Goal: Information Seeking & Learning: Learn about a topic

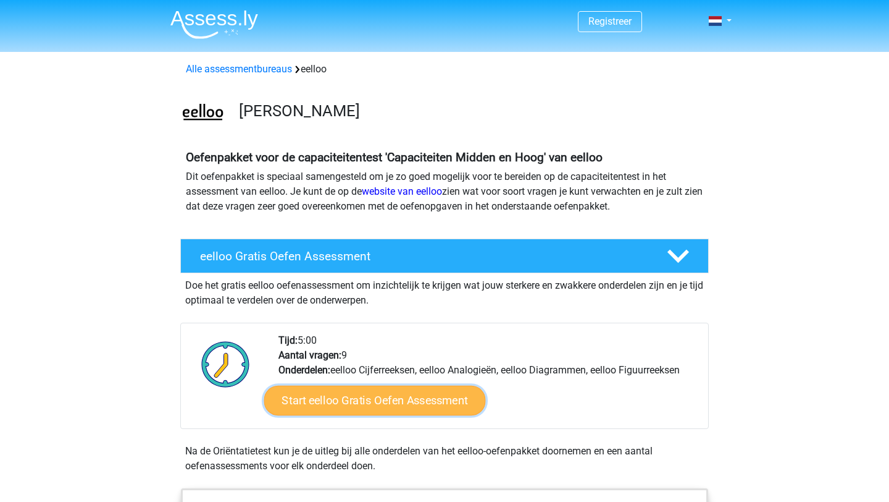
click at [322, 406] on link "Start eelloo Gratis Oefen Assessment" at bounding box center [375, 400] width 222 height 30
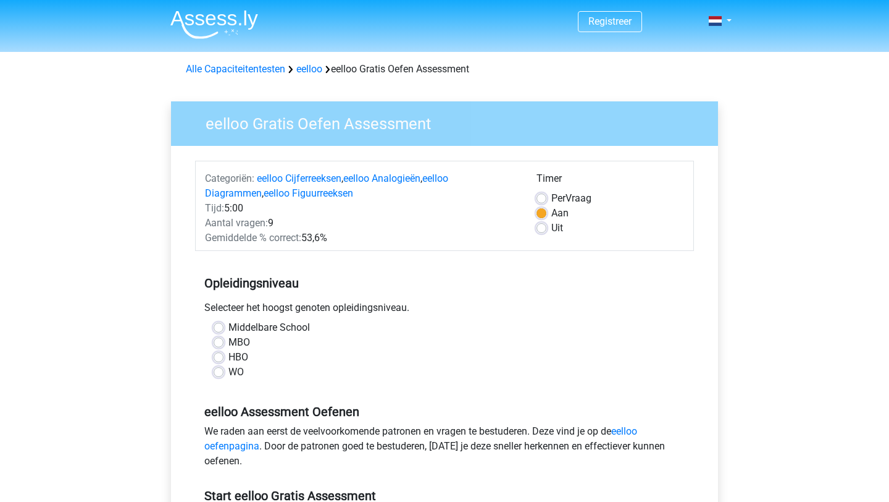
click at [229, 357] on label "HBO" at bounding box center [239, 357] width 20 height 15
click at [220, 357] on input "HBO" at bounding box center [219, 356] width 10 height 12
radio input "true"
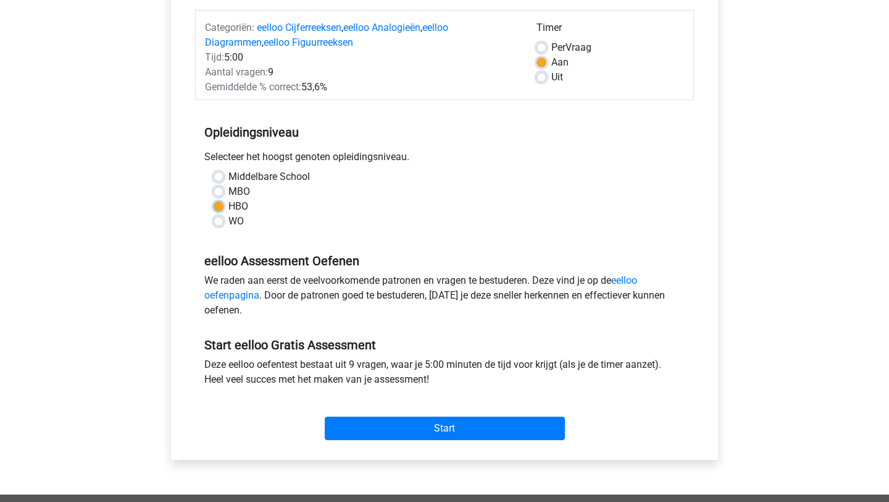
scroll to position [150, 0]
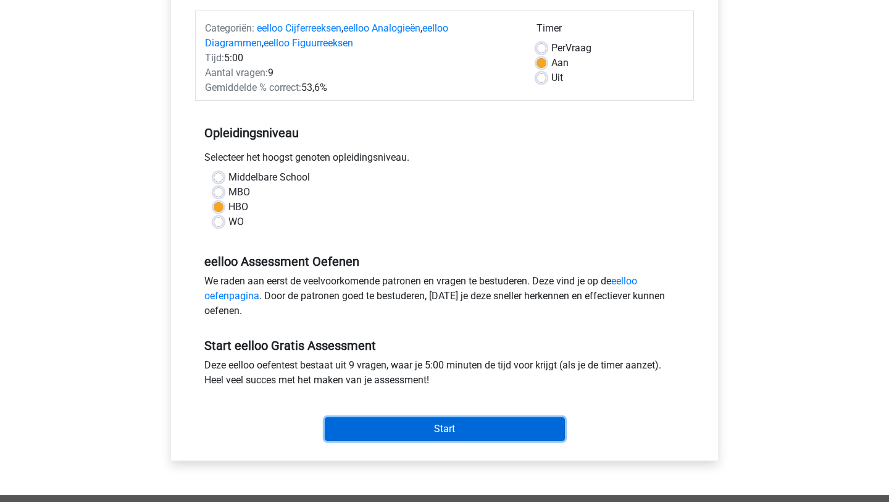
click at [400, 422] on input "Start" at bounding box center [445, 428] width 240 height 23
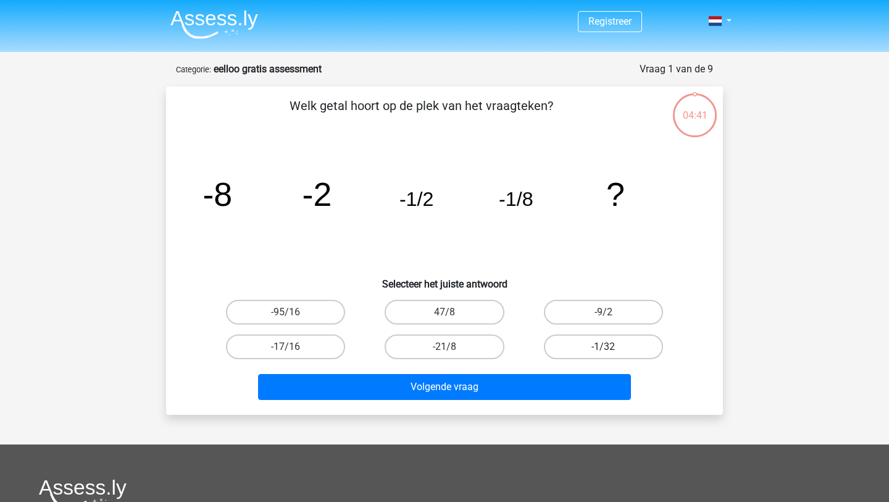
click at [600, 346] on label "-1/32" at bounding box center [603, 346] width 119 height 25
click at [603, 347] on input "-1/32" at bounding box center [607, 351] width 8 height 8
radio input "true"
click at [586, 400] on div "Volgende vraag" at bounding box center [444, 389] width 477 height 31
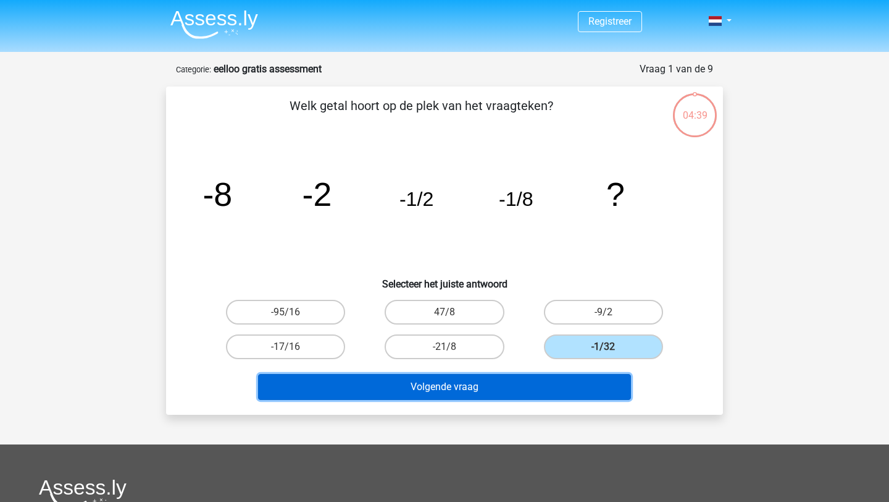
click at [586, 389] on button "Volgende vraag" at bounding box center [445, 387] width 374 height 26
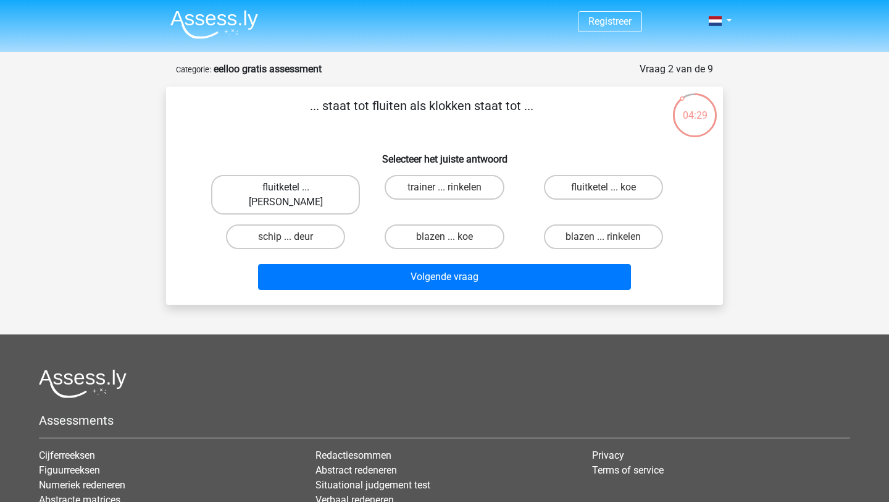
click at [287, 185] on label "fluitketel ... luiden" at bounding box center [285, 195] width 149 height 40
click at [287, 187] on input "fluitketel ... luiden" at bounding box center [290, 191] width 8 height 8
radio input "true"
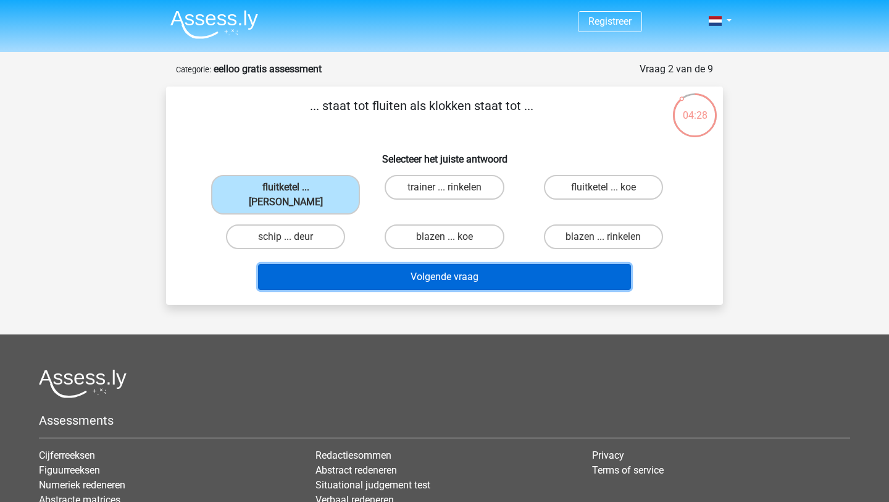
click at [358, 264] on button "Volgende vraag" at bounding box center [445, 277] width 374 height 26
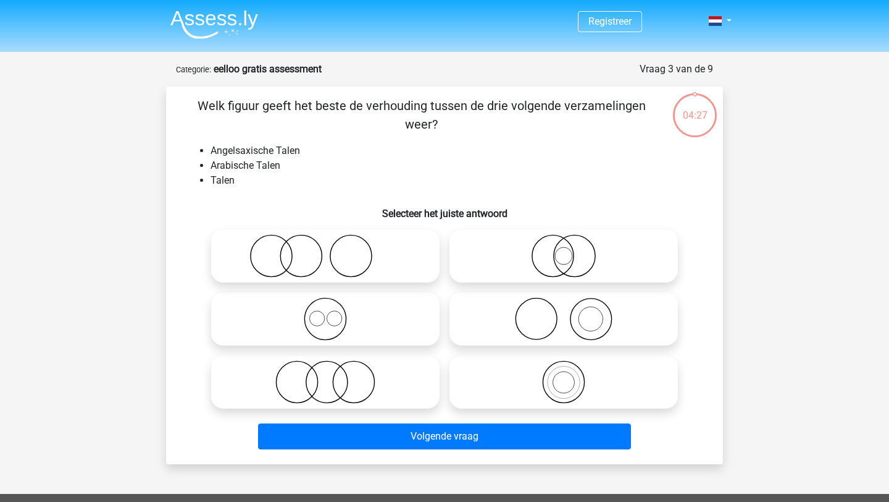
scroll to position [62, 0]
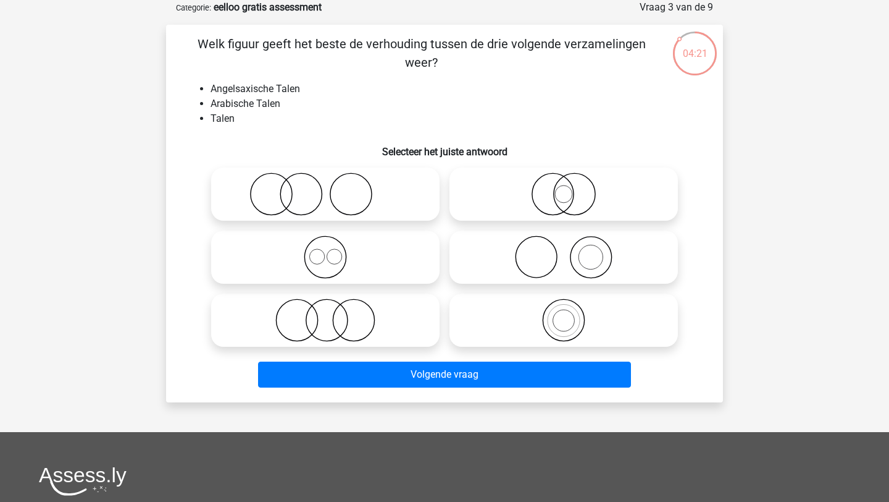
click at [358, 257] on icon at bounding box center [325, 256] width 219 height 43
click at [334, 251] on input "radio" at bounding box center [330, 247] width 8 height 8
radio input "true"
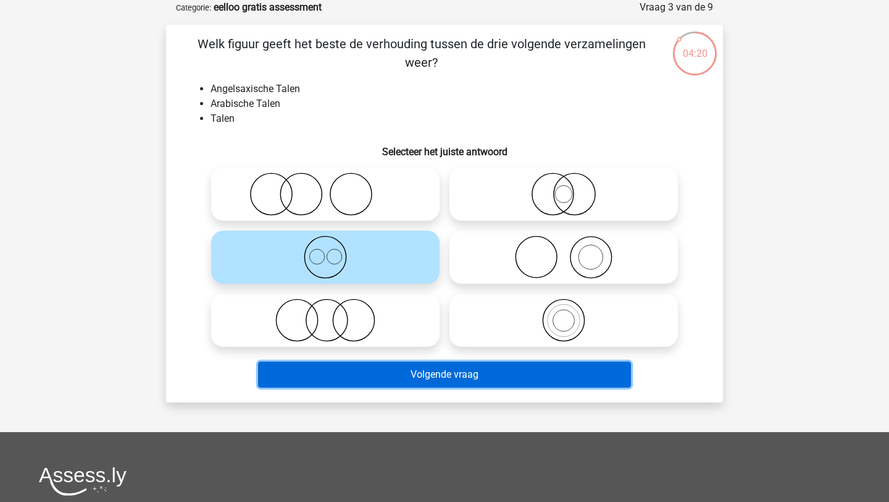
click at [416, 376] on button "Volgende vraag" at bounding box center [445, 374] width 374 height 26
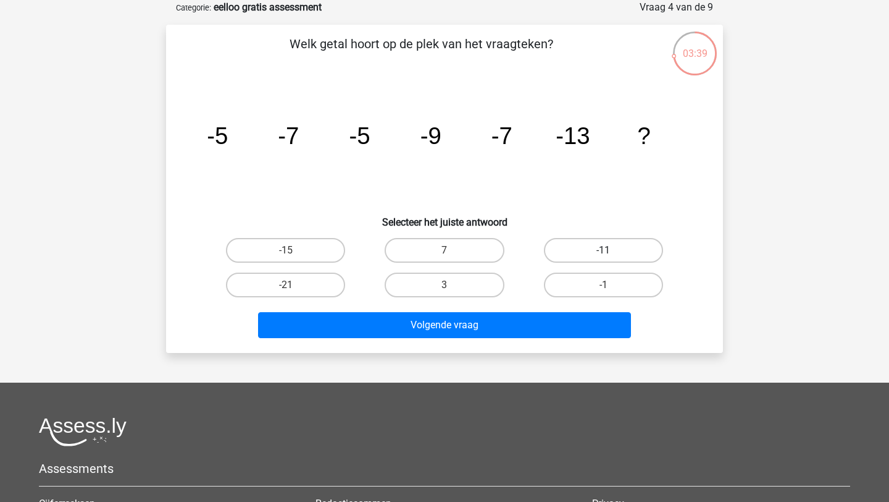
click at [555, 261] on label "-11" at bounding box center [603, 250] width 119 height 25
click at [603, 258] on input "-11" at bounding box center [607, 254] width 8 height 8
radio input "true"
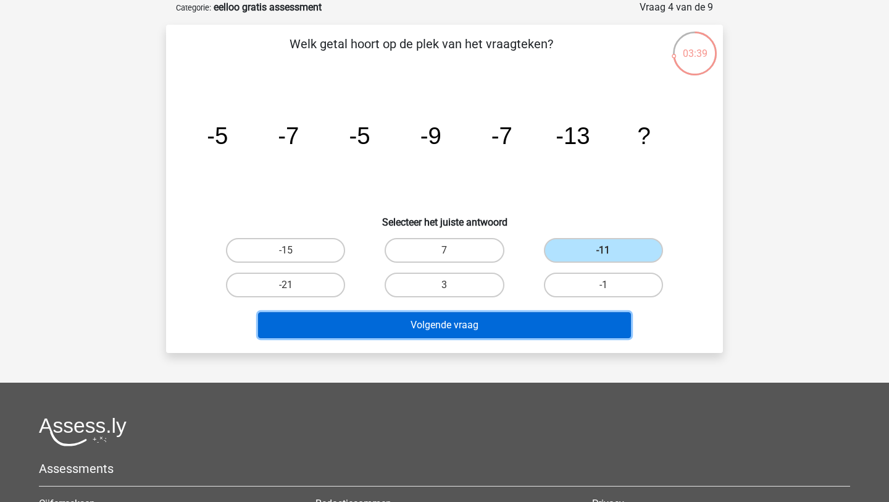
click at [540, 326] on button "Volgende vraag" at bounding box center [445, 325] width 374 height 26
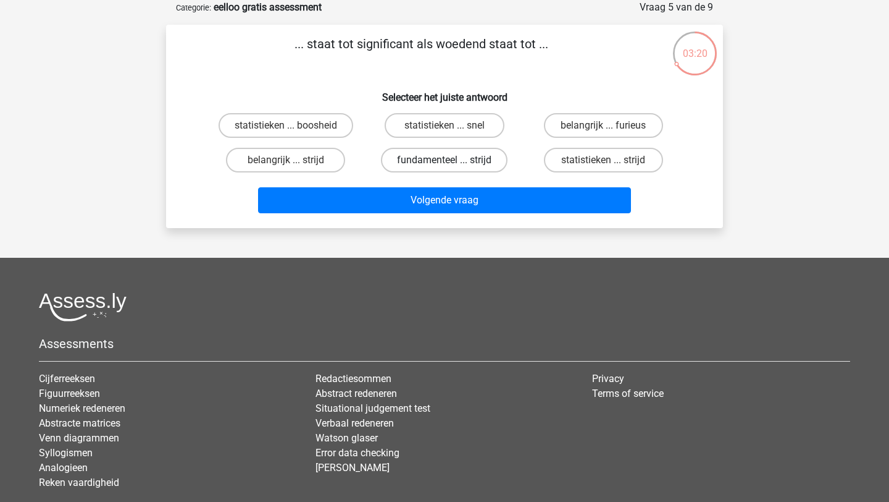
click at [479, 161] on label "fundamenteel ... strijd" at bounding box center [444, 160] width 127 height 25
click at [453, 161] on input "fundamenteel ... strijd" at bounding box center [449, 164] width 8 height 8
radio input "true"
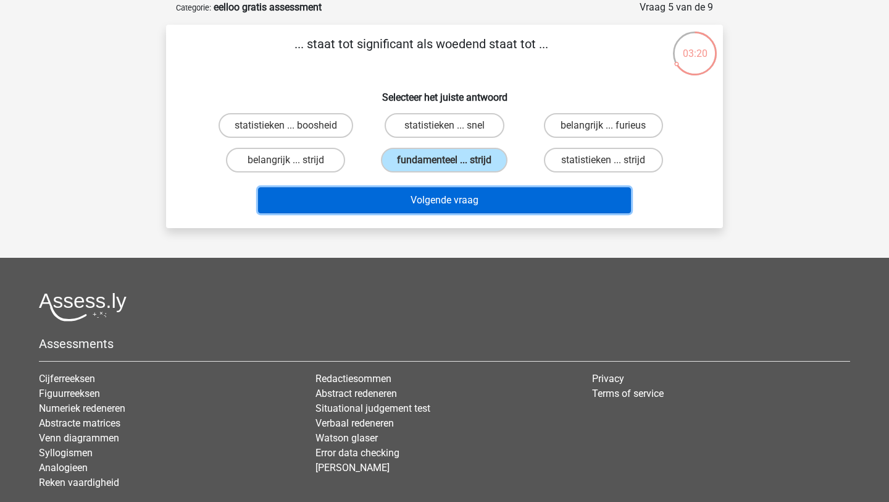
click at [475, 200] on button "Volgende vraag" at bounding box center [445, 200] width 374 height 26
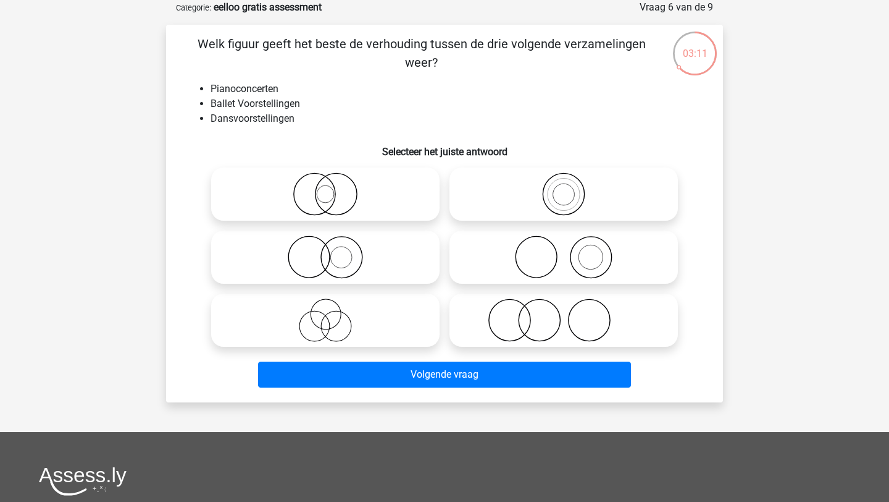
click at [483, 271] on icon at bounding box center [564, 256] width 219 height 43
click at [564, 251] on input "radio" at bounding box center [568, 247] width 8 height 8
radio input "true"
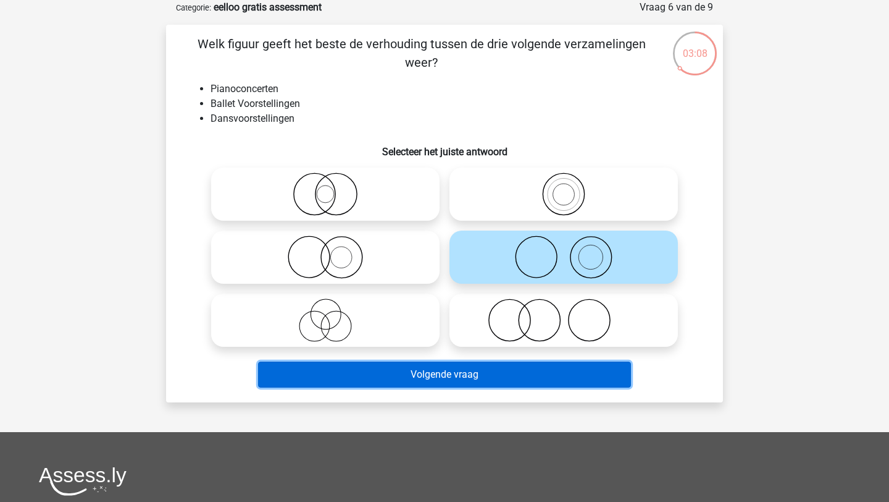
click at [465, 382] on button "Volgende vraag" at bounding box center [445, 374] width 374 height 26
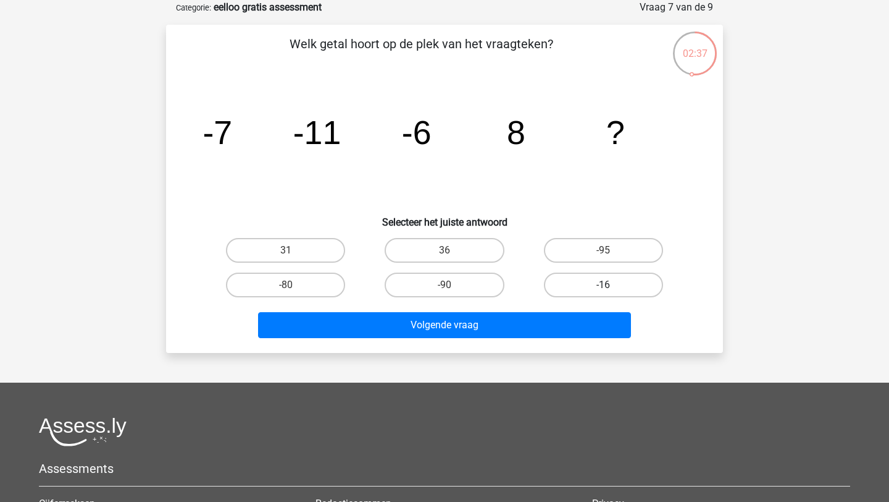
click at [588, 292] on label "-16" at bounding box center [603, 284] width 119 height 25
click at [603, 292] on input "-16" at bounding box center [607, 289] width 8 height 8
radio input "true"
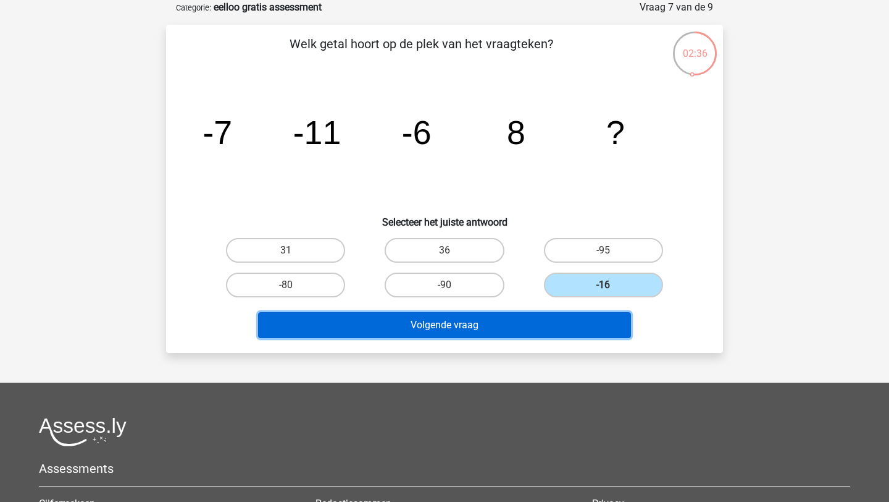
click at [542, 334] on button "Volgende vraag" at bounding box center [445, 325] width 374 height 26
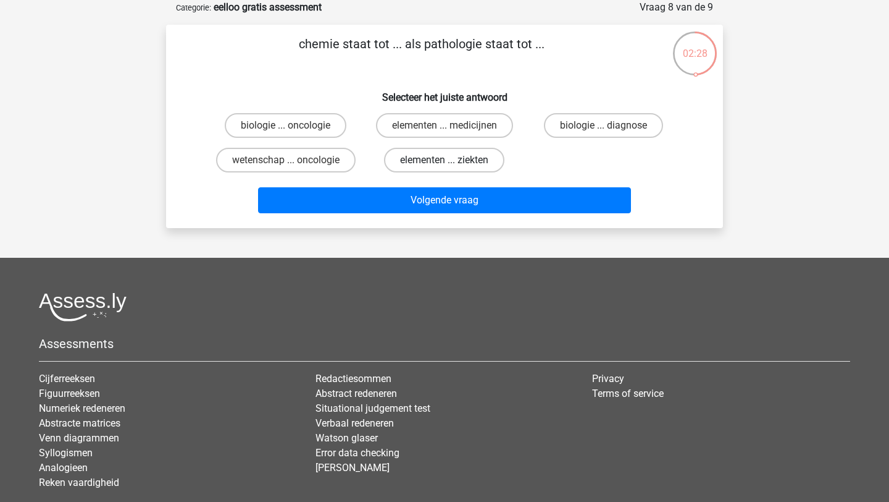
click at [456, 159] on label "elementen ... ziekten" at bounding box center [444, 160] width 120 height 25
click at [453, 160] on input "elementen ... ziekten" at bounding box center [449, 164] width 8 height 8
radio input "true"
click at [443, 131] on label "elementen ... medicijnen" at bounding box center [444, 125] width 137 height 25
click at [445, 131] on input "elementen ... medicijnen" at bounding box center [449, 129] width 8 height 8
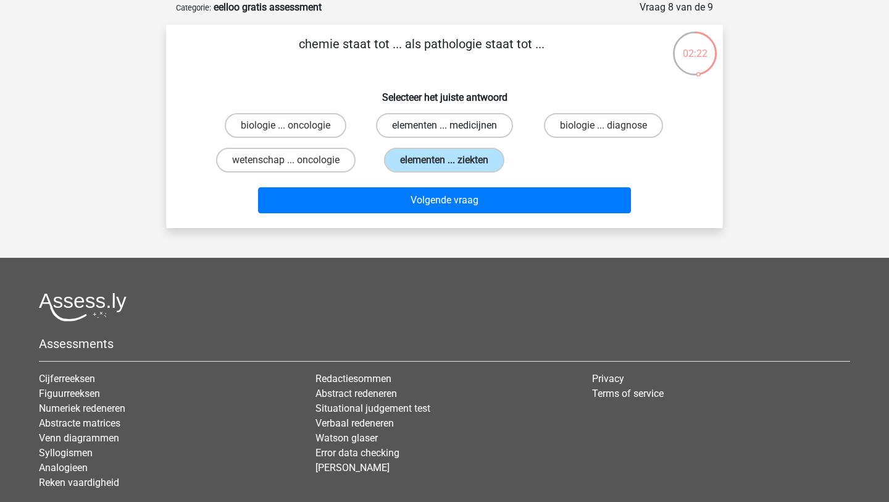
radio input "true"
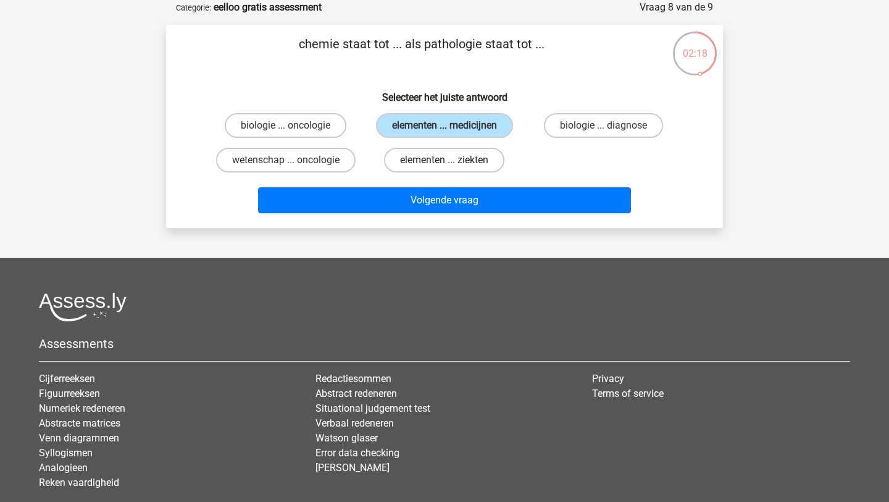
click at [437, 162] on label "elementen ... ziekten" at bounding box center [444, 160] width 120 height 25
click at [445, 162] on input "elementen ... ziekten" at bounding box center [449, 164] width 8 height 8
radio input "true"
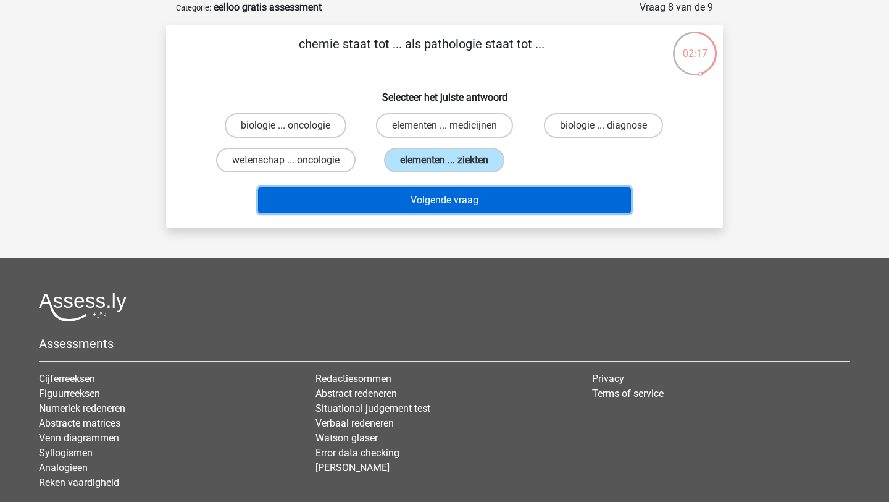
click at [433, 201] on button "Volgende vraag" at bounding box center [445, 200] width 374 height 26
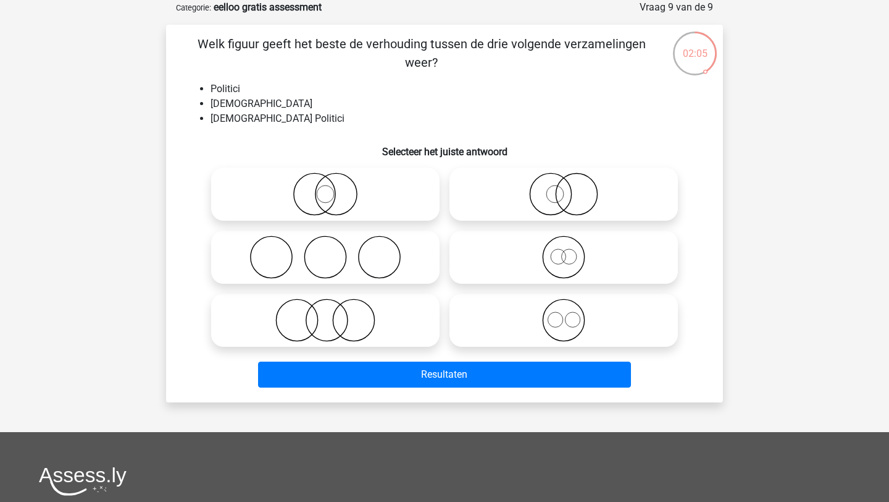
click at [348, 190] on icon at bounding box center [325, 193] width 219 height 43
click at [334, 188] on input "radio" at bounding box center [330, 184] width 8 height 8
radio input "true"
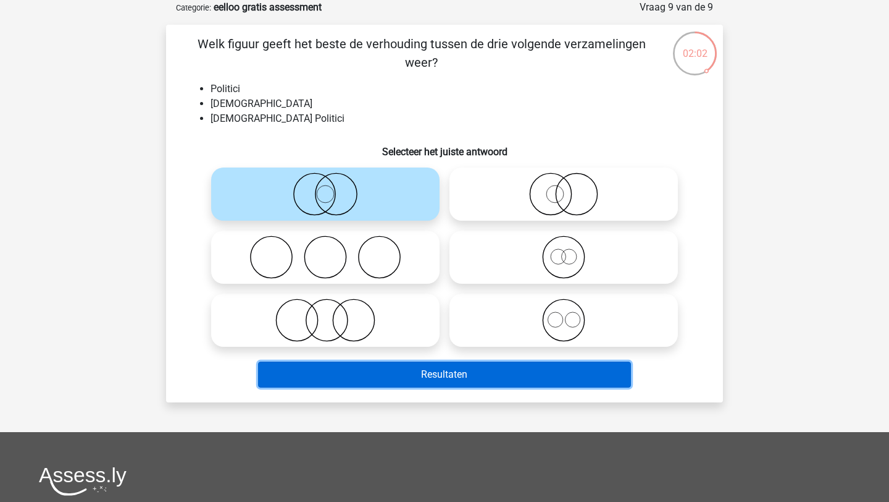
click at [440, 371] on button "Resultaten" at bounding box center [445, 374] width 374 height 26
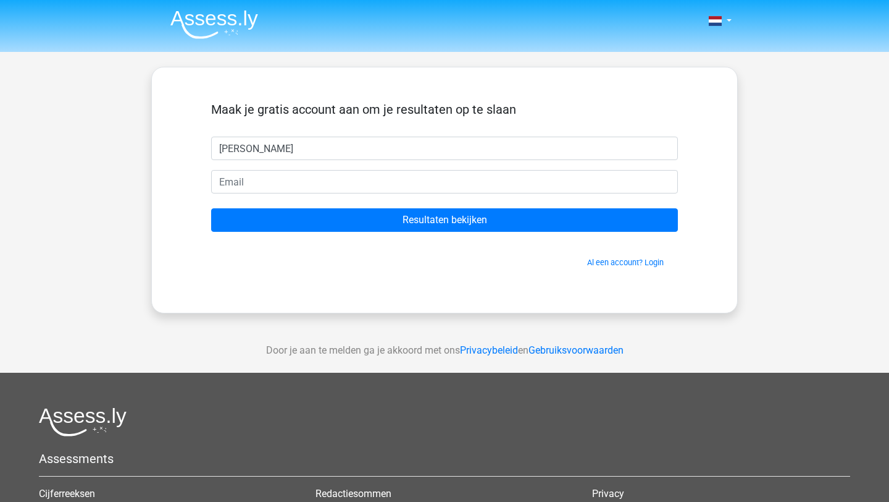
type input "[PERSON_NAME]"
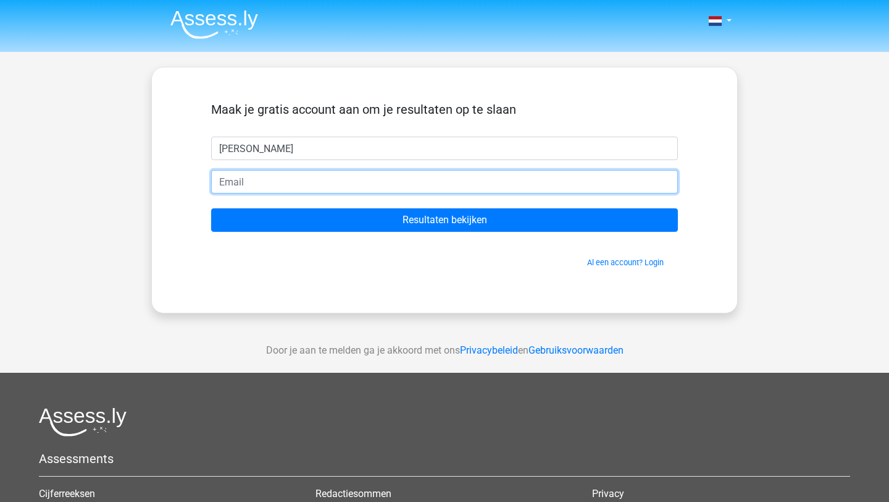
click at [266, 185] on input "email" at bounding box center [444, 181] width 467 height 23
type input "[EMAIL_ADDRESS][DOMAIN_NAME]"
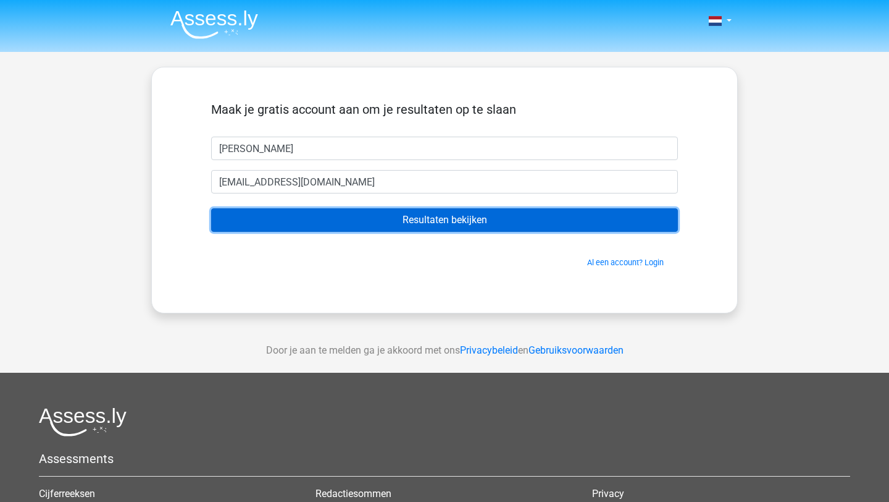
click at [312, 231] on input "Resultaten bekijken" at bounding box center [444, 219] width 467 height 23
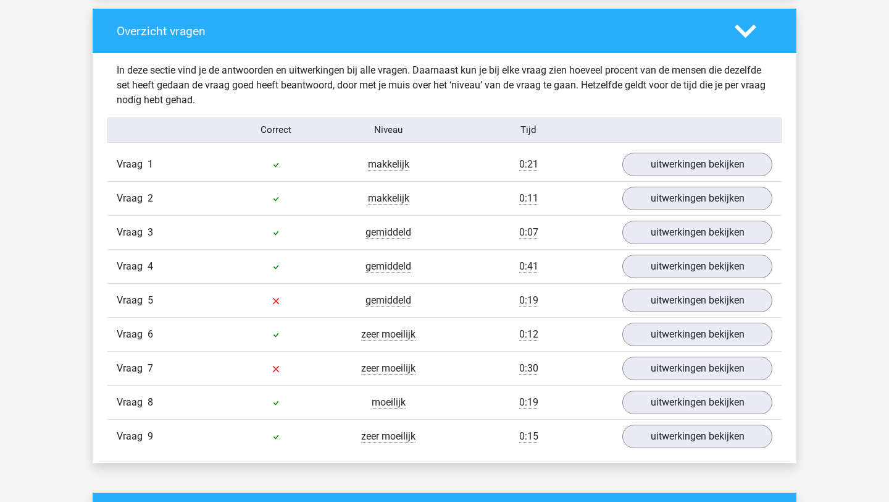
scroll to position [1273, 0]
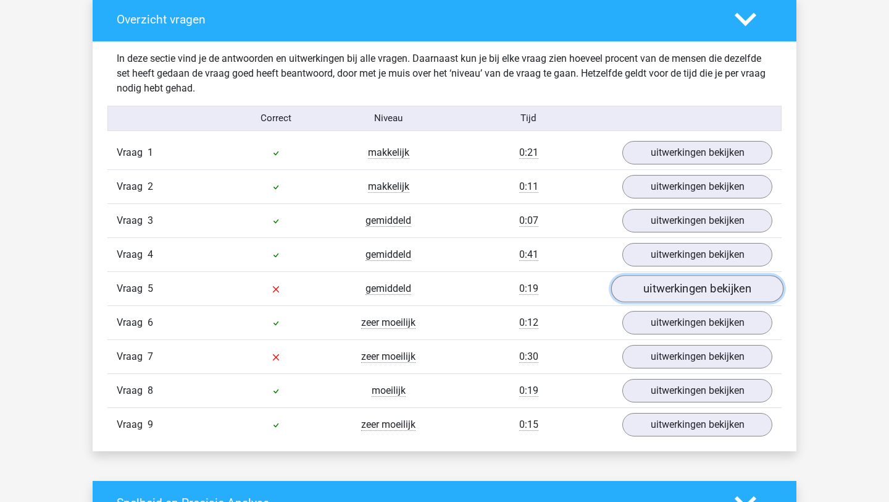
click at [663, 296] on link "uitwerkingen bekijken" at bounding box center [698, 288] width 172 height 27
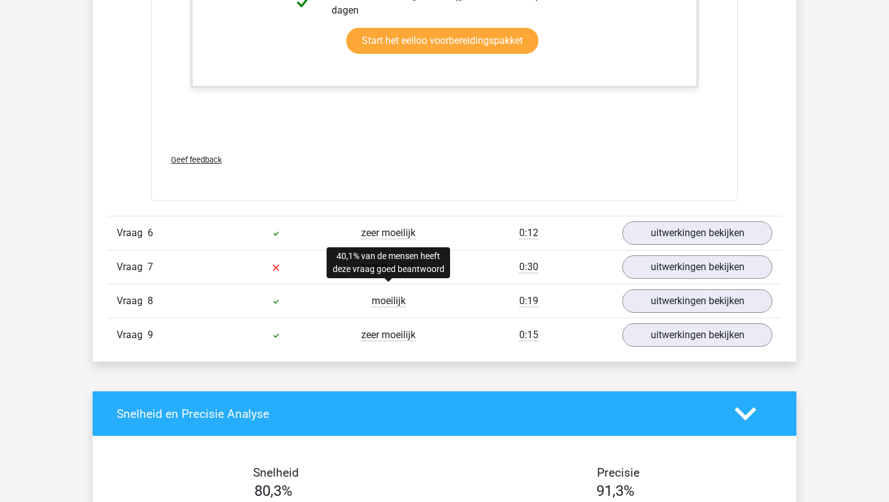
scroll to position [1978, 0]
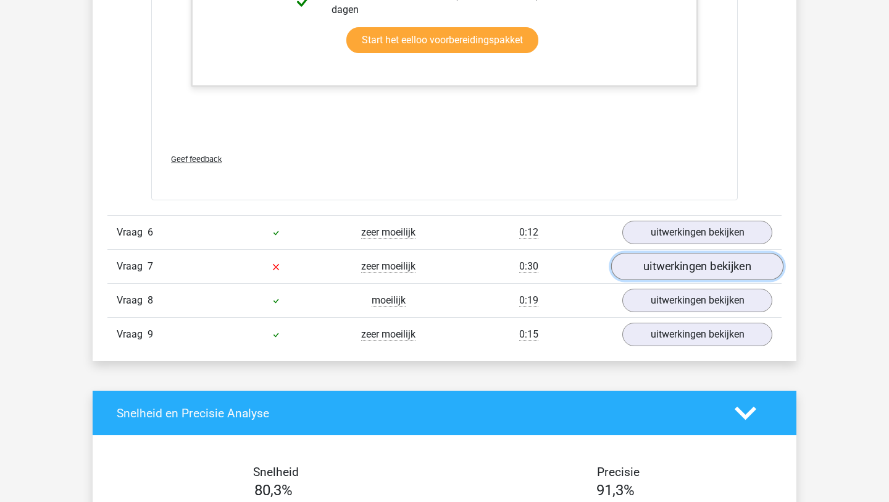
click at [656, 274] on link "uitwerkingen bekijken" at bounding box center [698, 266] width 172 height 27
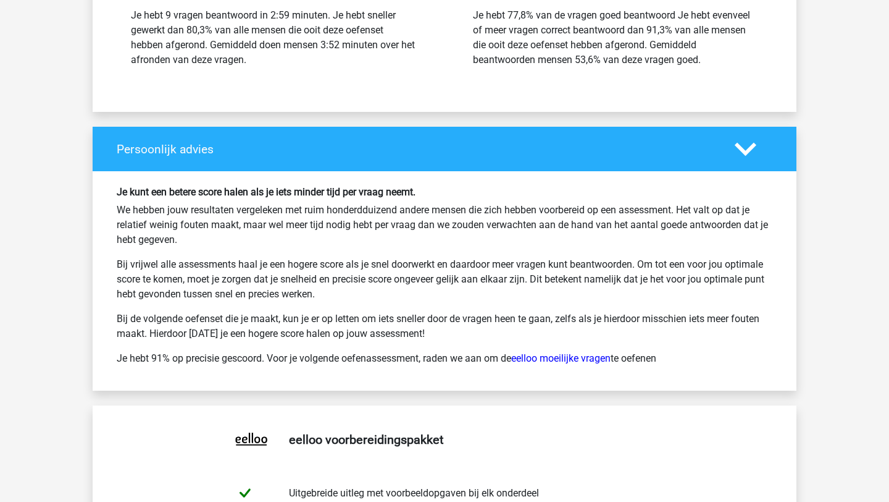
scroll to position [3438, 0]
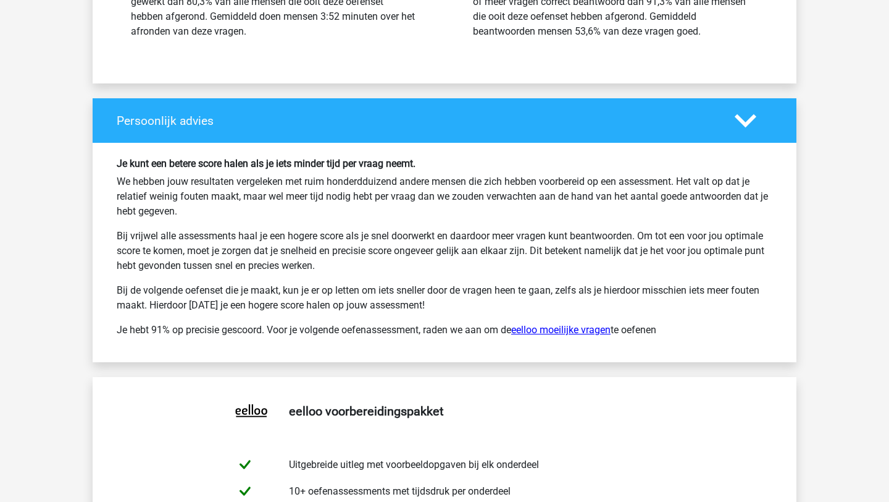
click at [577, 332] on link "eelloo moeilijke vragen" at bounding box center [560, 330] width 99 height 12
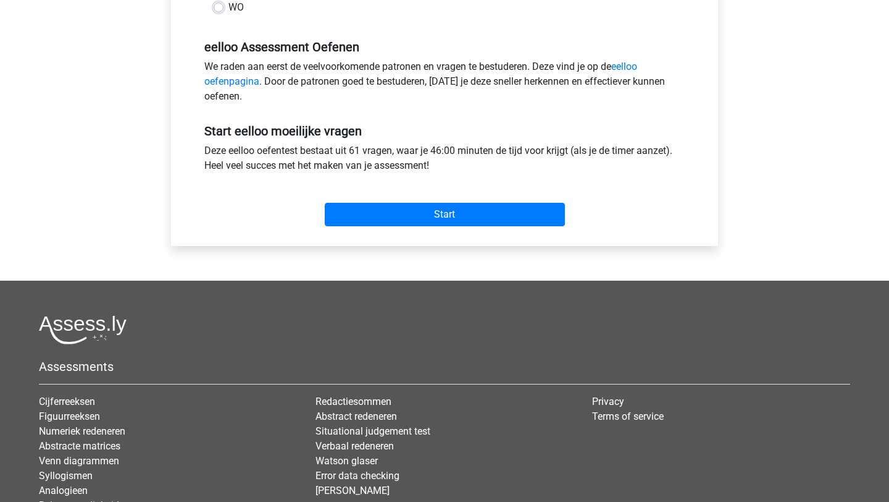
scroll to position [369, 0]
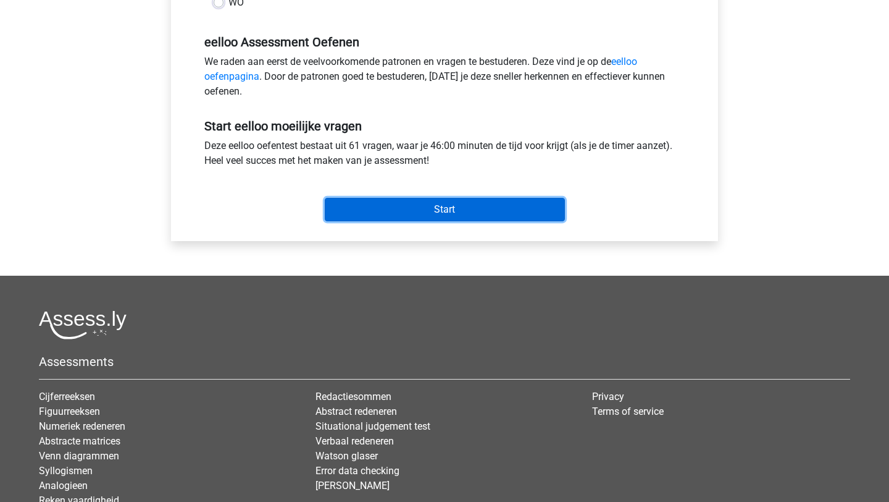
click at [491, 209] on input "Start" at bounding box center [445, 209] width 240 height 23
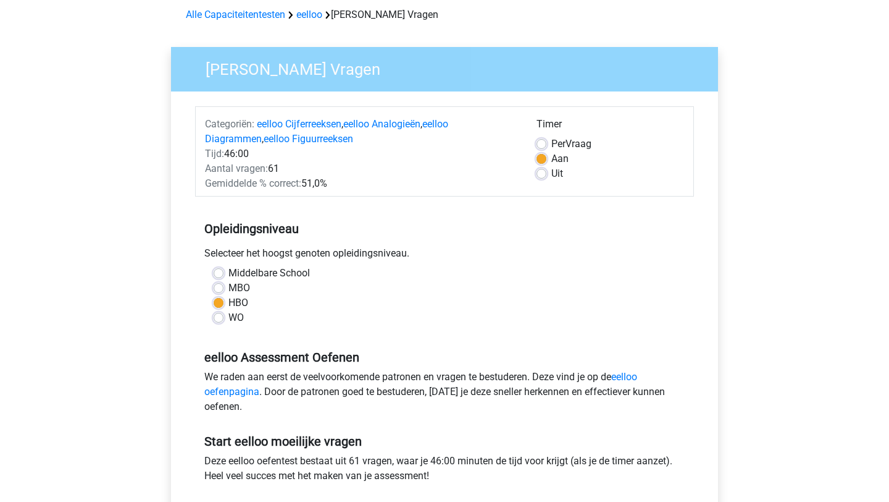
scroll to position [53, 0]
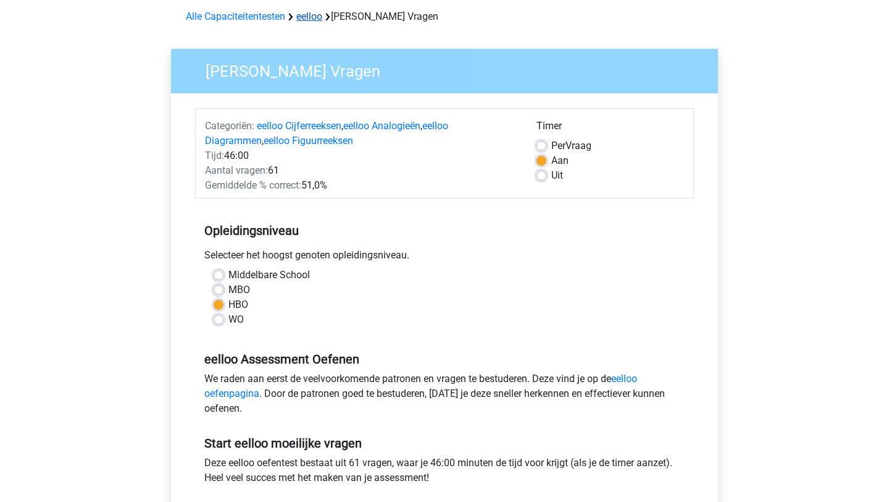
click at [319, 14] on link "eelloo" at bounding box center [309, 17] width 26 height 12
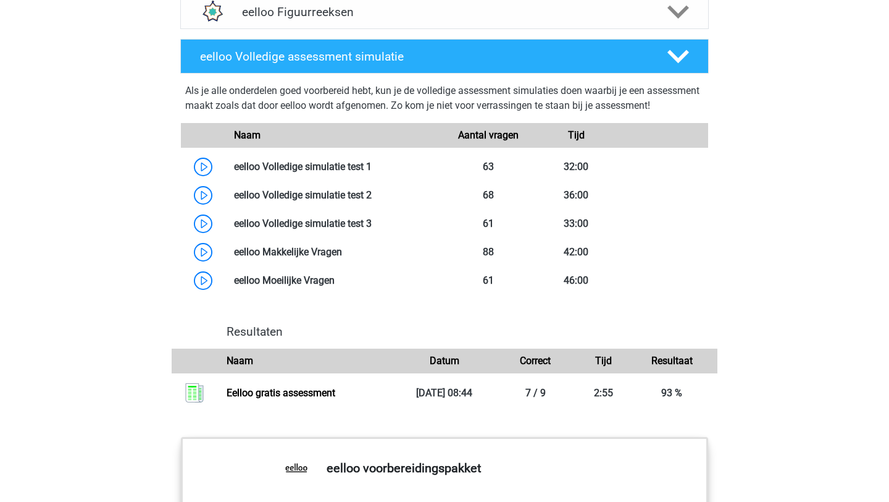
scroll to position [962, 0]
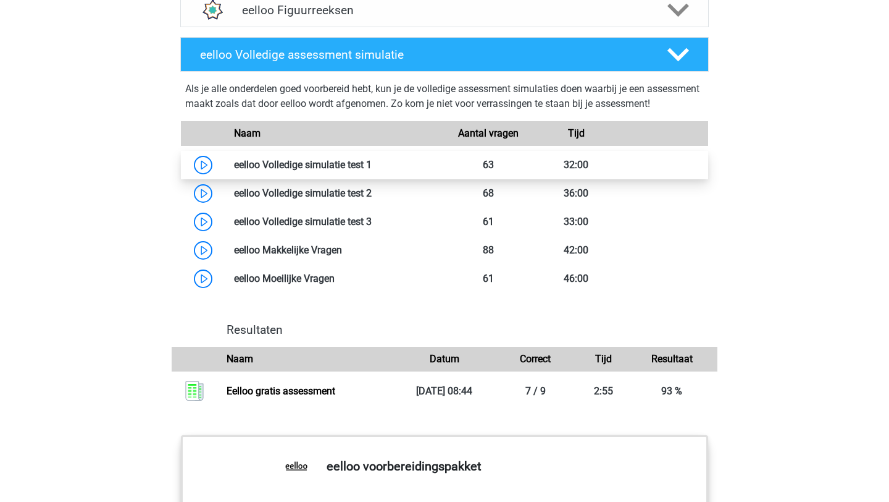
click at [372, 170] on link at bounding box center [372, 165] width 0 height 12
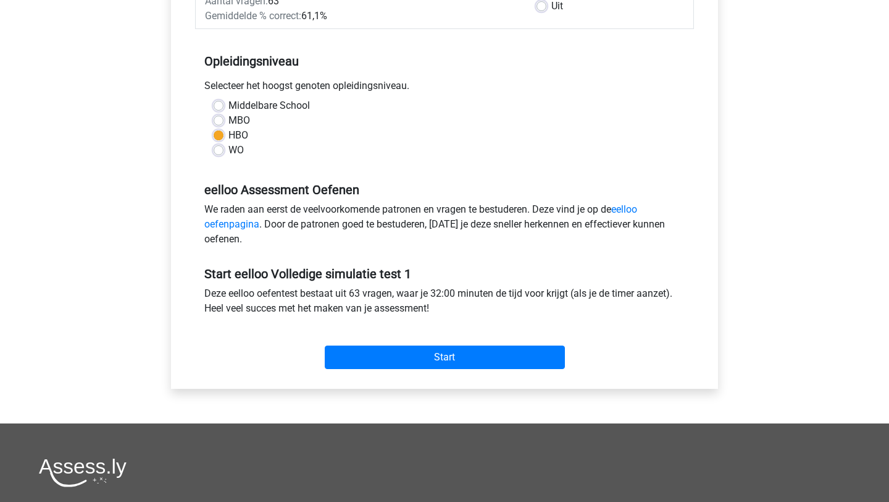
scroll to position [216, 0]
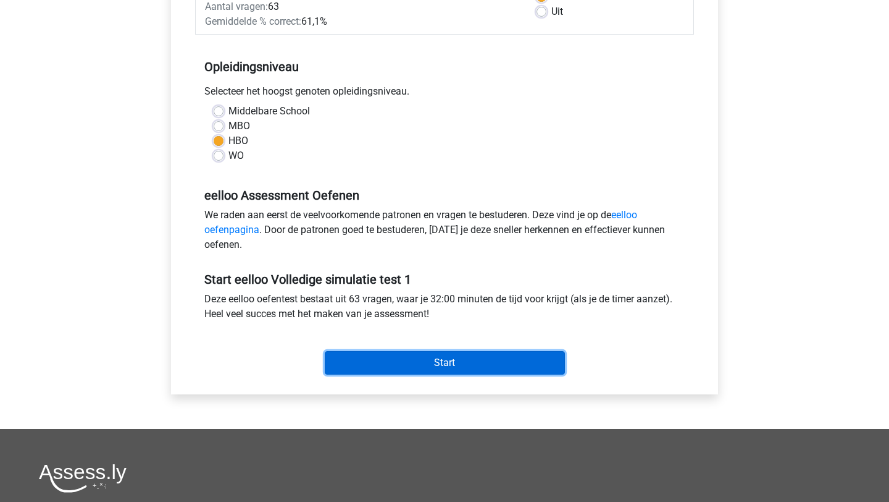
click at [357, 366] on input "Start" at bounding box center [445, 362] width 240 height 23
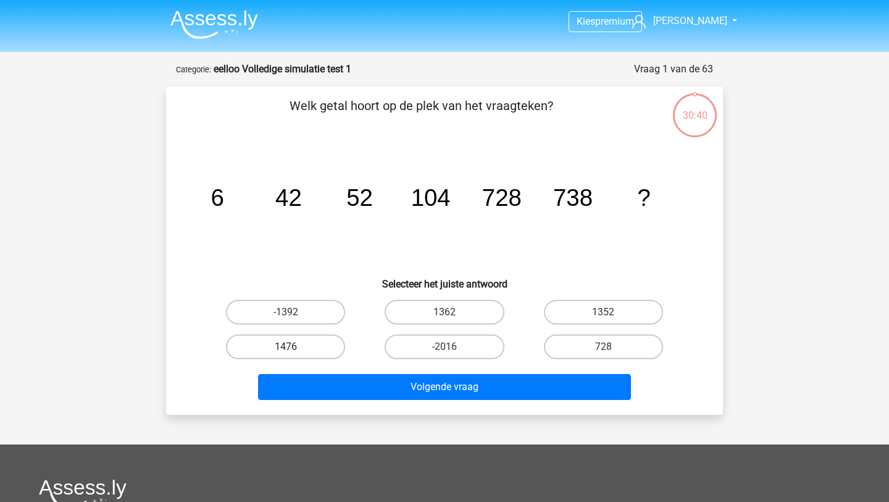
click at [309, 347] on label "1476" at bounding box center [285, 346] width 119 height 25
click at [294, 347] on input "1476" at bounding box center [290, 351] width 8 height 8
radio input "true"
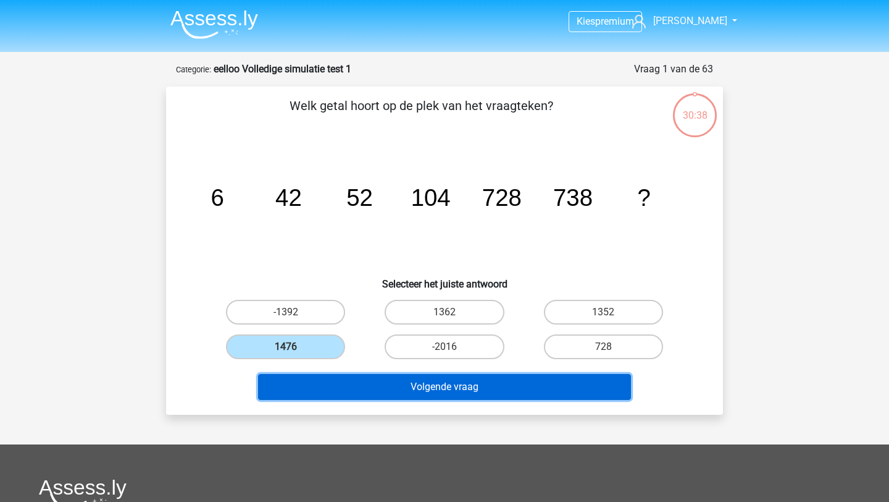
click at [353, 389] on button "Volgende vraag" at bounding box center [445, 387] width 374 height 26
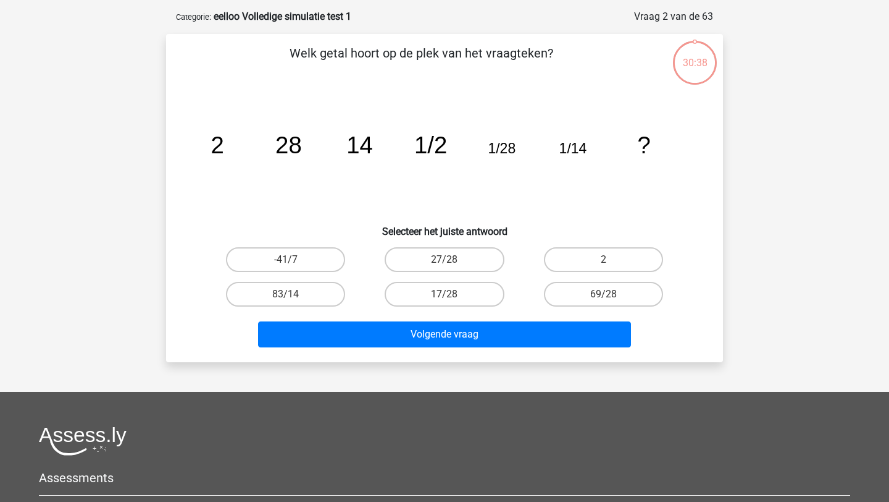
scroll to position [62, 0]
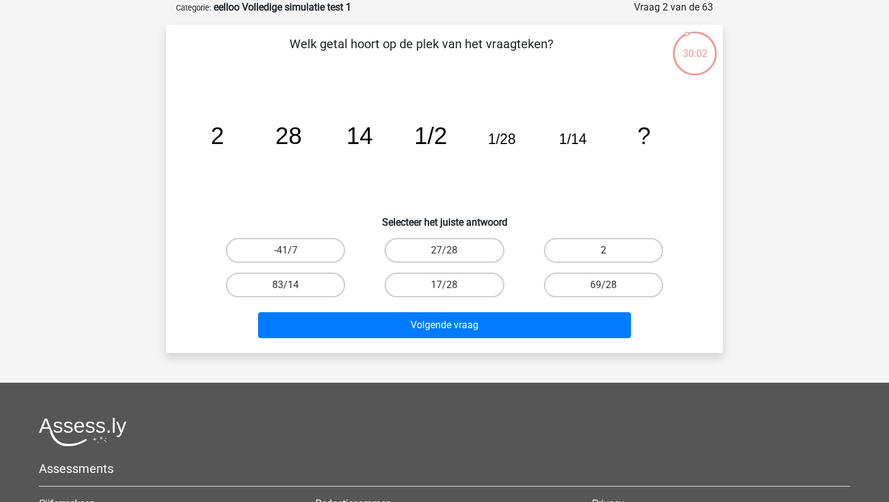
click at [570, 243] on label "2" at bounding box center [603, 250] width 119 height 25
click at [603, 250] on input "2" at bounding box center [607, 254] width 8 height 8
radio input "true"
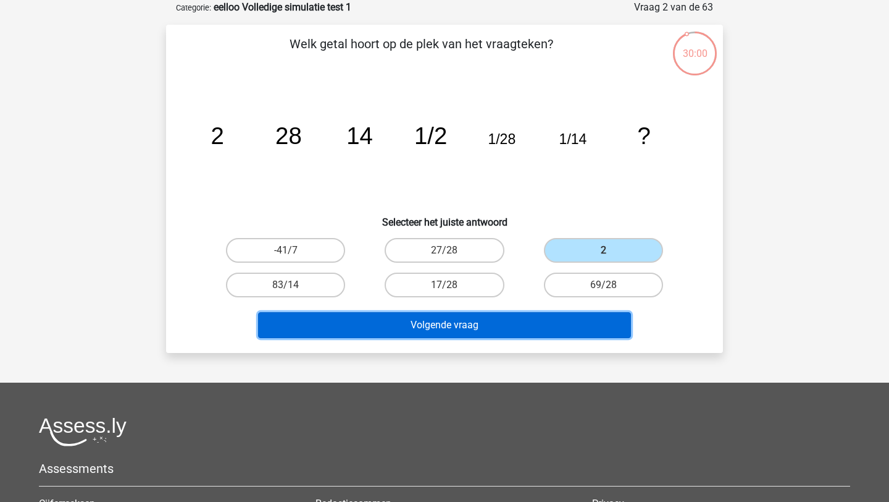
click at [531, 329] on button "Volgende vraag" at bounding box center [445, 325] width 374 height 26
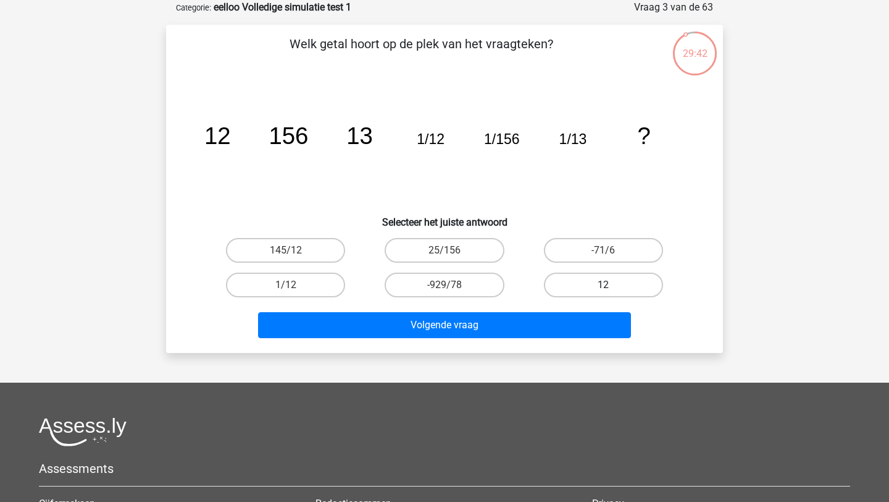
click at [594, 290] on label "12" at bounding box center [603, 284] width 119 height 25
click at [603, 290] on input "12" at bounding box center [607, 289] width 8 height 8
radio input "true"
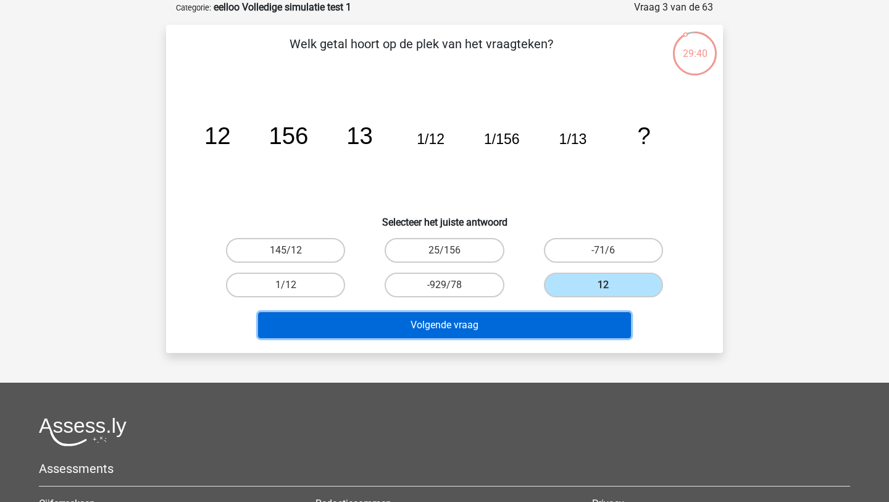
click at [578, 323] on button "Volgende vraag" at bounding box center [445, 325] width 374 height 26
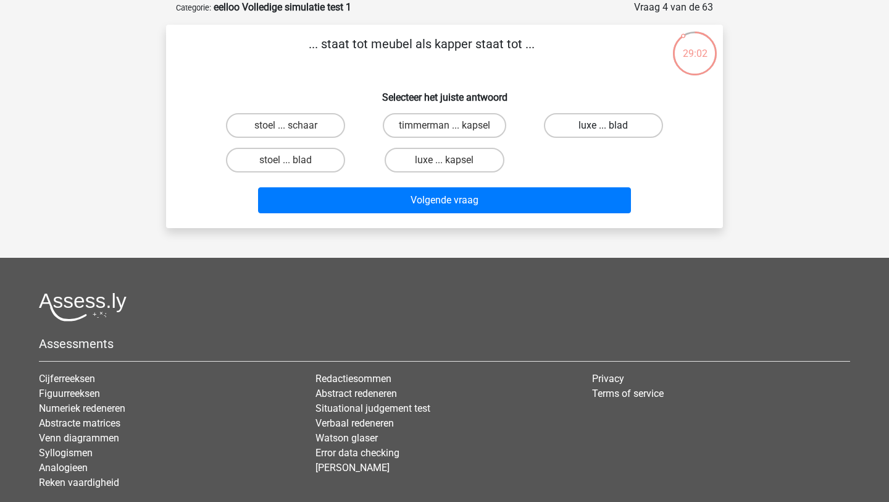
click at [574, 120] on label "luxe ... blad" at bounding box center [603, 125] width 119 height 25
click at [603, 125] on input "luxe ... blad" at bounding box center [607, 129] width 8 height 8
radio input "true"
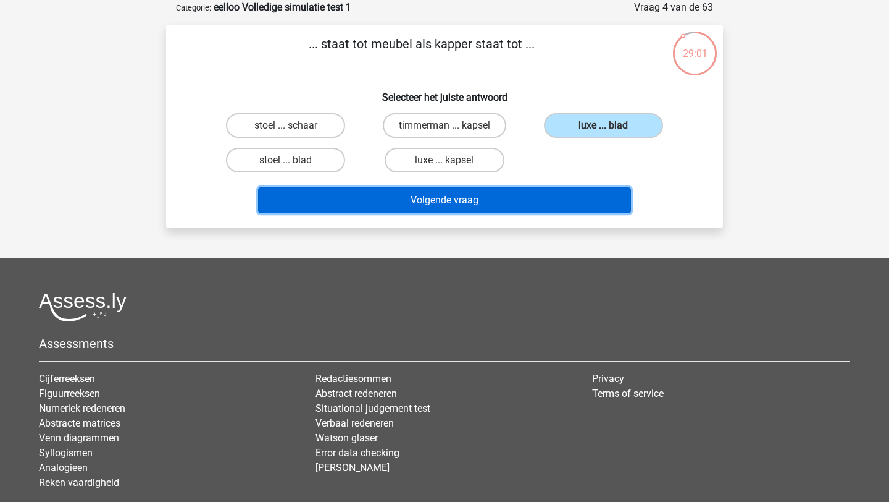
click at [526, 201] on button "Volgende vraag" at bounding box center [445, 200] width 374 height 26
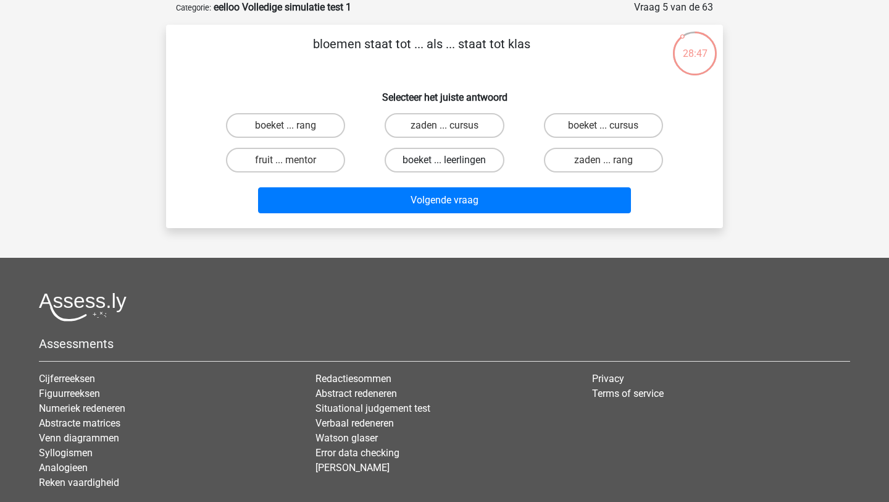
click at [469, 161] on label "boeket ... leerlingen" at bounding box center [444, 160] width 119 height 25
click at [453, 161] on input "boeket ... leerlingen" at bounding box center [449, 164] width 8 height 8
radio input "true"
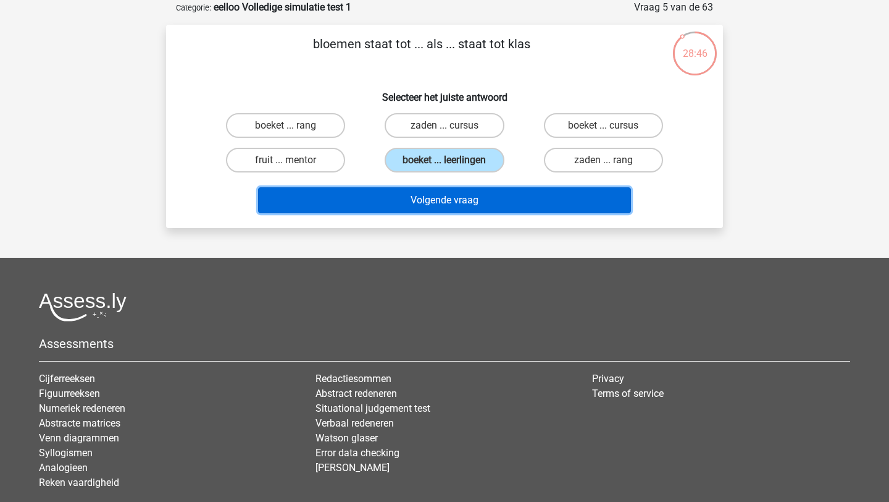
click at [466, 204] on button "Volgende vraag" at bounding box center [445, 200] width 374 height 26
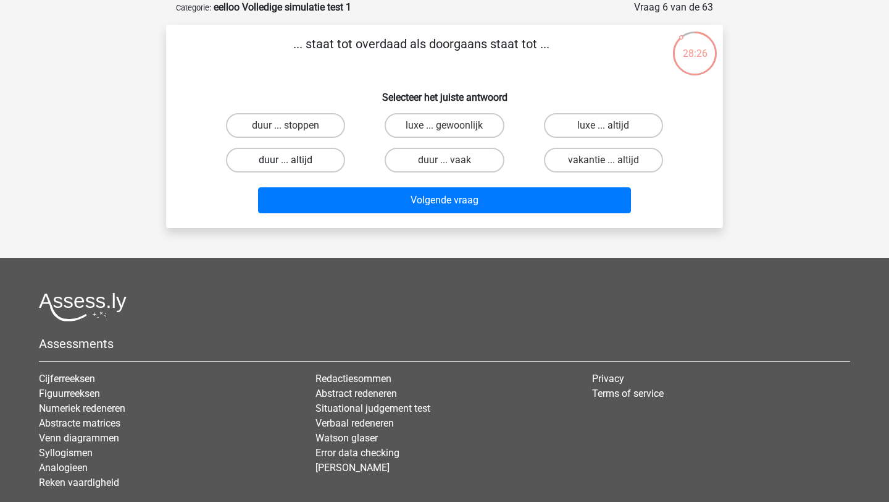
click at [296, 164] on label "duur ... altijd" at bounding box center [285, 160] width 119 height 25
click at [294, 164] on input "duur ... altijd" at bounding box center [290, 164] width 8 height 8
radio input "true"
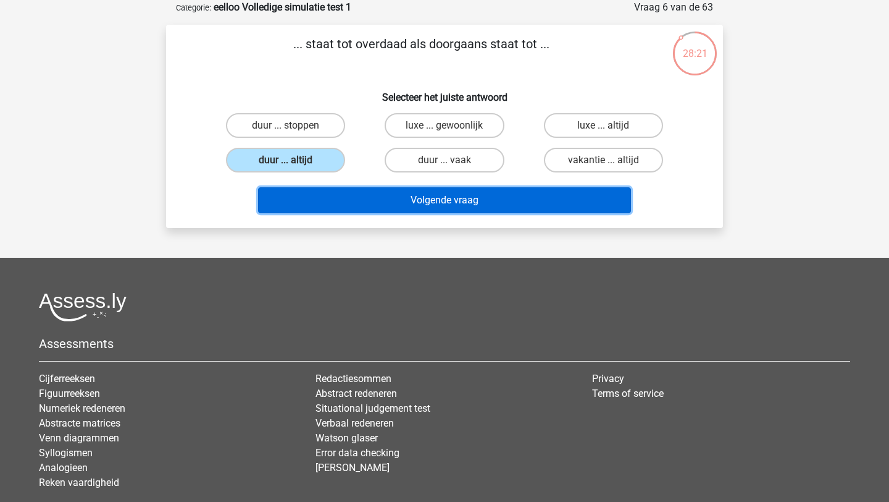
click at [377, 195] on button "Volgende vraag" at bounding box center [445, 200] width 374 height 26
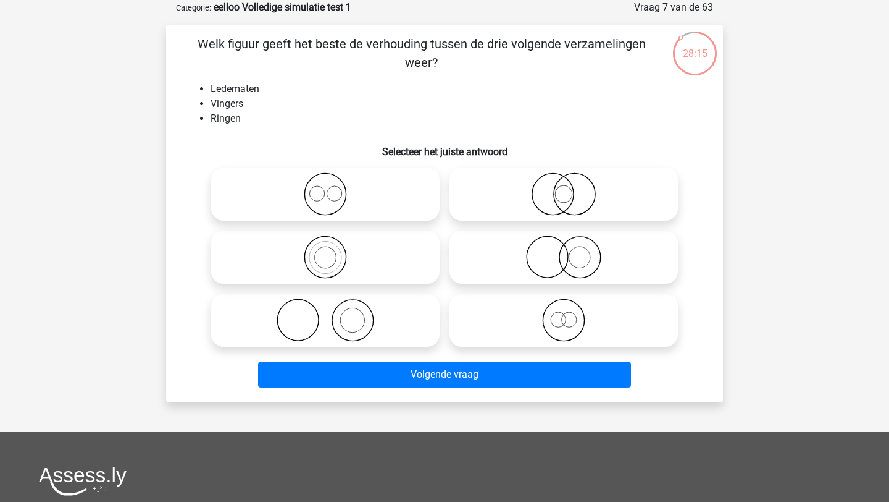
click at [389, 318] on icon at bounding box center [325, 319] width 219 height 43
click at [334, 314] on input "radio" at bounding box center [330, 310] width 8 height 8
radio input "true"
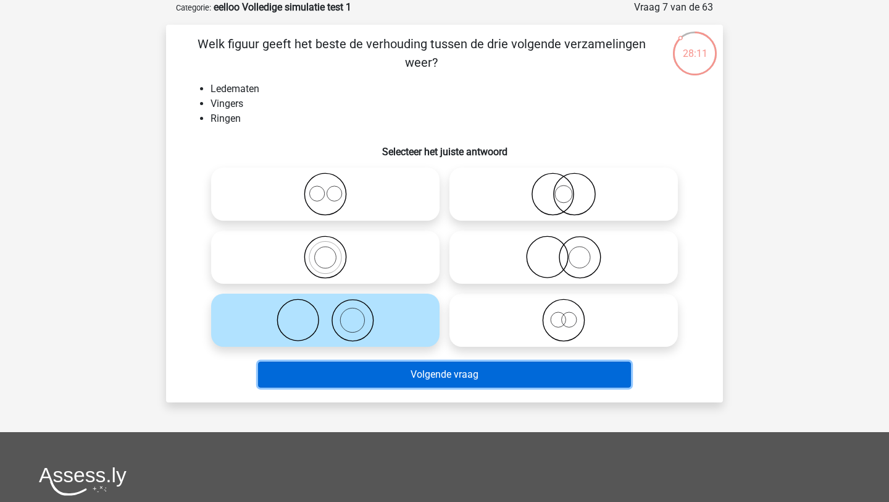
click at [406, 376] on button "Volgende vraag" at bounding box center [445, 374] width 374 height 26
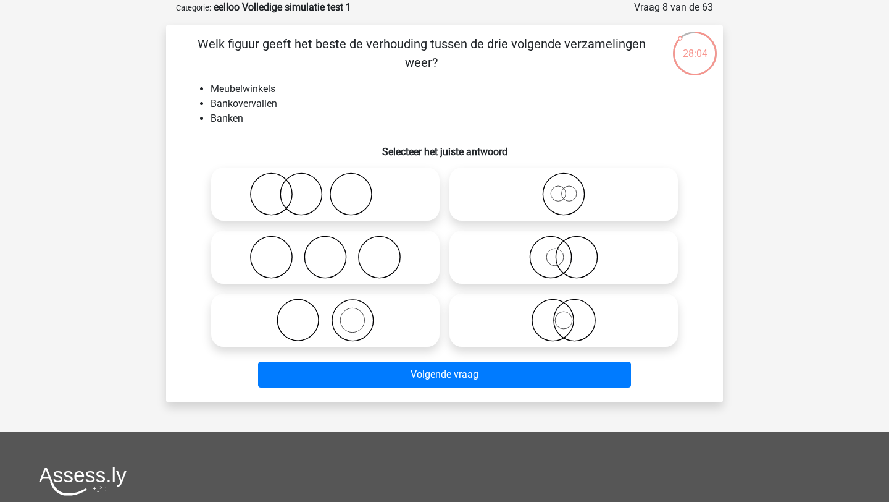
click at [364, 273] on icon at bounding box center [325, 256] width 219 height 43
click at [334, 251] on input "radio" at bounding box center [330, 247] width 8 height 8
radio input "true"
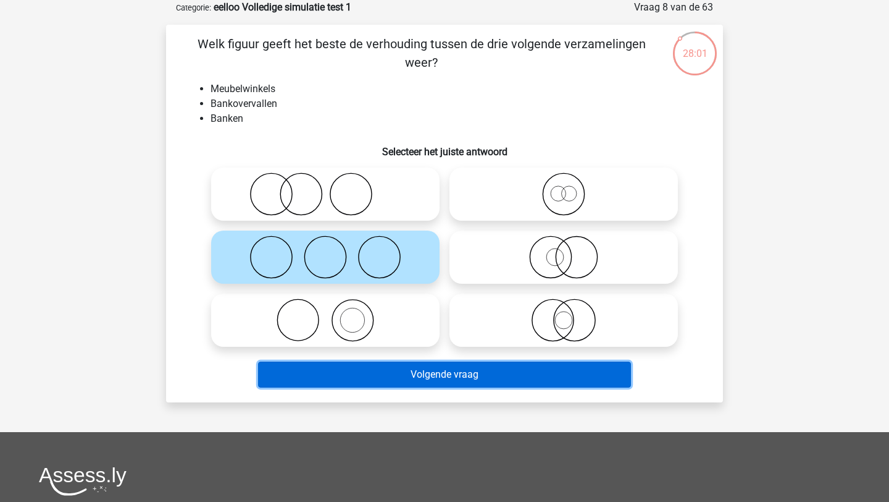
click at [414, 381] on button "Volgende vraag" at bounding box center [445, 374] width 374 height 26
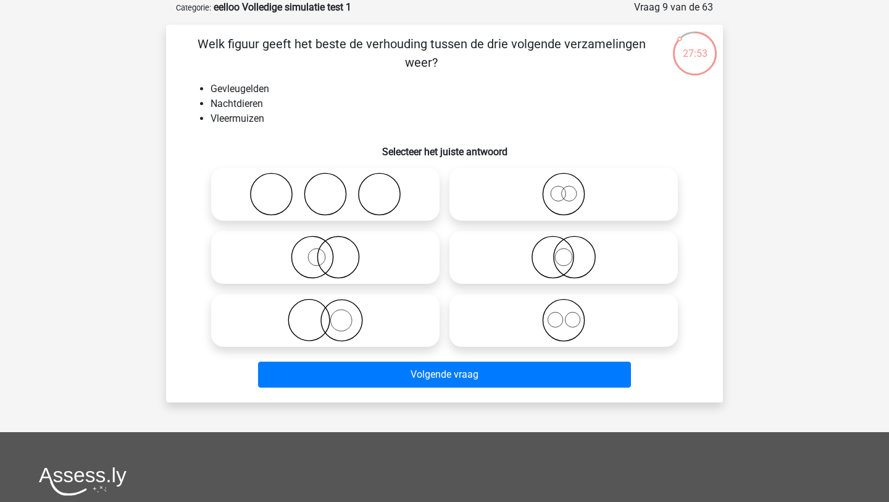
click at [505, 179] on icon at bounding box center [564, 193] width 219 height 43
click at [564, 180] on input "radio" at bounding box center [568, 184] width 8 height 8
radio input "true"
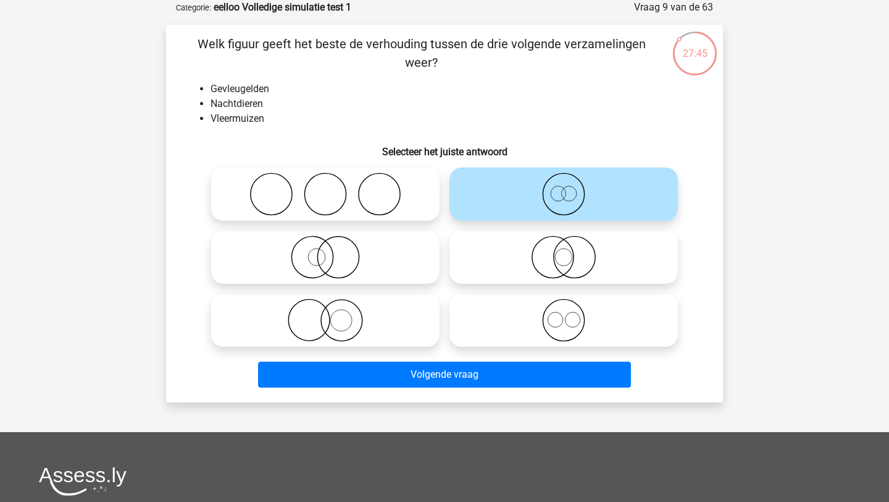
click at [366, 264] on icon at bounding box center [325, 256] width 219 height 43
click at [334, 251] on input "radio" at bounding box center [330, 247] width 8 height 8
radio input "true"
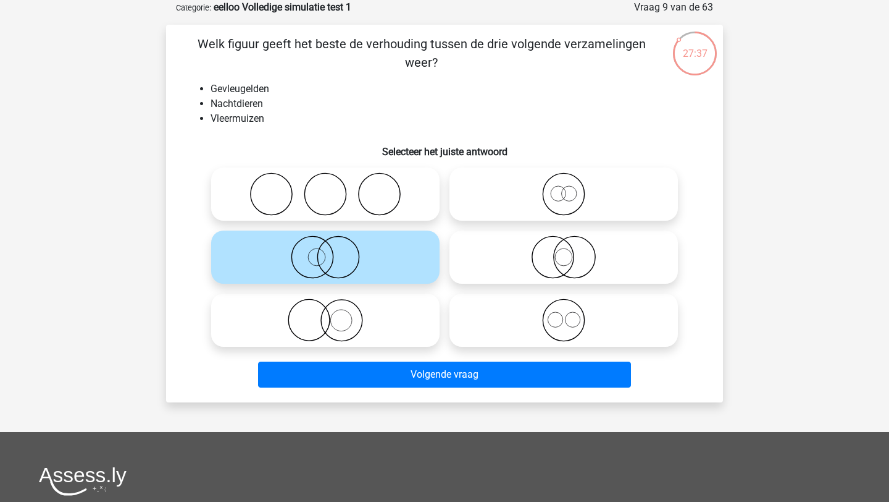
click at [576, 263] on icon at bounding box center [564, 256] width 219 height 43
click at [572, 251] on input "radio" at bounding box center [568, 247] width 8 height 8
radio input "true"
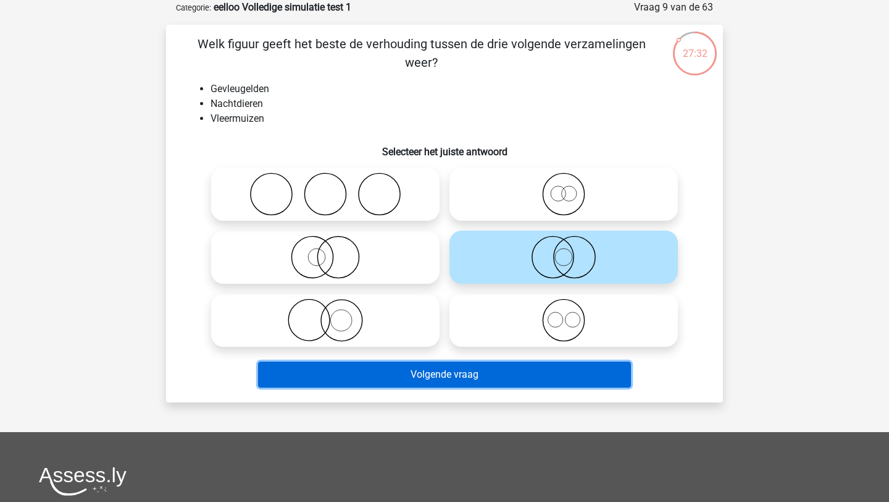
click at [534, 373] on button "Volgende vraag" at bounding box center [445, 374] width 374 height 26
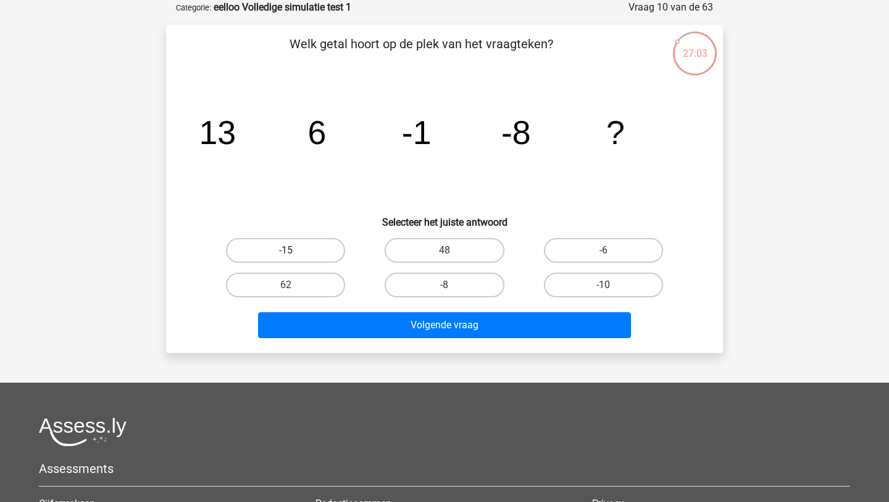
click at [317, 247] on label "-15" at bounding box center [285, 250] width 119 height 25
click at [294, 250] on input "-15" at bounding box center [290, 254] width 8 height 8
radio input "true"
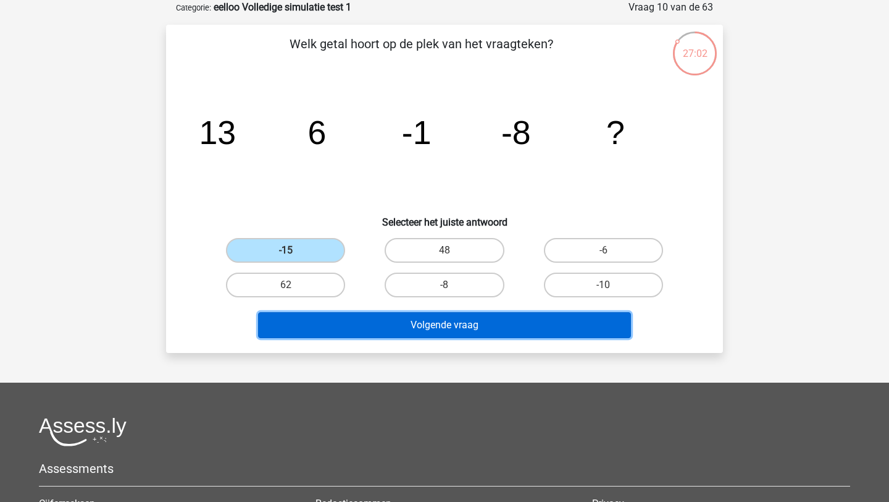
click at [359, 326] on button "Volgende vraag" at bounding box center [445, 325] width 374 height 26
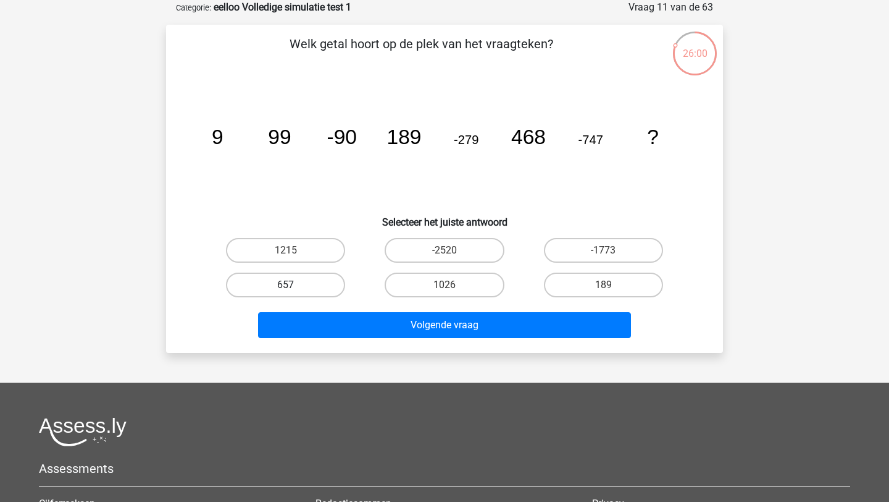
click at [341, 285] on label "657" at bounding box center [285, 284] width 119 height 25
click at [294, 285] on input "657" at bounding box center [290, 289] width 8 height 8
radio input "true"
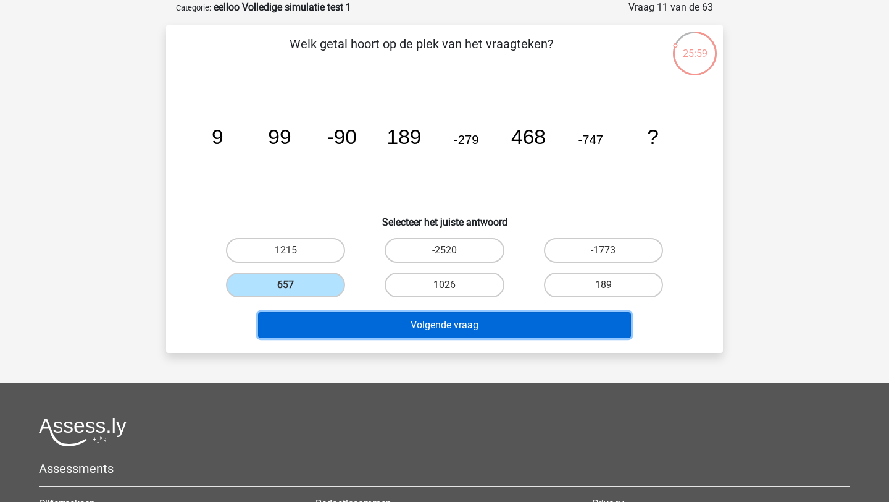
click at [364, 321] on button "Volgende vraag" at bounding box center [445, 325] width 374 height 26
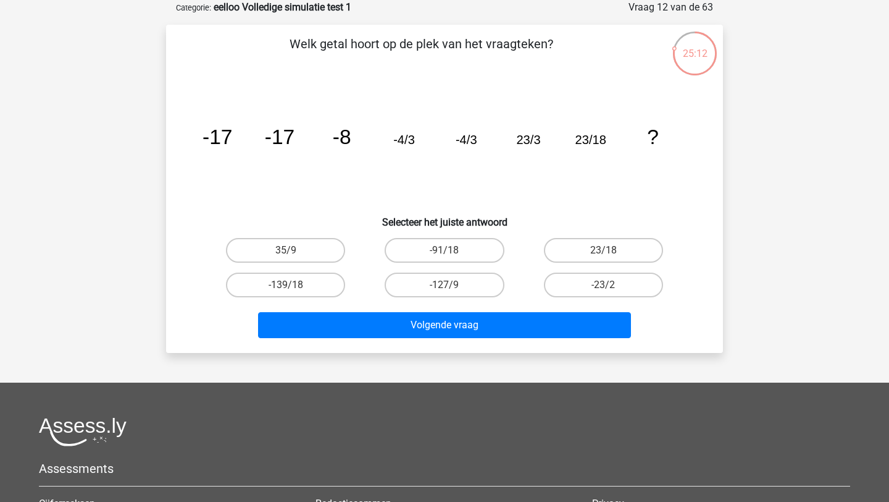
click at [413, 297] on div "-127/9" at bounding box center [444, 284] width 159 height 35
click at [571, 244] on label "23/18" at bounding box center [603, 250] width 119 height 25
click at [603, 250] on input "23/18" at bounding box center [607, 254] width 8 height 8
radio input "true"
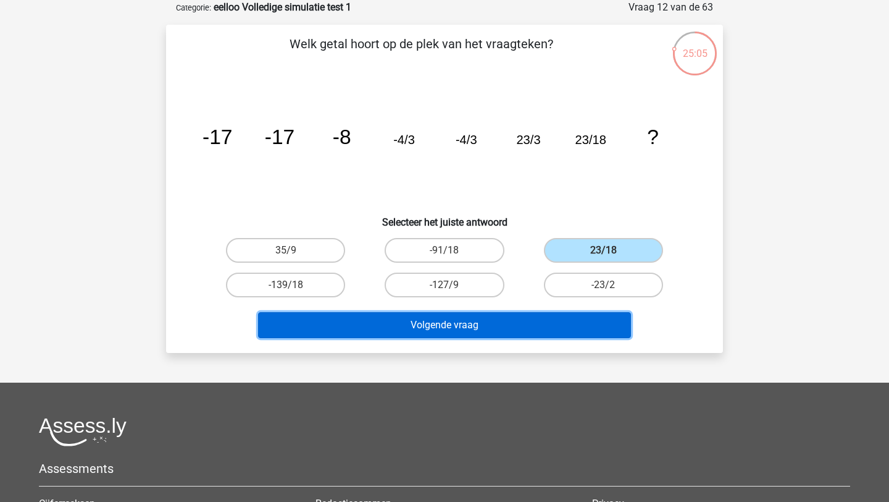
click at [504, 326] on button "Volgende vraag" at bounding box center [445, 325] width 374 height 26
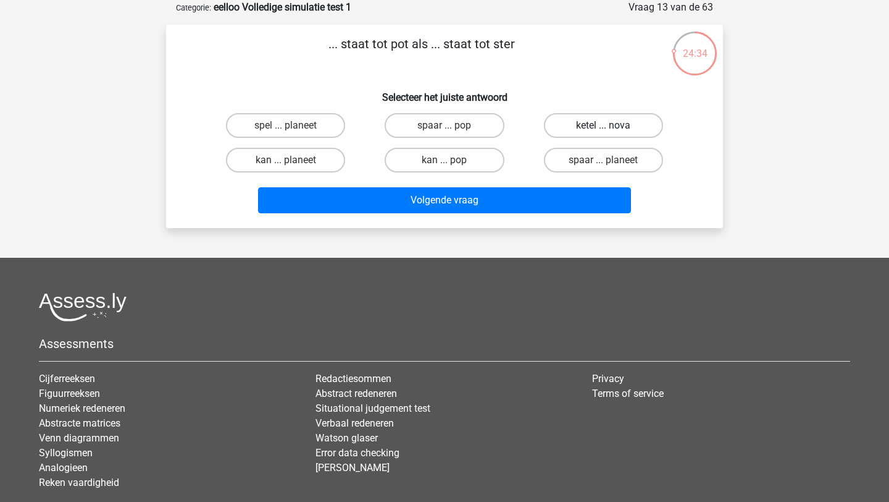
click at [561, 122] on label "ketel ... nova" at bounding box center [603, 125] width 119 height 25
click at [603, 125] on input "ketel ... nova" at bounding box center [607, 129] width 8 height 8
radio input "true"
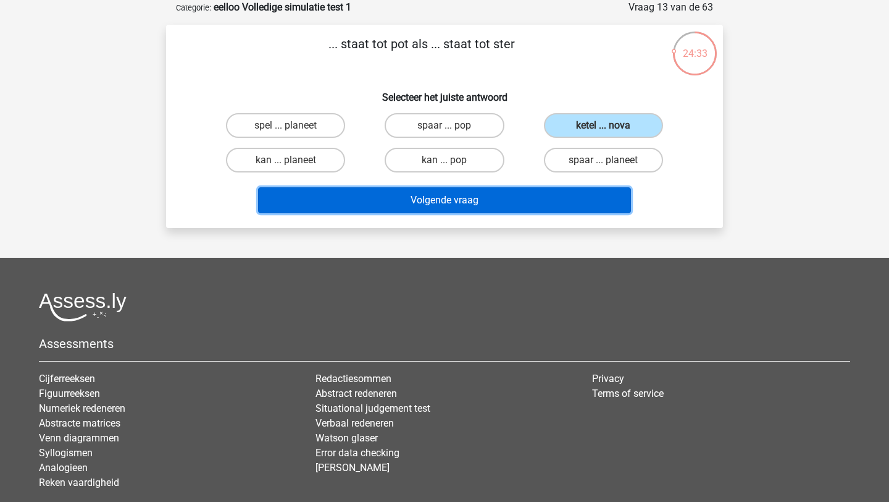
click at [508, 204] on button "Volgende vraag" at bounding box center [445, 200] width 374 height 26
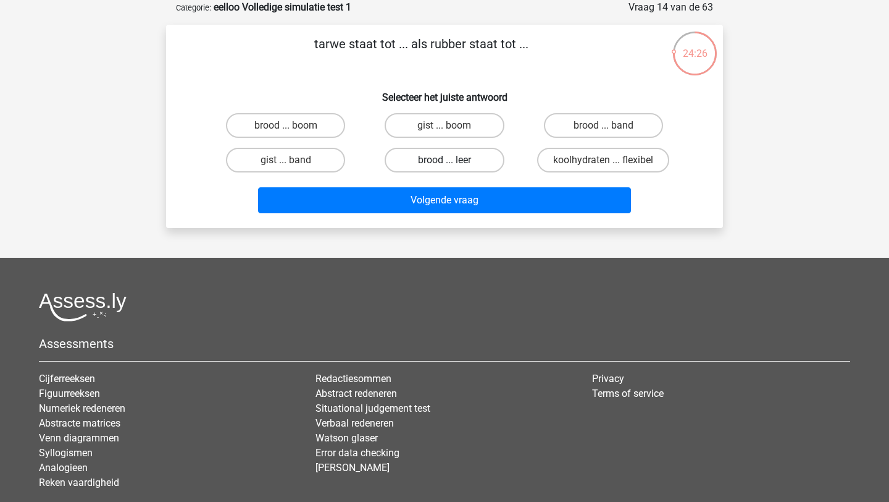
click at [477, 164] on label "brood ... leer" at bounding box center [444, 160] width 119 height 25
click at [453, 164] on input "brood ... leer" at bounding box center [449, 164] width 8 height 8
radio input "true"
click at [582, 117] on label "brood ... band" at bounding box center [603, 125] width 119 height 25
click at [603, 125] on input "brood ... band" at bounding box center [607, 129] width 8 height 8
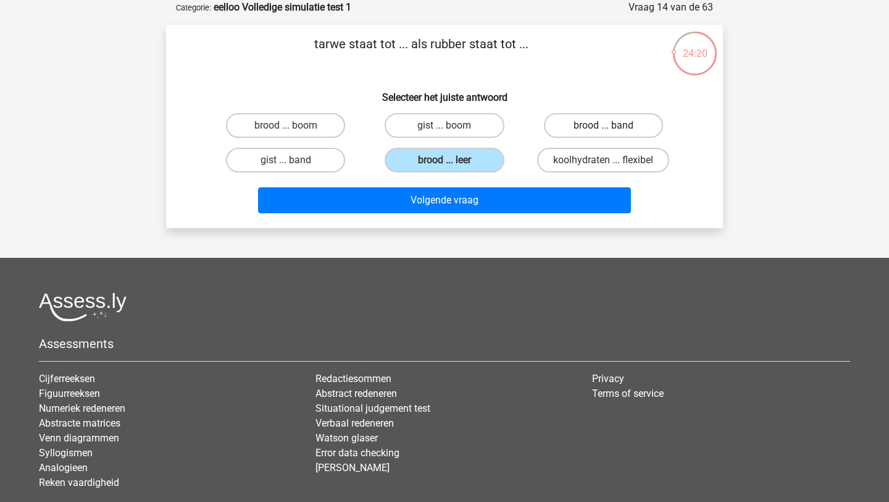
radio input "true"
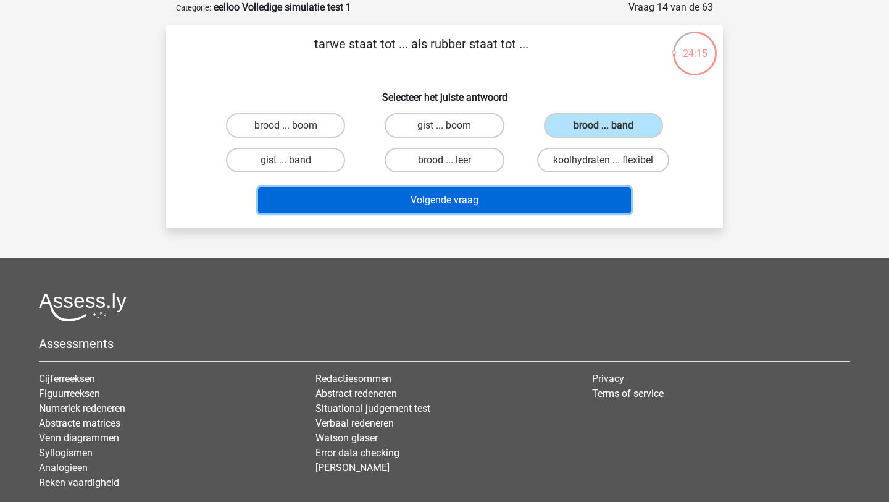
click at [498, 196] on button "Volgende vraag" at bounding box center [445, 200] width 374 height 26
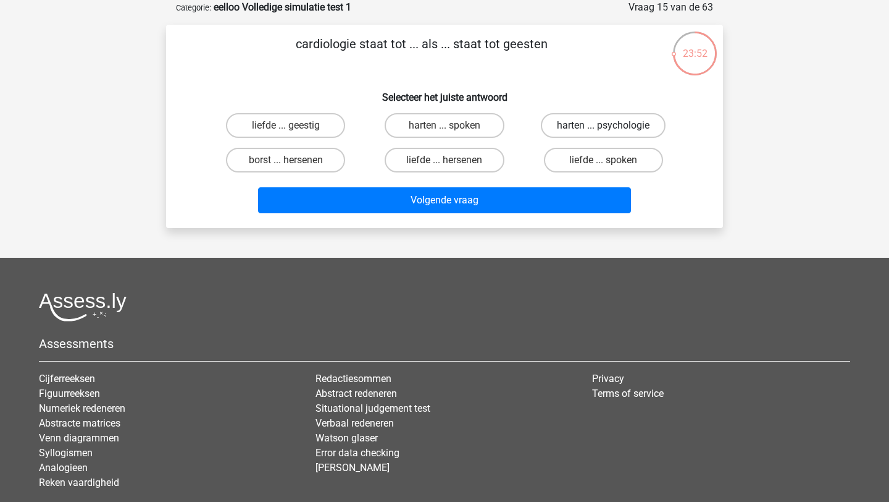
click at [633, 121] on label "harten ... psychologie" at bounding box center [603, 125] width 125 height 25
click at [612, 125] on input "harten ... psychologie" at bounding box center [607, 129] width 8 height 8
radio input "true"
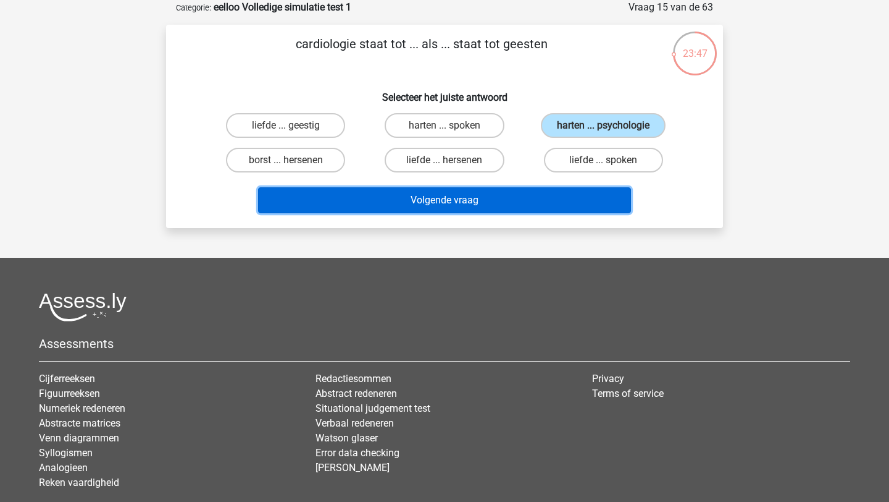
click at [558, 201] on button "Volgende vraag" at bounding box center [445, 200] width 374 height 26
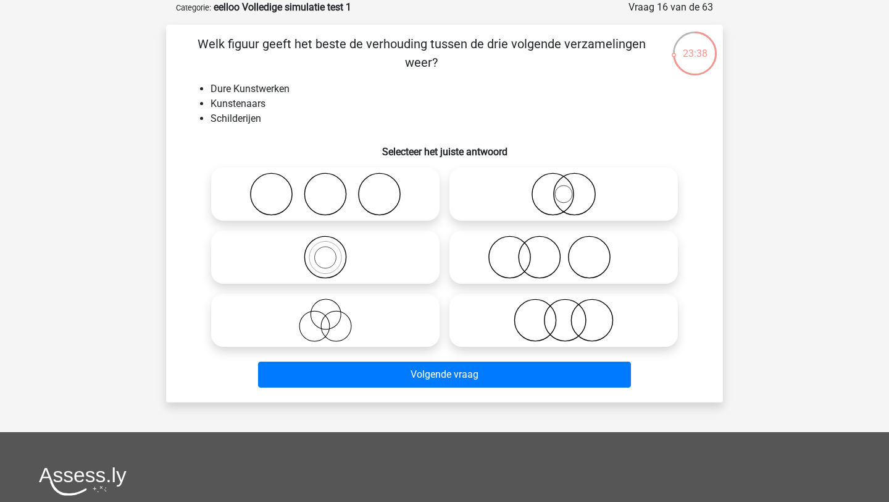
click at [547, 253] on icon at bounding box center [564, 256] width 219 height 43
click at [564, 251] on input "radio" at bounding box center [568, 247] width 8 height 8
radio input "true"
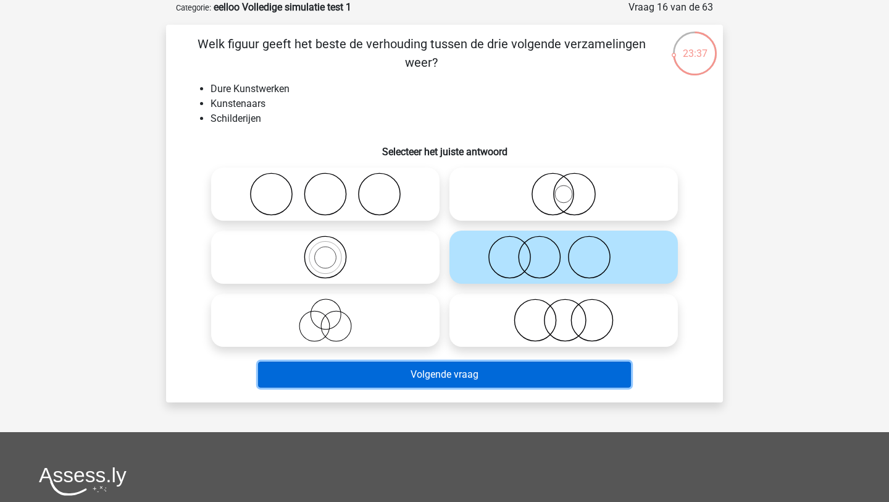
click at [524, 379] on button "Volgende vraag" at bounding box center [445, 374] width 374 height 26
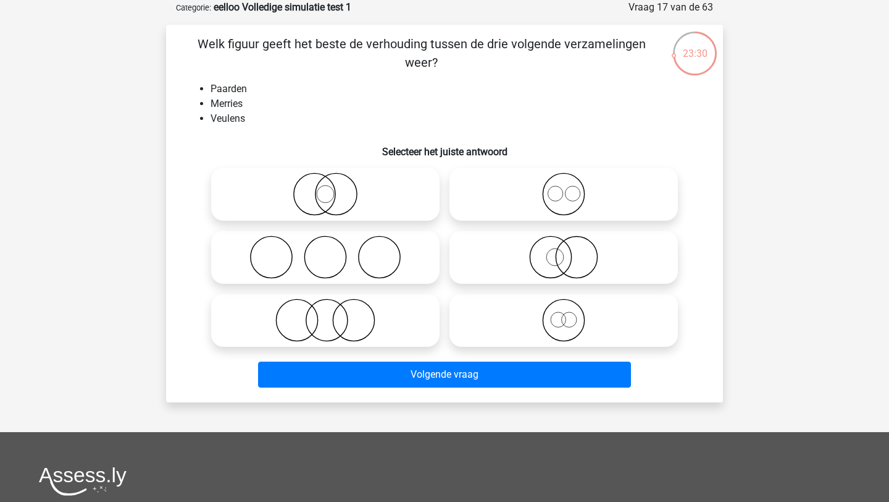
click at [513, 188] on icon at bounding box center [564, 193] width 219 height 43
click at [564, 188] on input "radio" at bounding box center [568, 184] width 8 height 8
radio input "true"
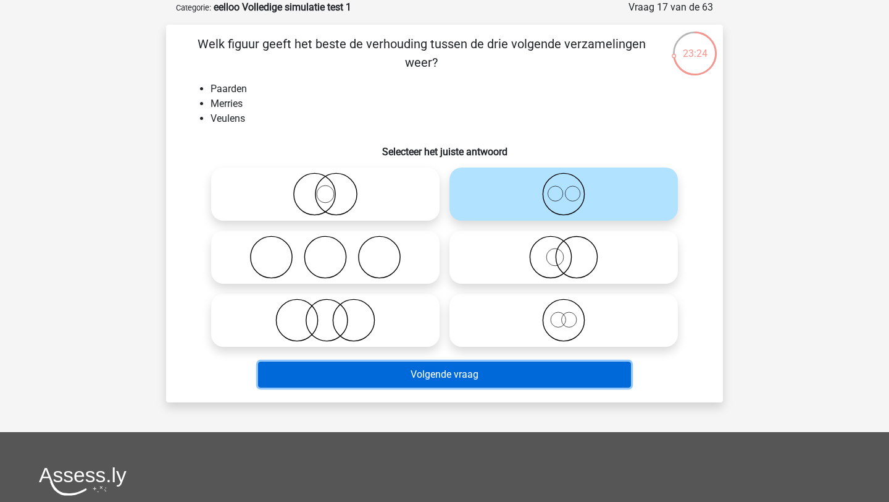
click at [459, 368] on button "Volgende vraag" at bounding box center [445, 374] width 374 height 26
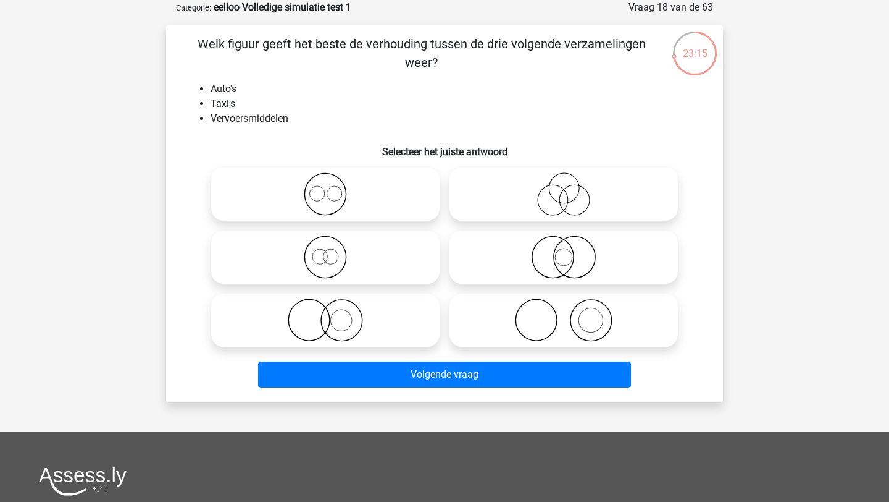
click at [339, 265] on icon at bounding box center [325, 256] width 219 height 43
click at [334, 251] on input "radio" at bounding box center [330, 247] width 8 height 8
radio input "true"
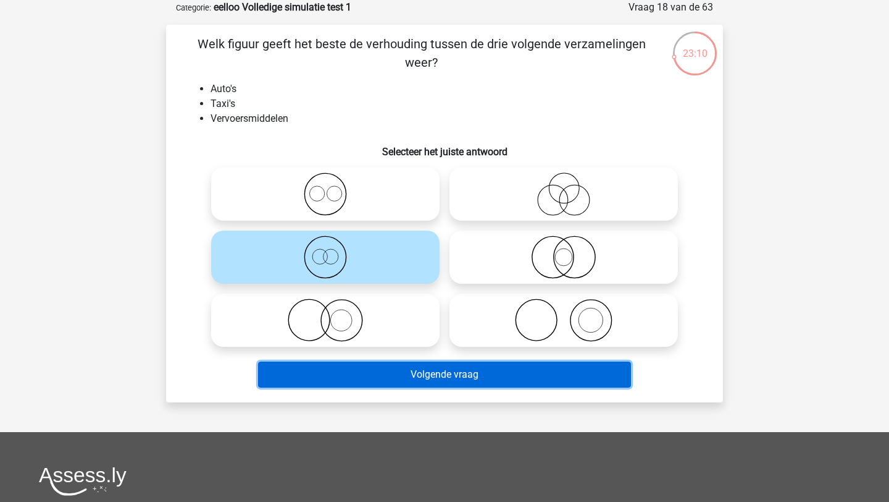
click at [345, 369] on button "Volgende vraag" at bounding box center [445, 374] width 374 height 26
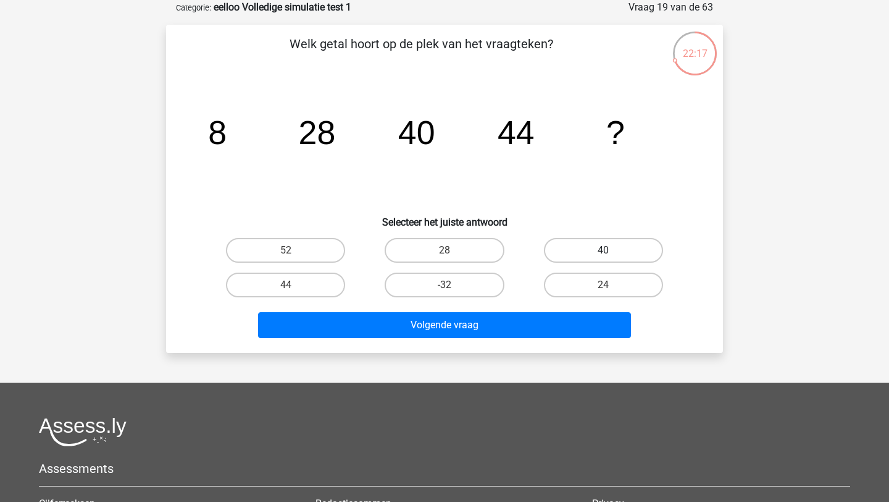
click at [583, 243] on label "40" at bounding box center [603, 250] width 119 height 25
click at [603, 250] on input "40" at bounding box center [607, 254] width 8 height 8
radio input "true"
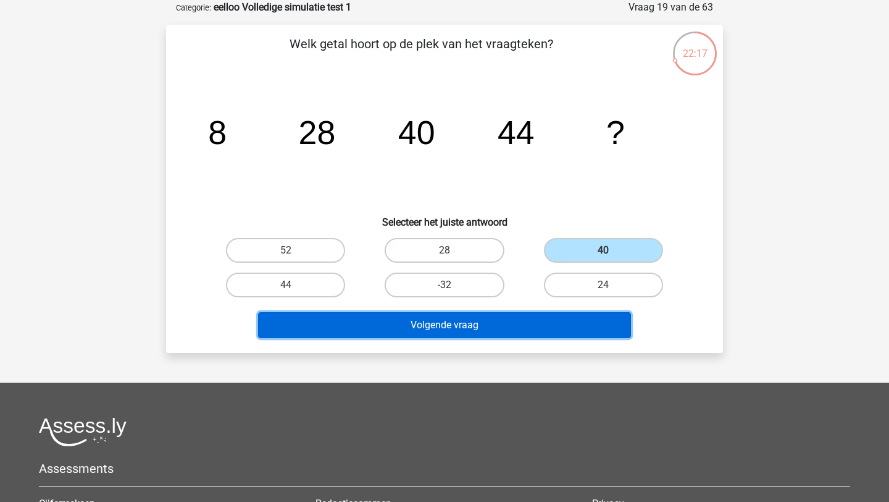
click at [529, 328] on button "Volgende vraag" at bounding box center [445, 325] width 374 height 26
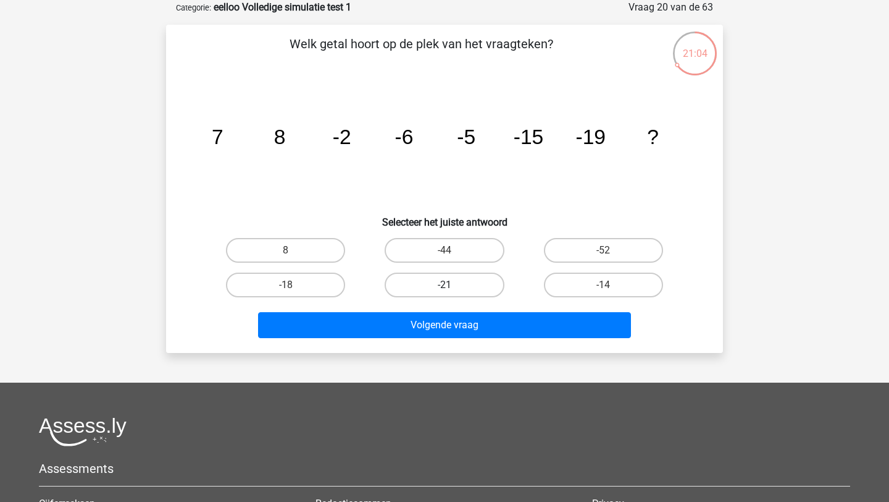
click at [474, 288] on label "-21" at bounding box center [444, 284] width 119 height 25
click at [453, 288] on input "-21" at bounding box center [449, 289] width 8 height 8
radio input "true"
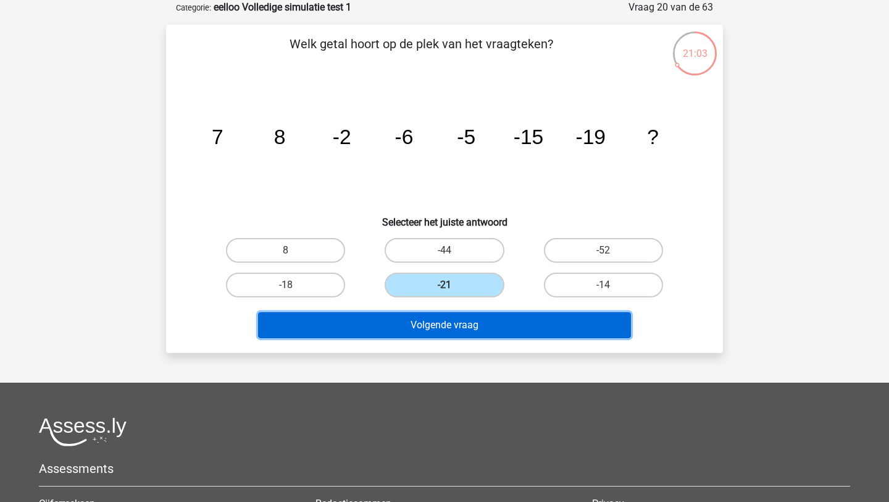
click at [474, 331] on button "Volgende vraag" at bounding box center [445, 325] width 374 height 26
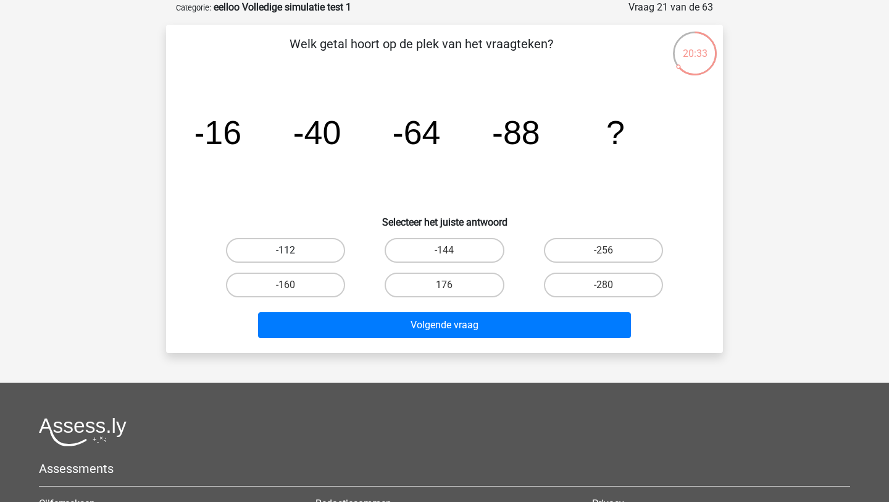
click at [277, 256] on label "-112" at bounding box center [285, 250] width 119 height 25
click at [286, 256] on input "-112" at bounding box center [290, 254] width 8 height 8
radio input "true"
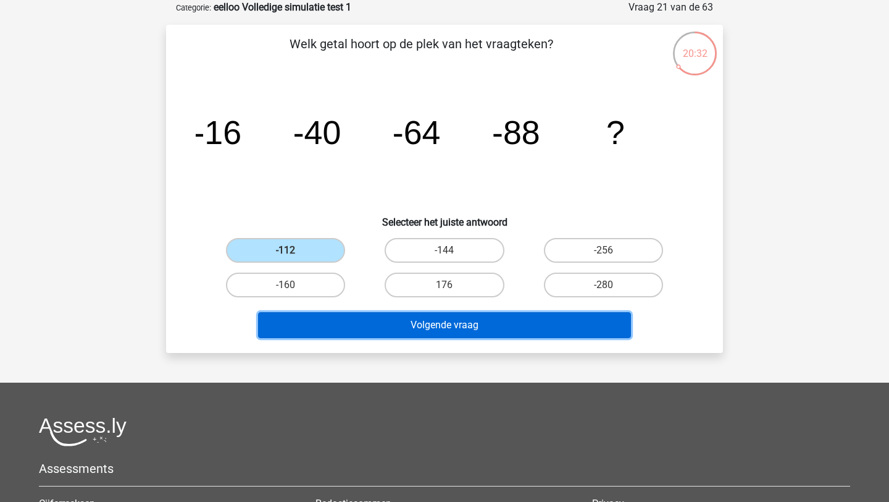
click at [338, 330] on button "Volgende vraag" at bounding box center [445, 325] width 374 height 26
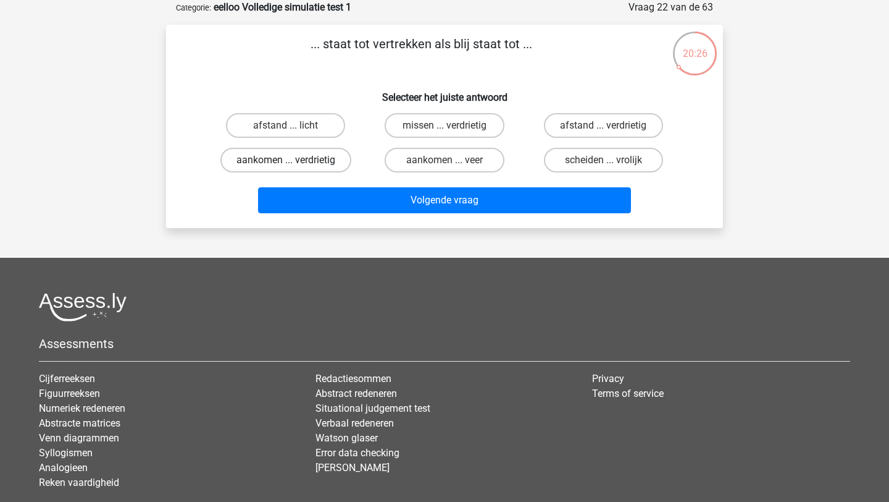
click at [243, 169] on label "aankomen ... verdrietig" at bounding box center [286, 160] width 131 height 25
click at [286, 168] on input "aankomen ... verdrietig" at bounding box center [290, 164] width 8 height 8
radio input "true"
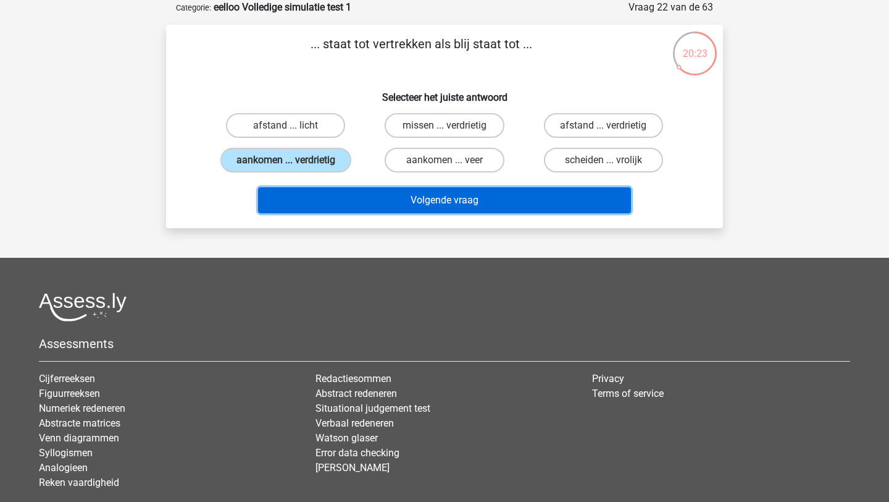
click at [303, 201] on button "Volgende vraag" at bounding box center [445, 200] width 374 height 26
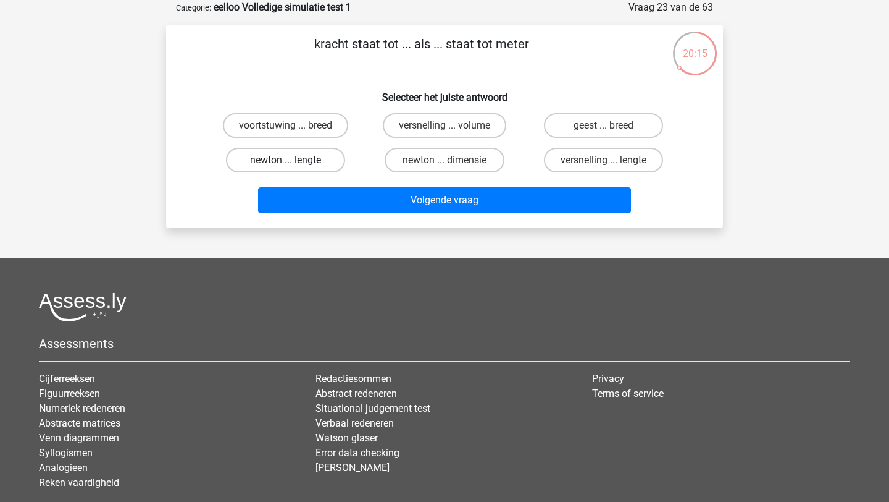
click at [308, 158] on label "newton ... lengte" at bounding box center [285, 160] width 119 height 25
click at [294, 160] on input "newton ... lengte" at bounding box center [290, 164] width 8 height 8
radio input "true"
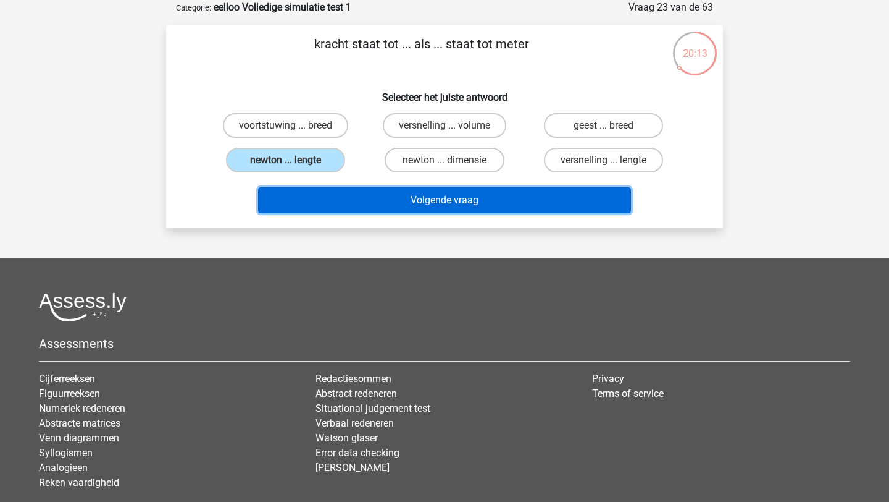
click at [346, 196] on button "Volgende vraag" at bounding box center [445, 200] width 374 height 26
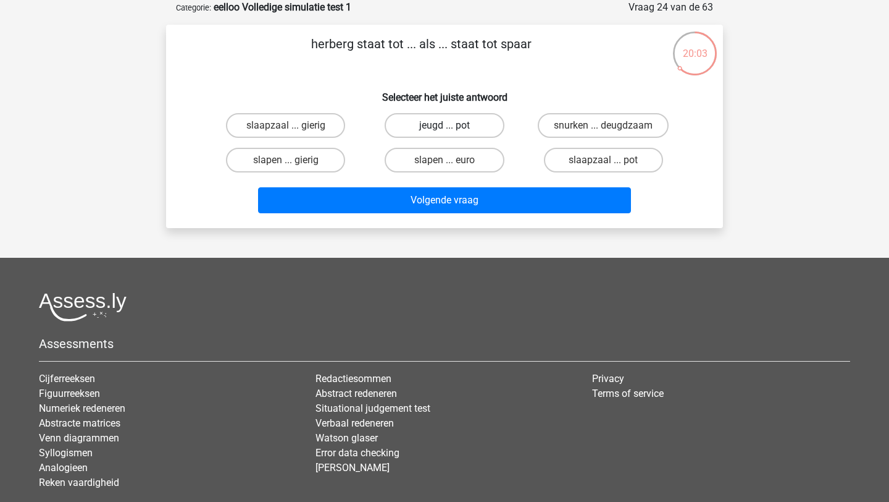
click at [461, 125] on label "jeugd ... pot" at bounding box center [444, 125] width 119 height 25
click at [453, 125] on input "jeugd ... pot" at bounding box center [449, 129] width 8 height 8
radio input "true"
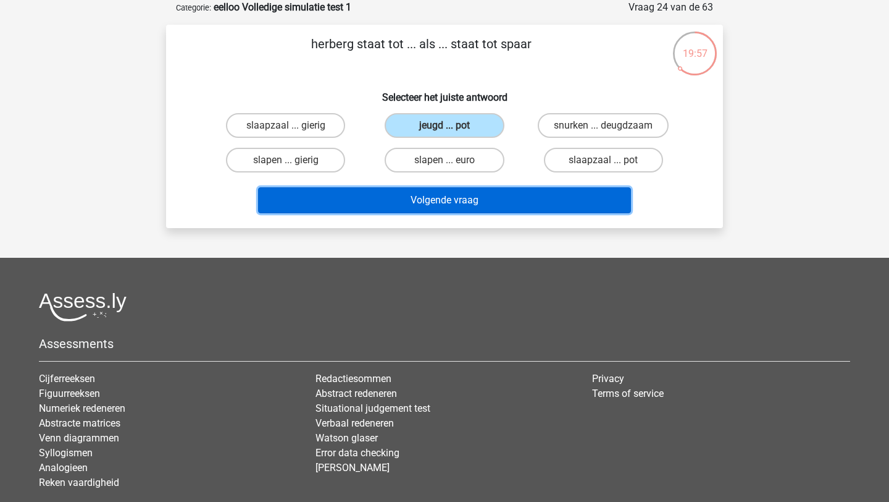
click at [380, 194] on button "Volgende vraag" at bounding box center [445, 200] width 374 height 26
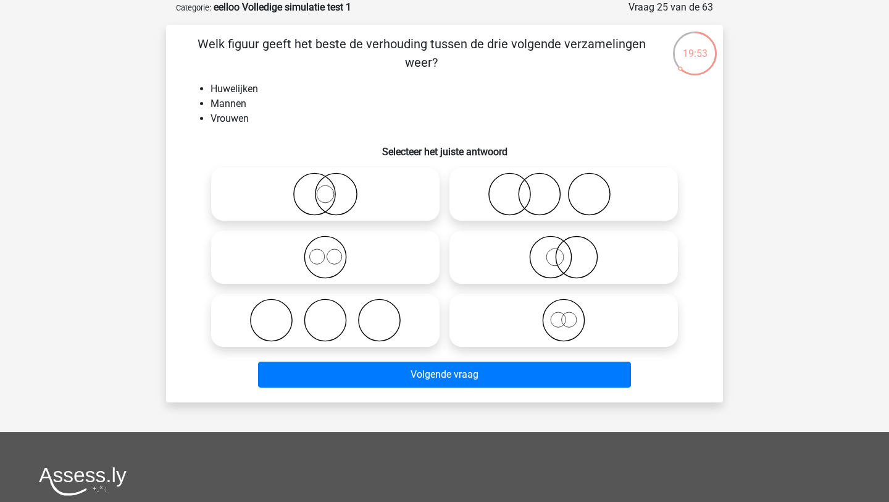
click at [363, 312] on icon at bounding box center [325, 319] width 219 height 43
click at [334, 312] on input "radio" at bounding box center [330, 310] width 8 height 8
radio input "true"
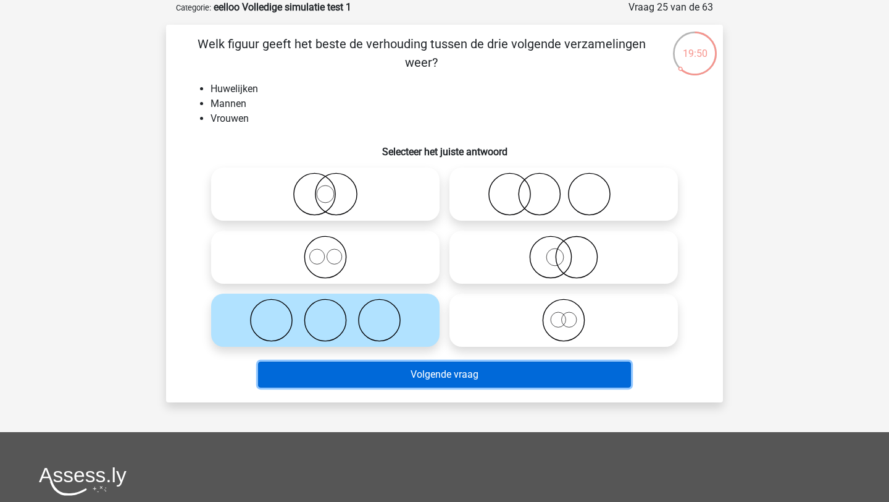
click at [358, 378] on button "Volgende vraag" at bounding box center [445, 374] width 374 height 26
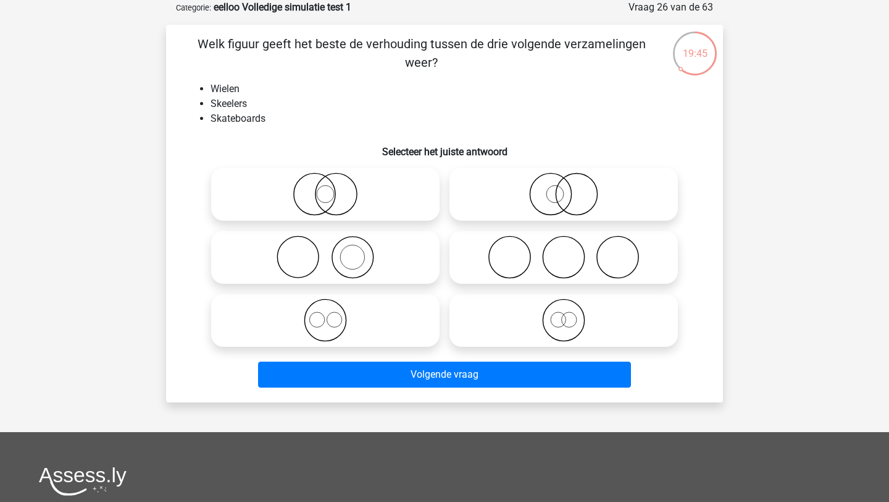
click at [510, 260] on icon at bounding box center [564, 256] width 219 height 43
click at [564, 251] on input "radio" at bounding box center [568, 247] width 8 height 8
radio input "true"
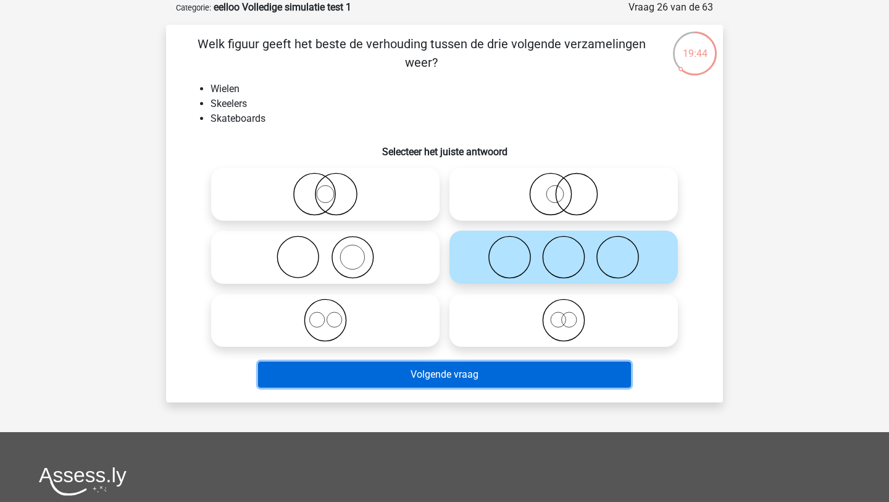
click at [477, 370] on button "Volgende vraag" at bounding box center [445, 374] width 374 height 26
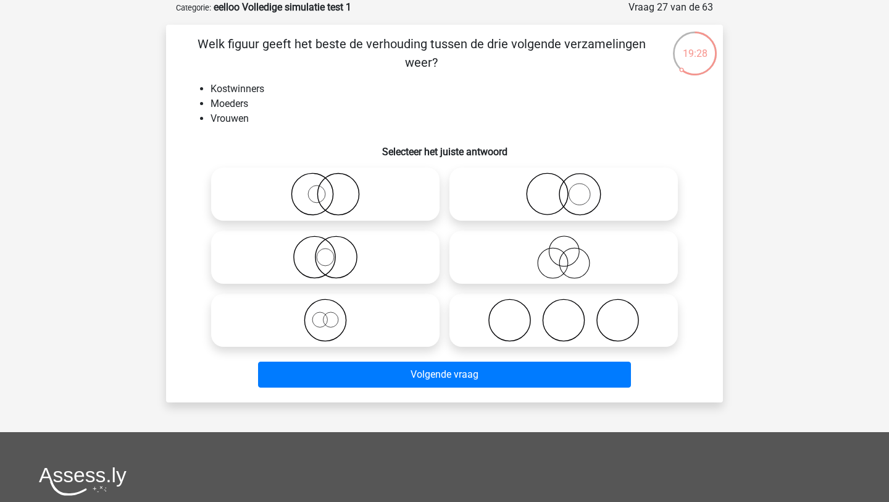
click at [372, 213] on icon at bounding box center [325, 193] width 219 height 43
click at [334, 188] on input "radio" at bounding box center [330, 184] width 8 height 8
radio input "true"
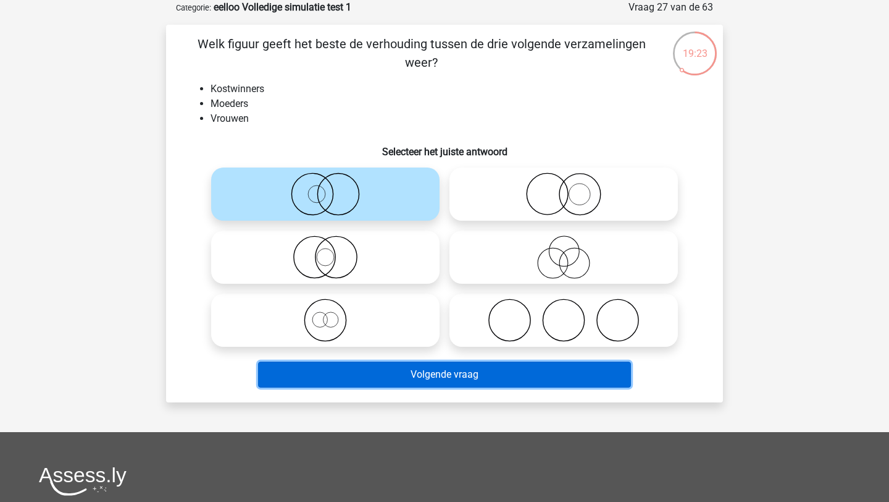
click at [366, 380] on button "Volgende vraag" at bounding box center [445, 374] width 374 height 26
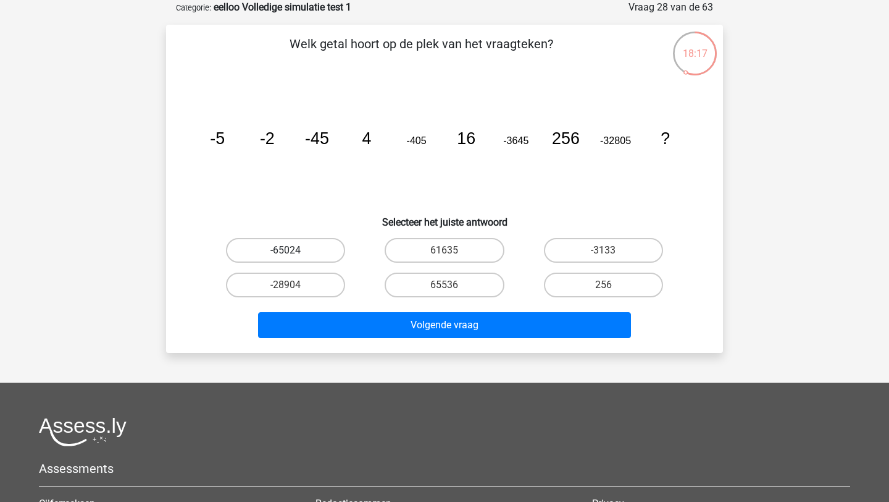
click at [308, 252] on label "-65024" at bounding box center [285, 250] width 119 height 25
click at [294, 252] on input "-65024" at bounding box center [290, 254] width 8 height 8
radio input "true"
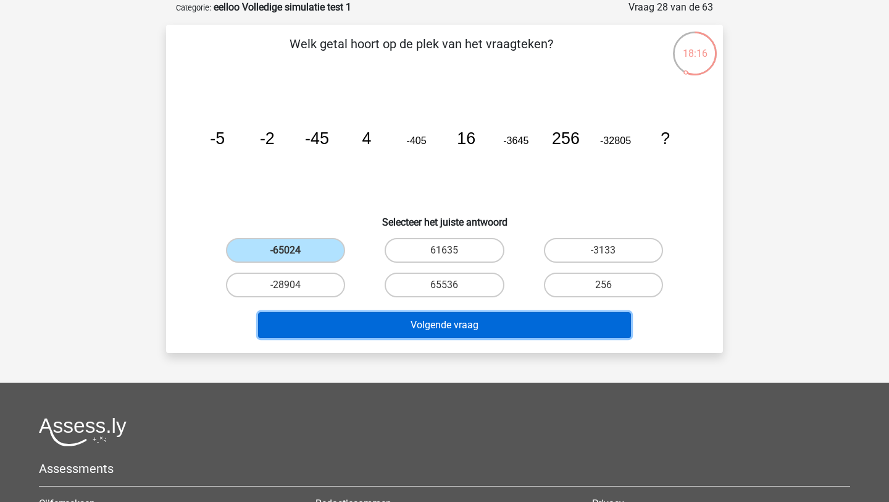
click at [333, 328] on button "Volgende vraag" at bounding box center [445, 325] width 374 height 26
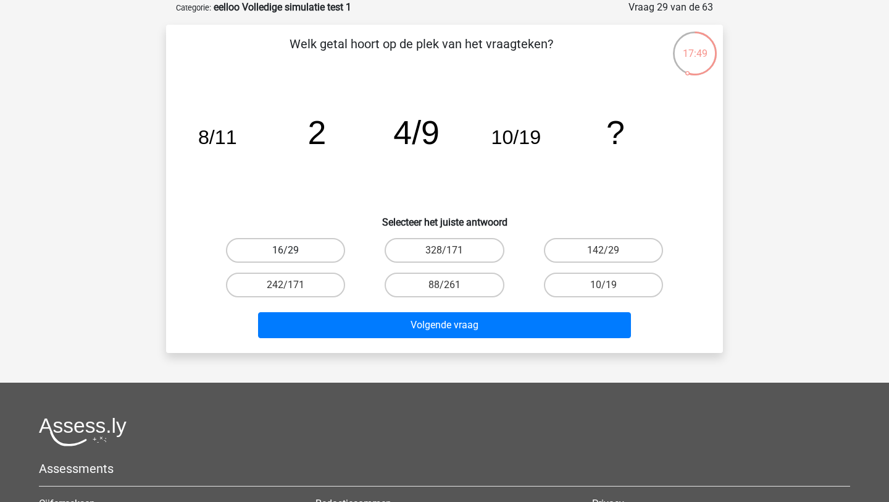
click at [319, 240] on label "16/29" at bounding box center [285, 250] width 119 height 25
click at [294, 250] on input "16/29" at bounding box center [290, 254] width 8 height 8
radio input "true"
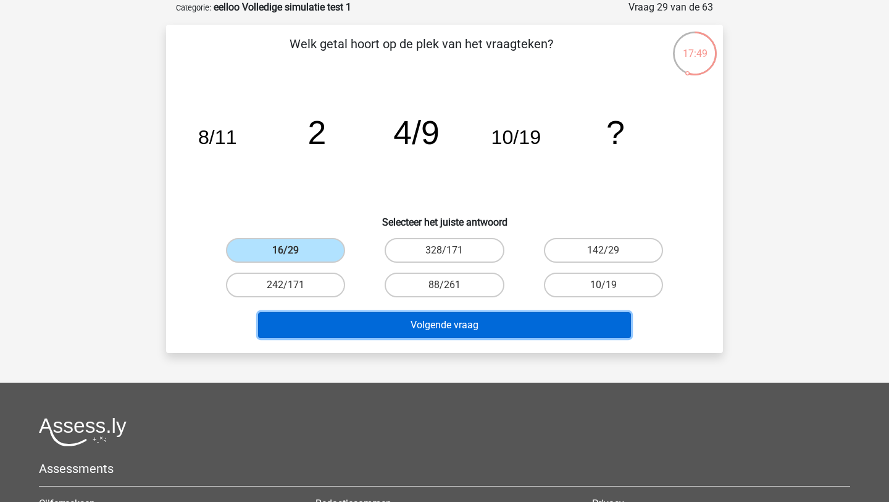
click at [384, 326] on button "Volgende vraag" at bounding box center [445, 325] width 374 height 26
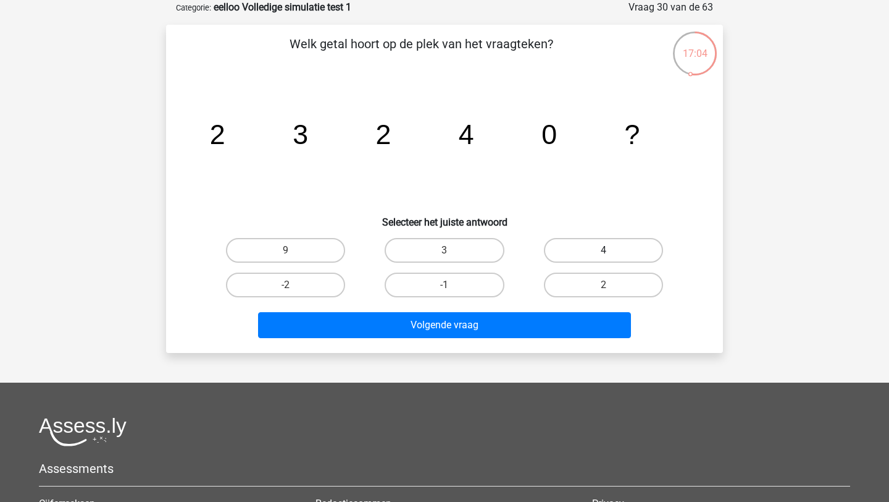
click at [644, 245] on label "4" at bounding box center [603, 250] width 119 height 25
click at [612, 250] on input "4" at bounding box center [607, 254] width 8 height 8
radio input "true"
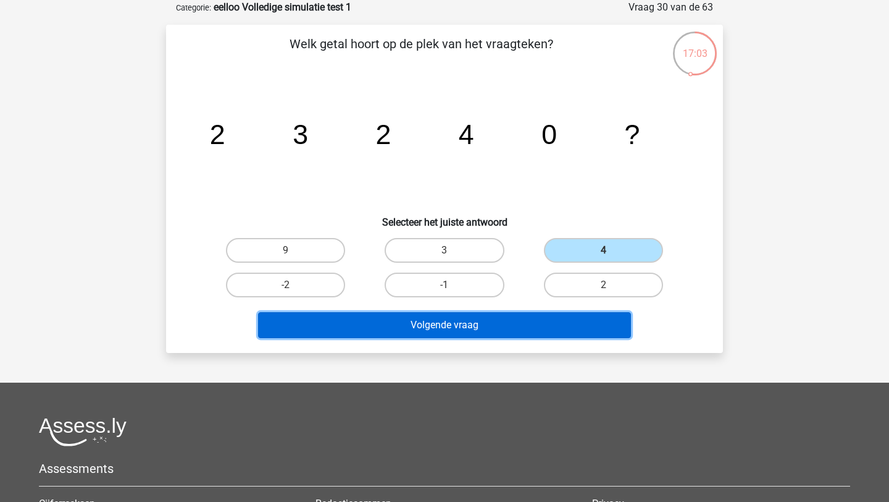
click at [592, 332] on button "Volgende vraag" at bounding box center [445, 325] width 374 height 26
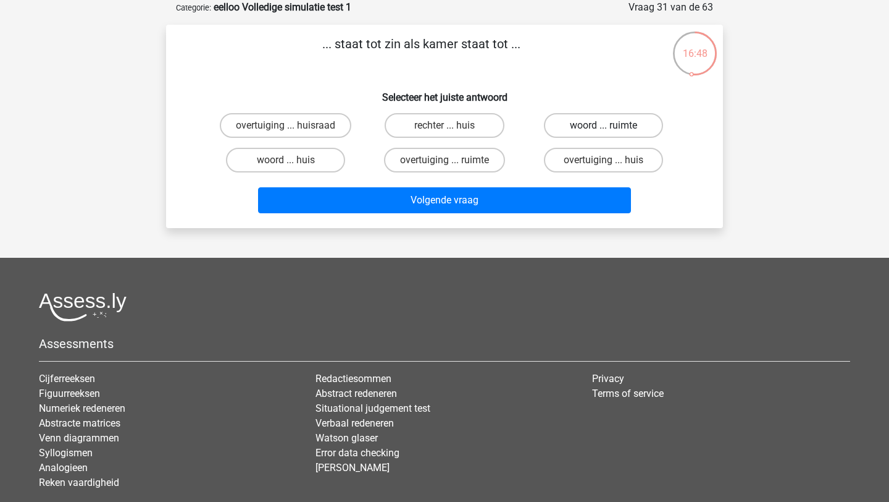
click at [606, 119] on label "woord ... ruimte" at bounding box center [603, 125] width 119 height 25
click at [606, 125] on input "woord ... ruimte" at bounding box center [607, 129] width 8 height 8
radio input "true"
click at [335, 157] on label "woord ... huis" at bounding box center [285, 160] width 119 height 25
click at [294, 160] on input "woord ... huis" at bounding box center [290, 164] width 8 height 8
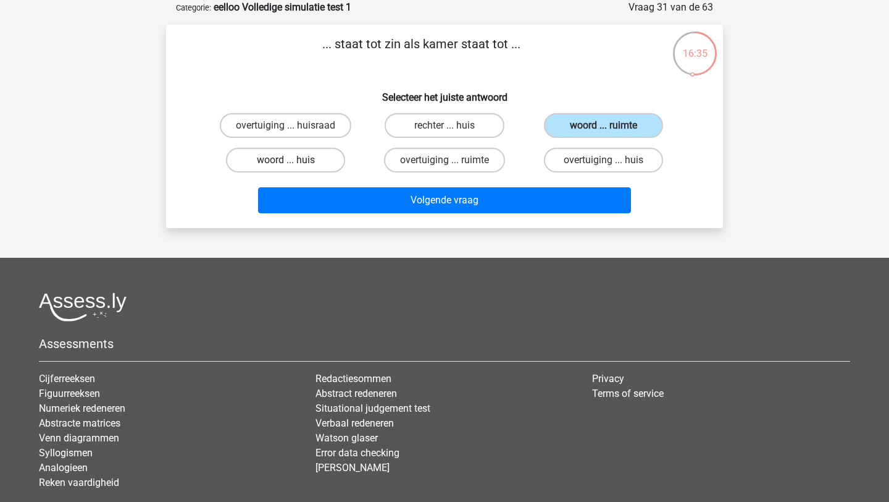
radio input "true"
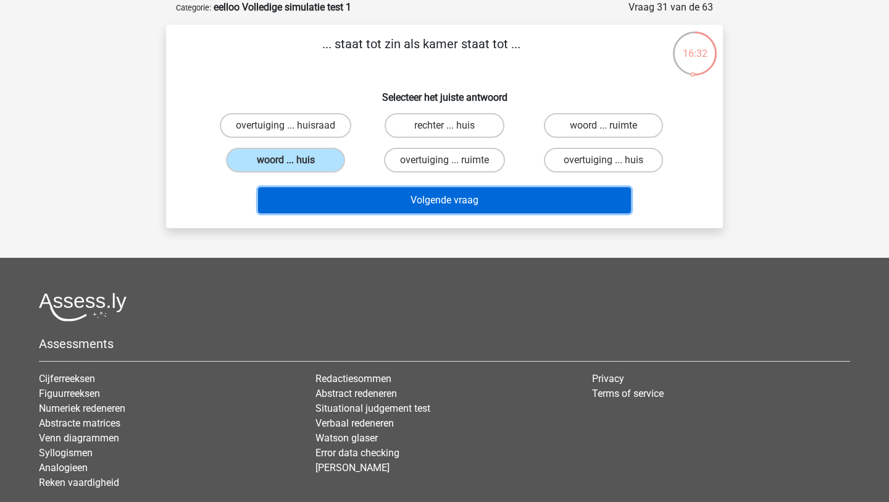
click at [371, 201] on button "Volgende vraag" at bounding box center [445, 200] width 374 height 26
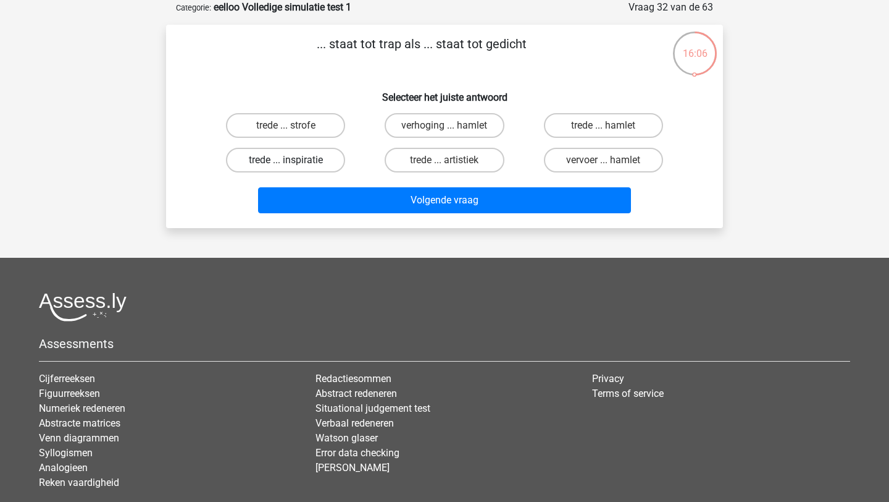
click at [296, 161] on label "trede ... inspiratie" at bounding box center [285, 160] width 119 height 25
click at [294, 161] on input "trede ... inspiratie" at bounding box center [290, 164] width 8 height 8
radio input "true"
click at [319, 120] on label "trede ... strofe" at bounding box center [285, 125] width 119 height 25
click at [294, 125] on input "trede ... strofe" at bounding box center [290, 129] width 8 height 8
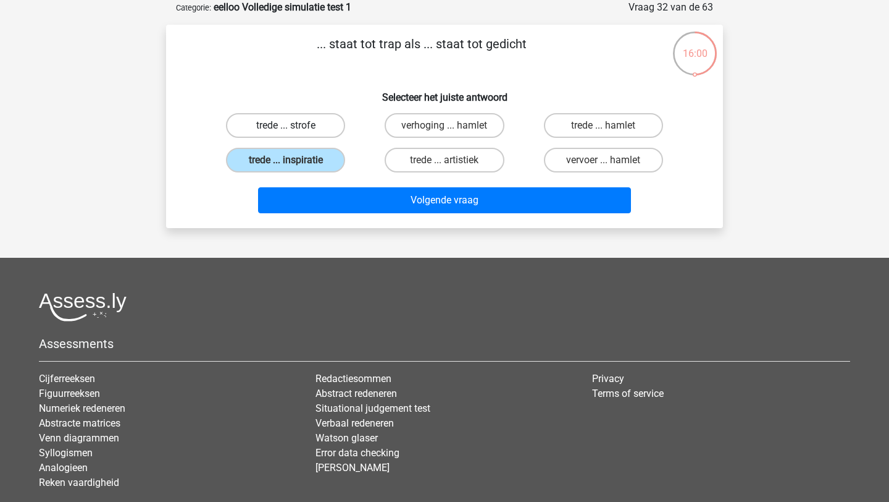
radio input "true"
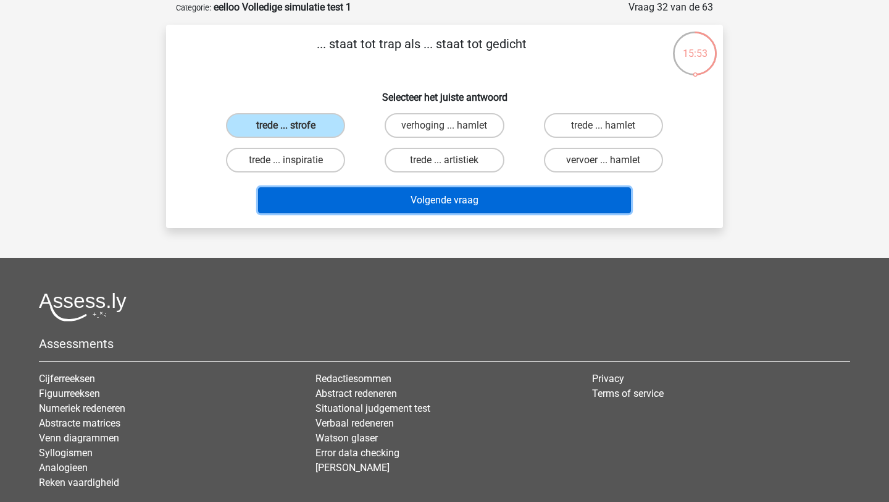
click at [305, 205] on button "Volgende vraag" at bounding box center [445, 200] width 374 height 26
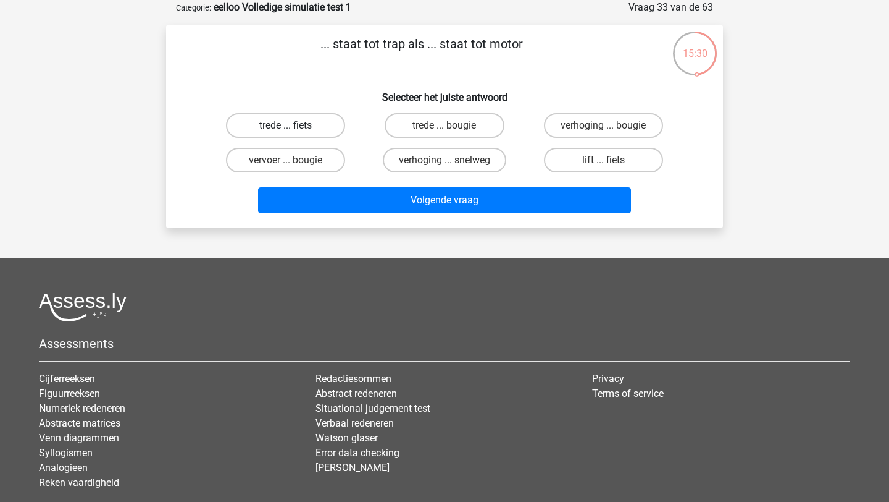
click at [282, 127] on label "trede ... fiets" at bounding box center [285, 125] width 119 height 25
click at [286, 127] on input "trede ... fiets" at bounding box center [290, 129] width 8 height 8
radio input "true"
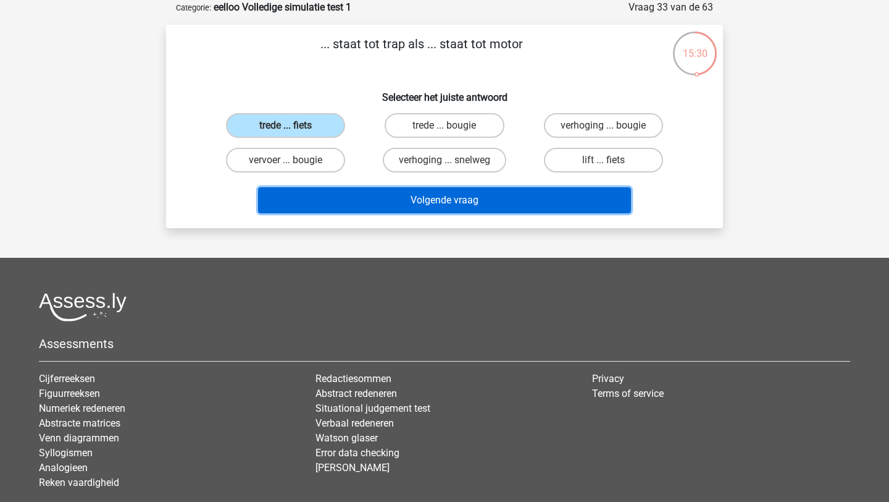
click at [324, 209] on button "Volgende vraag" at bounding box center [445, 200] width 374 height 26
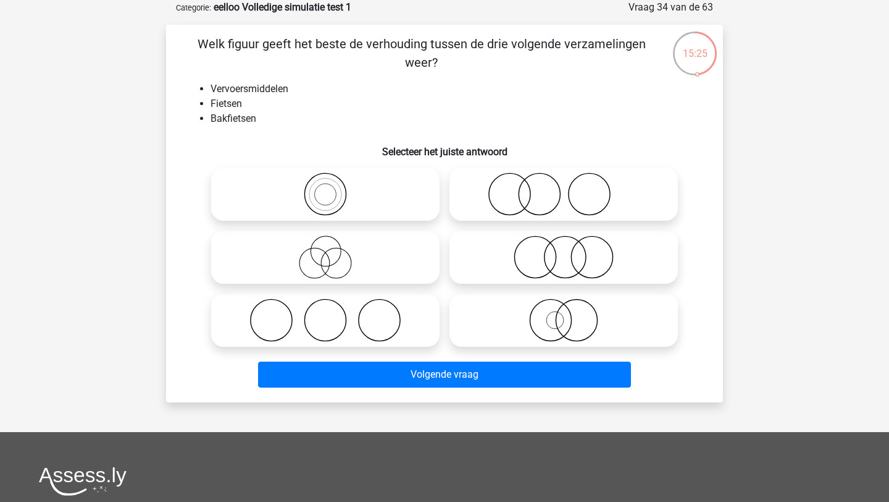
click at [324, 209] on icon at bounding box center [325, 193] width 219 height 43
click at [326, 188] on input "radio" at bounding box center [330, 184] width 8 height 8
radio input "true"
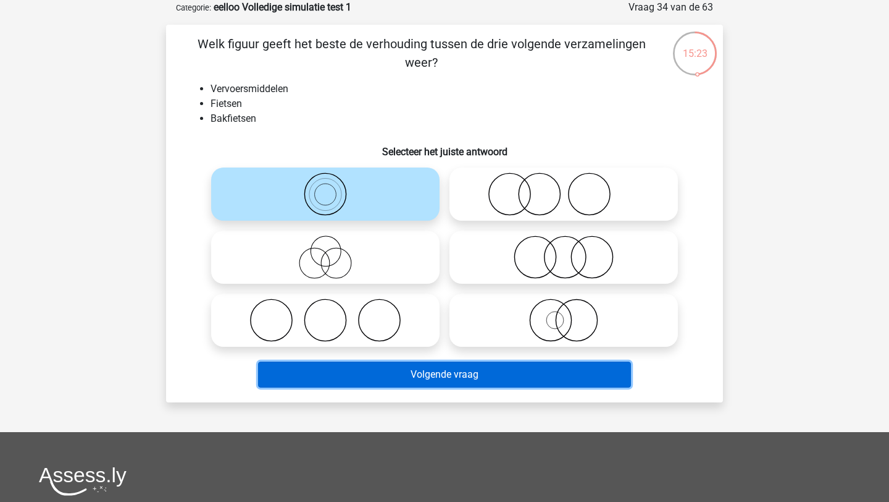
click at [352, 376] on button "Volgende vraag" at bounding box center [445, 374] width 374 height 26
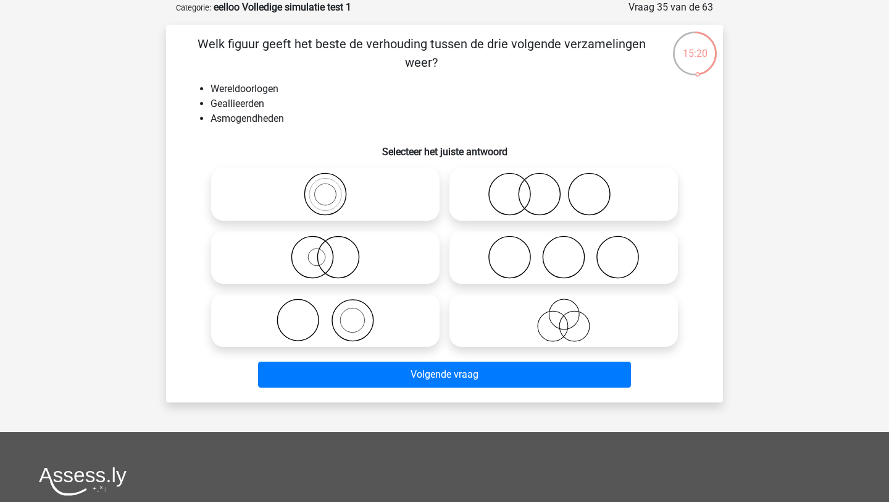
click at [500, 256] on icon at bounding box center [564, 256] width 219 height 43
click at [564, 251] on input "radio" at bounding box center [568, 247] width 8 height 8
radio input "true"
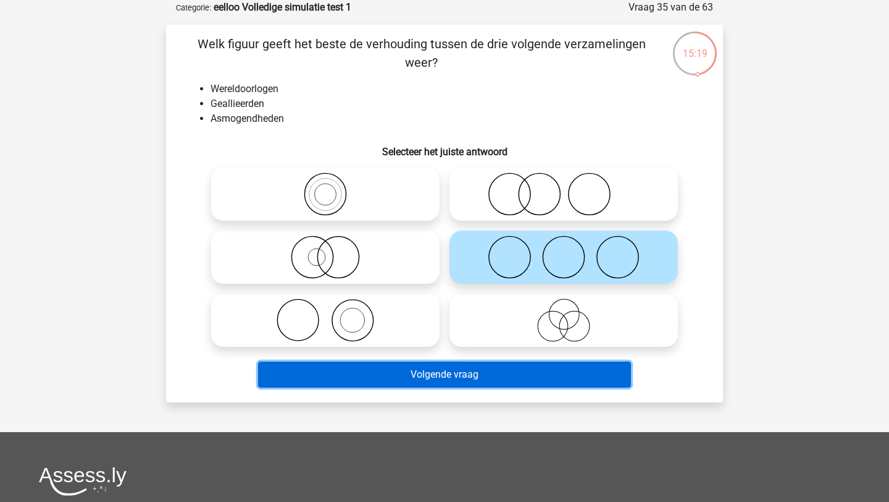
click at [460, 368] on button "Volgende vraag" at bounding box center [445, 374] width 374 height 26
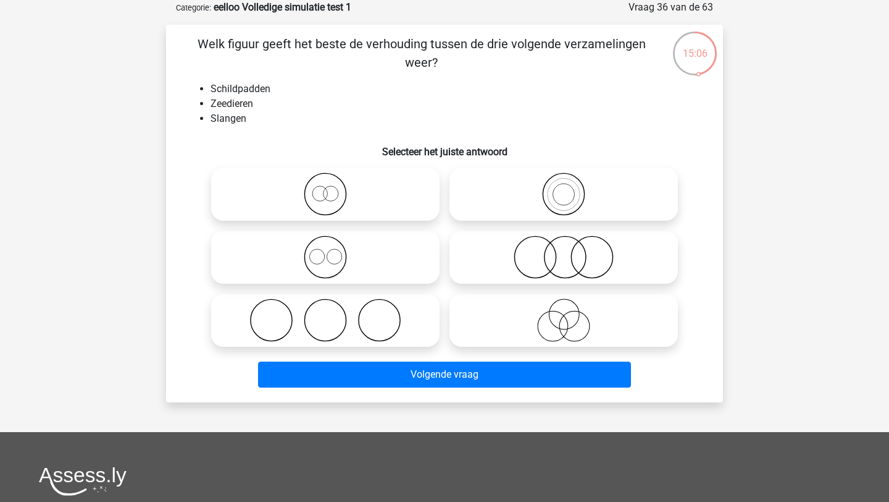
click at [481, 254] on icon at bounding box center [564, 256] width 219 height 43
click at [564, 251] on input "radio" at bounding box center [568, 247] width 8 height 8
radio input "true"
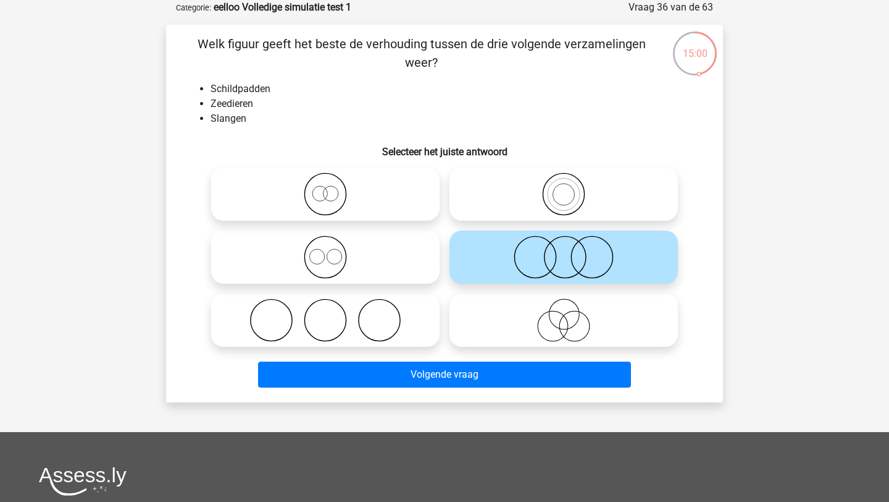
click at [376, 264] on icon at bounding box center [325, 256] width 219 height 43
click at [334, 251] on input "radio" at bounding box center [330, 247] width 8 height 8
radio input "true"
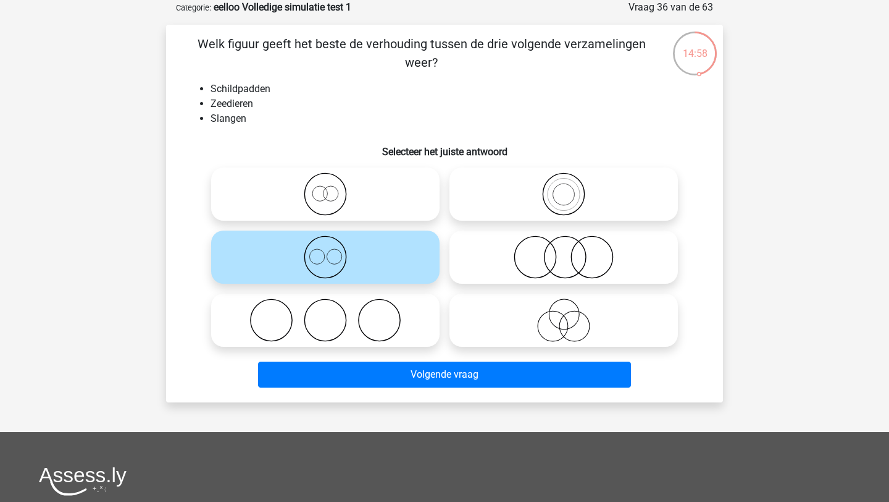
click at [500, 266] on icon at bounding box center [564, 256] width 219 height 43
click at [564, 251] on input "radio" at bounding box center [568, 247] width 8 height 8
radio input "true"
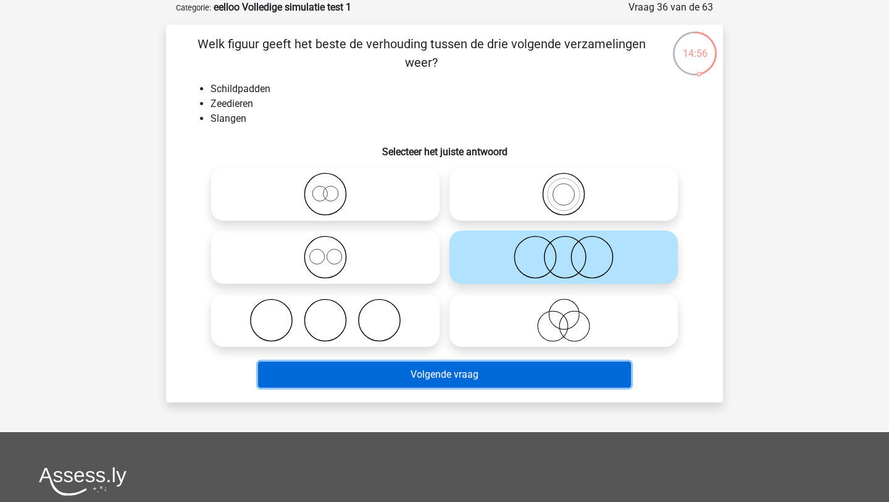
click at [454, 370] on button "Volgende vraag" at bounding box center [445, 374] width 374 height 26
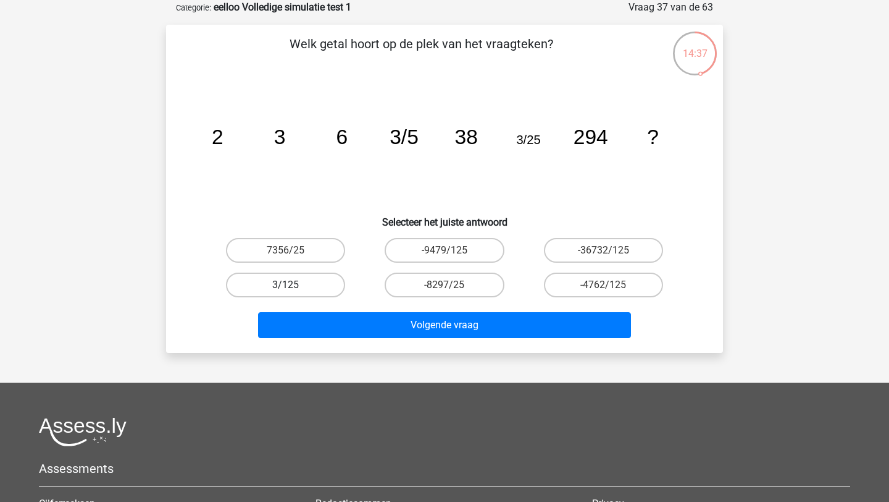
click at [295, 283] on label "3/125" at bounding box center [285, 284] width 119 height 25
click at [294, 285] on input "3/125" at bounding box center [290, 289] width 8 height 8
radio input "true"
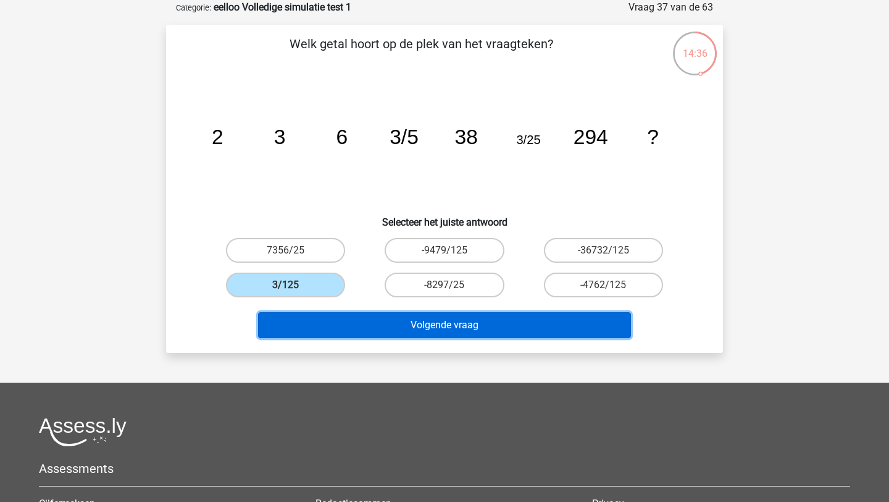
click at [343, 327] on button "Volgende vraag" at bounding box center [445, 325] width 374 height 26
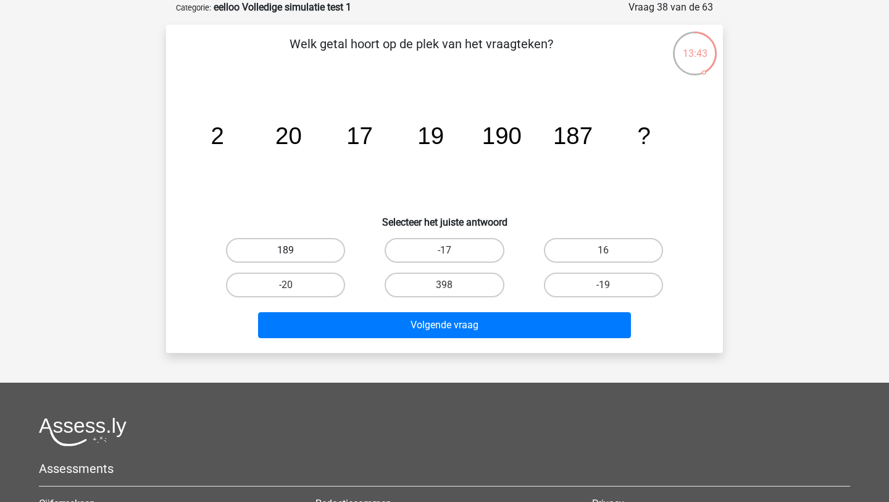
click at [309, 247] on label "189" at bounding box center [285, 250] width 119 height 25
click at [294, 250] on input "189" at bounding box center [290, 254] width 8 height 8
radio input "true"
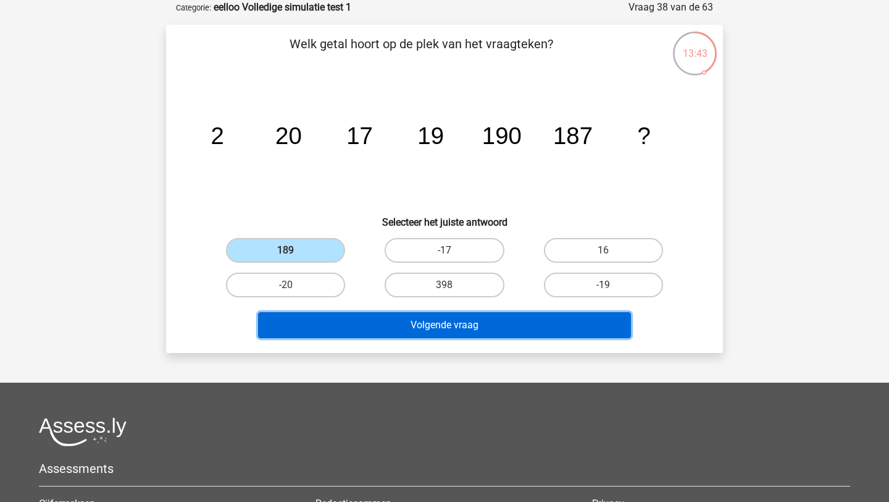
click at [343, 328] on button "Volgende vraag" at bounding box center [445, 325] width 374 height 26
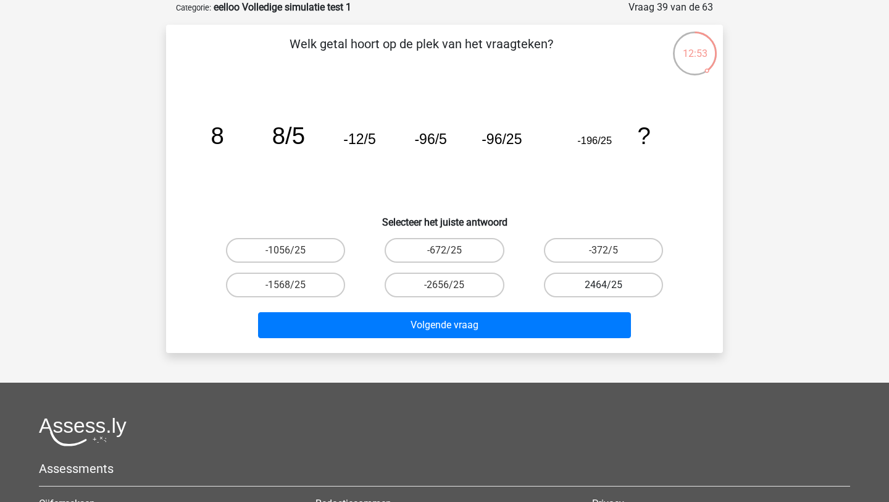
click at [544, 285] on label "2464/25" at bounding box center [603, 284] width 119 height 25
click at [603, 285] on input "2464/25" at bounding box center [607, 289] width 8 height 8
radio input "true"
click at [571, 248] on label "-372/5" at bounding box center [603, 250] width 119 height 25
click at [603, 250] on input "-372/5" at bounding box center [607, 254] width 8 height 8
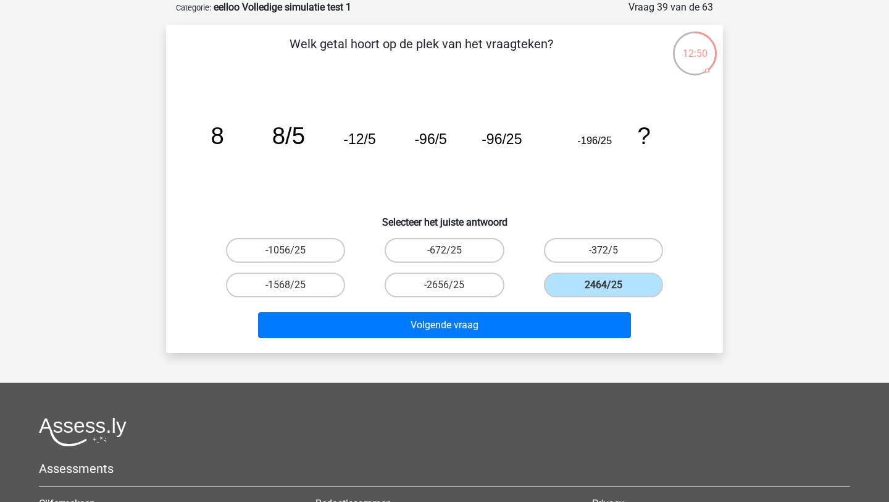
radio input "true"
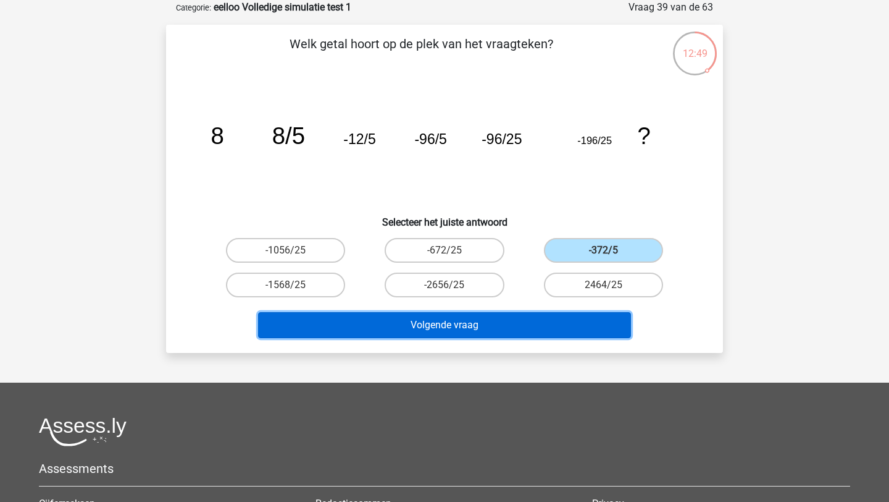
click at [544, 329] on button "Volgende vraag" at bounding box center [445, 325] width 374 height 26
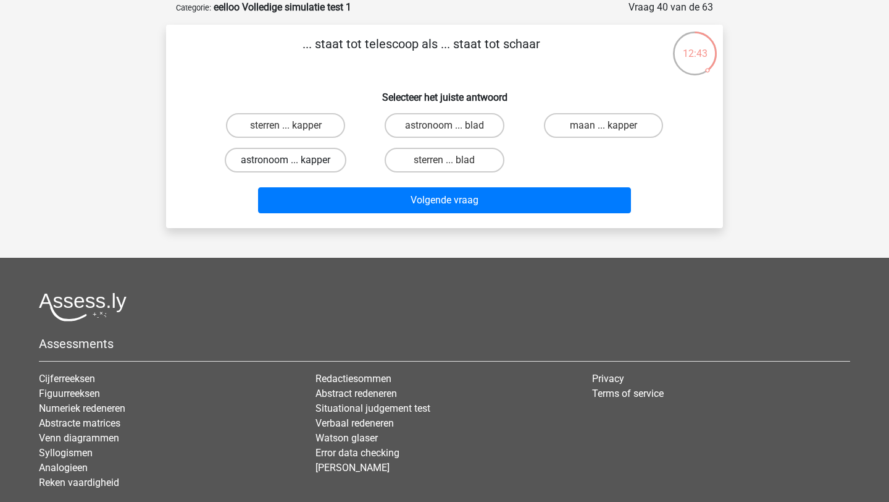
click at [305, 154] on label "astronoom ... kapper" at bounding box center [286, 160] width 122 height 25
click at [294, 160] on input "astronoom ... kapper" at bounding box center [290, 164] width 8 height 8
radio input "true"
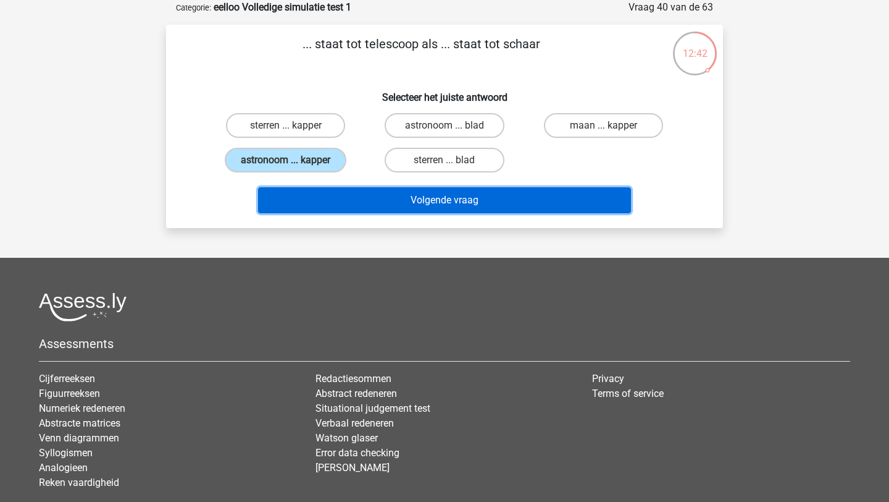
click at [342, 208] on button "Volgende vraag" at bounding box center [445, 200] width 374 height 26
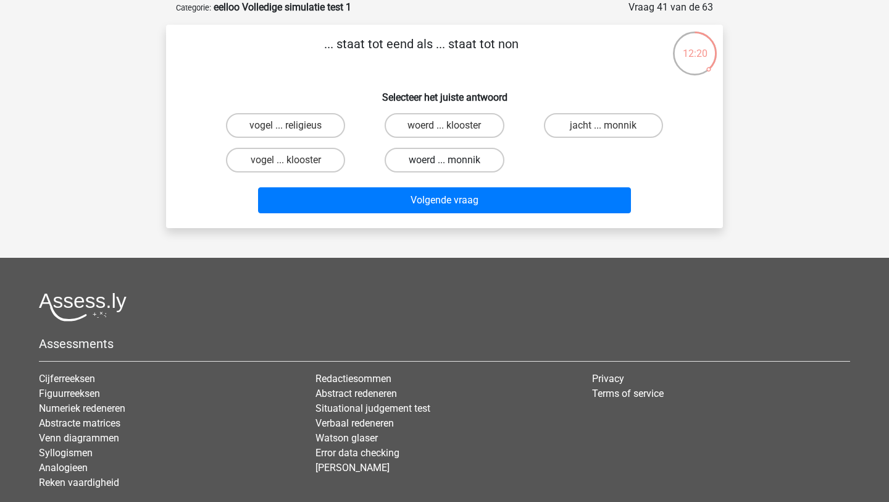
click at [408, 159] on label "woerd ... monnik" at bounding box center [444, 160] width 119 height 25
click at [445, 160] on input "woerd ... monnik" at bounding box center [449, 164] width 8 height 8
radio input "true"
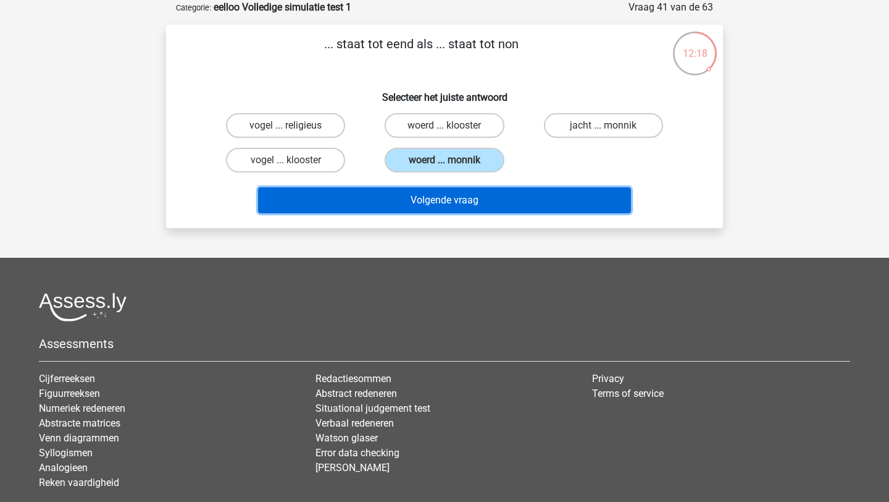
click at [404, 196] on button "Volgende vraag" at bounding box center [445, 200] width 374 height 26
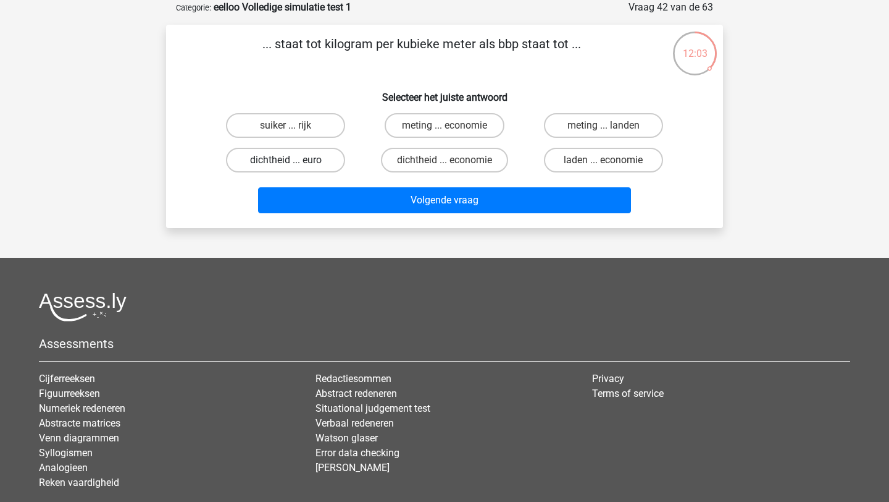
click at [330, 154] on label "dichtheid ... euro" at bounding box center [285, 160] width 119 height 25
click at [294, 160] on input "dichtheid ... euro" at bounding box center [290, 164] width 8 height 8
radio input "true"
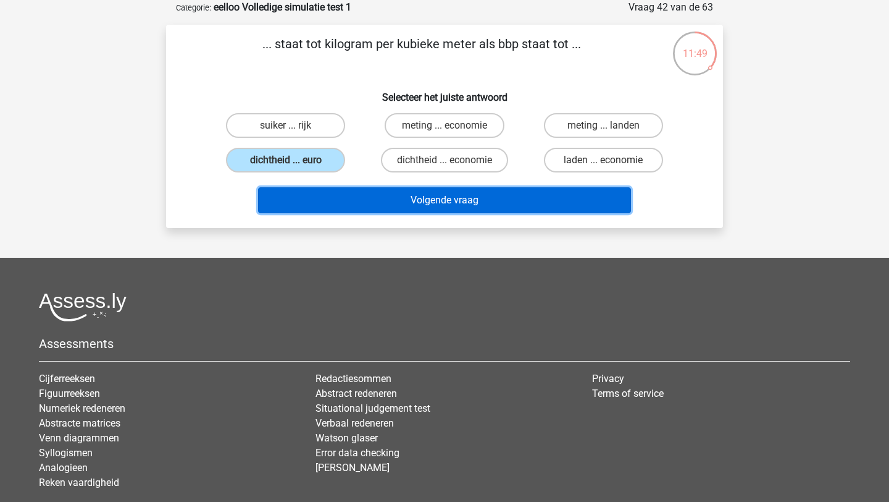
click at [411, 206] on button "Volgende vraag" at bounding box center [445, 200] width 374 height 26
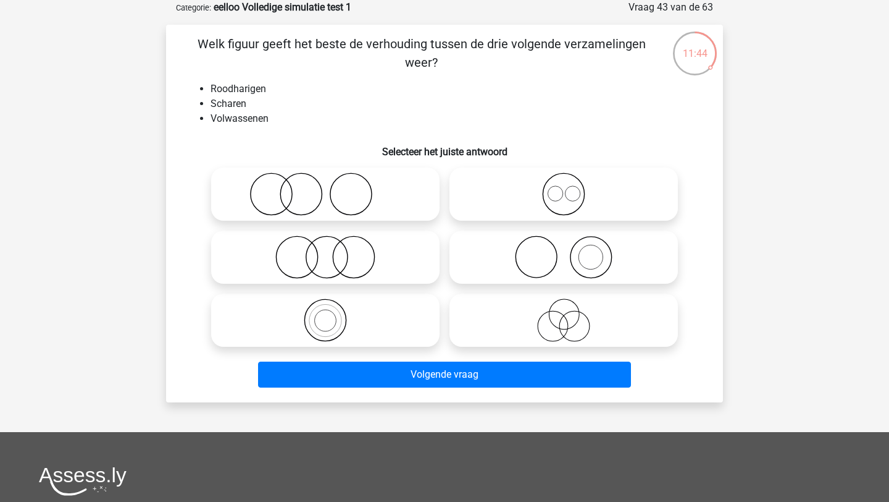
click at [378, 167] on div at bounding box center [325, 193] width 238 height 63
click at [379, 213] on icon at bounding box center [325, 193] width 219 height 43
click at [334, 188] on input "radio" at bounding box center [330, 184] width 8 height 8
radio input "true"
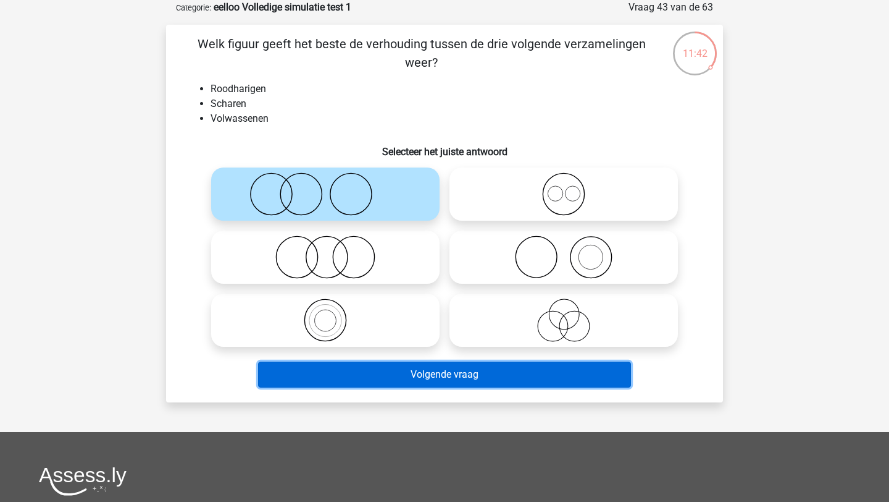
click at [376, 377] on button "Volgende vraag" at bounding box center [445, 374] width 374 height 26
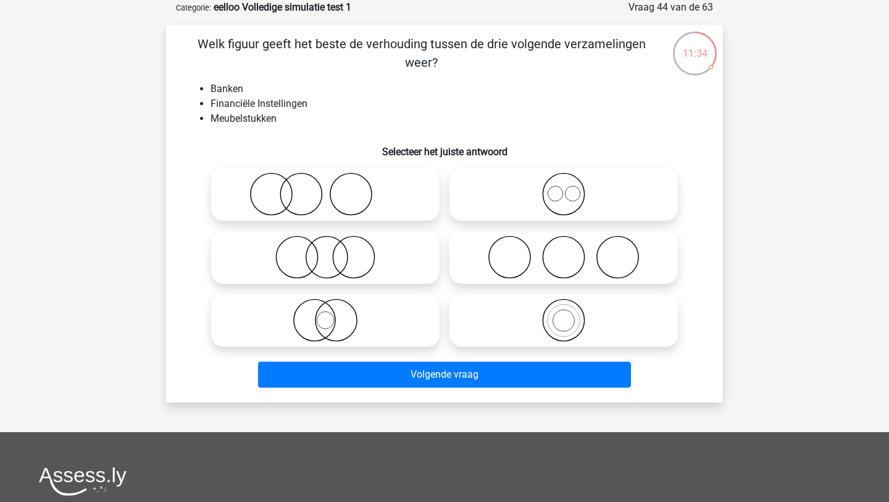
click at [267, 267] on icon at bounding box center [325, 256] width 219 height 43
click at [326, 251] on input "radio" at bounding box center [330, 247] width 8 height 8
radio input "true"
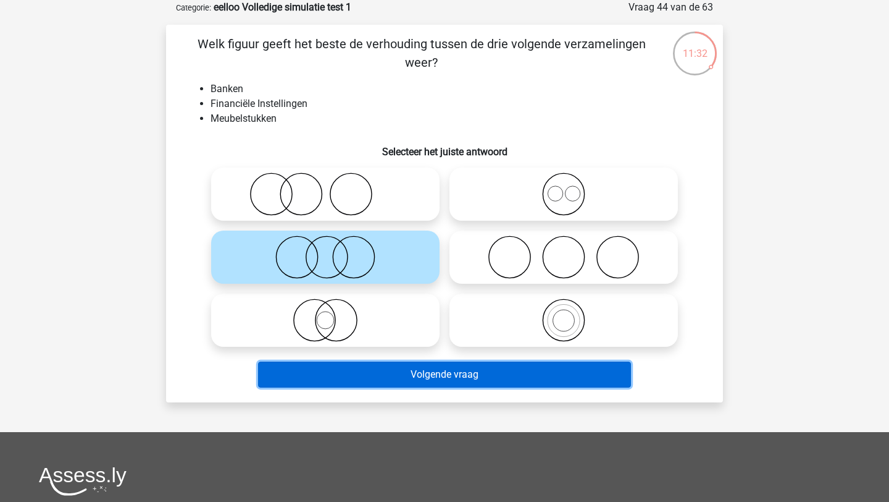
click at [309, 382] on button "Volgende vraag" at bounding box center [445, 374] width 374 height 26
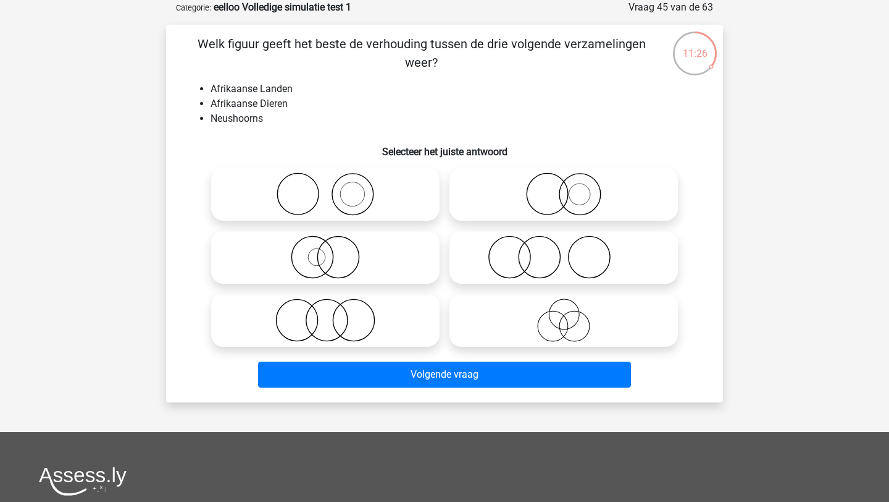
click at [265, 190] on icon at bounding box center [325, 193] width 219 height 43
click at [326, 188] on input "radio" at bounding box center [330, 184] width 8 height 8
radio input "true"
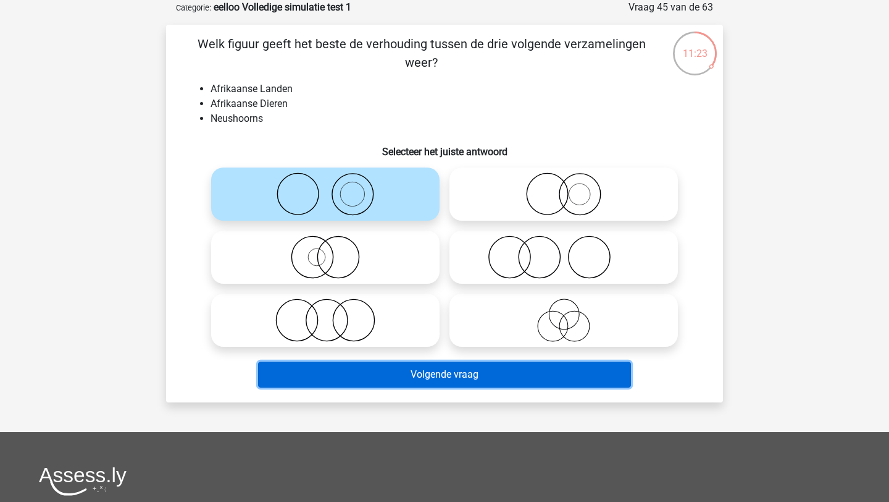
click at [370, 381] on button "Volgende vraag" at bounding box center [445, 374] width 374 height 26
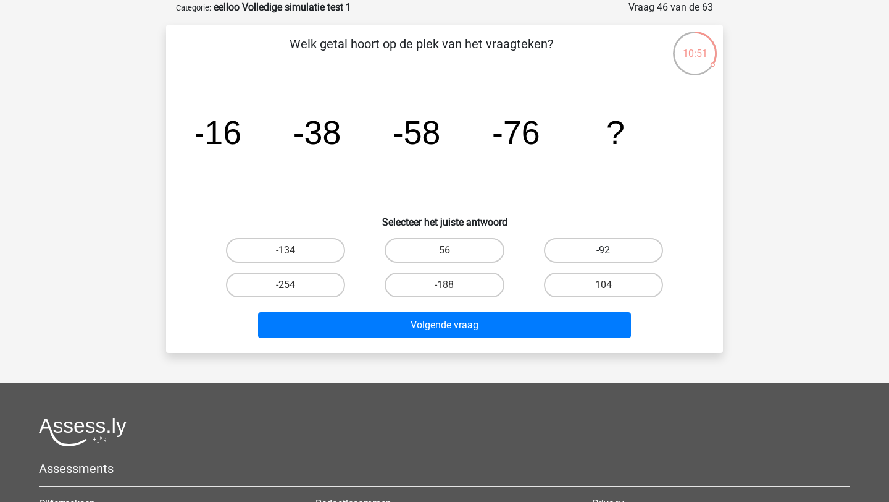
click at [577, 246] on label "-92" at bounding box center [603, 250] width 119 height 25
click at [603, 250] on input "-92" at bounding box center [607, 254] width 8 height 8
radio input "true"
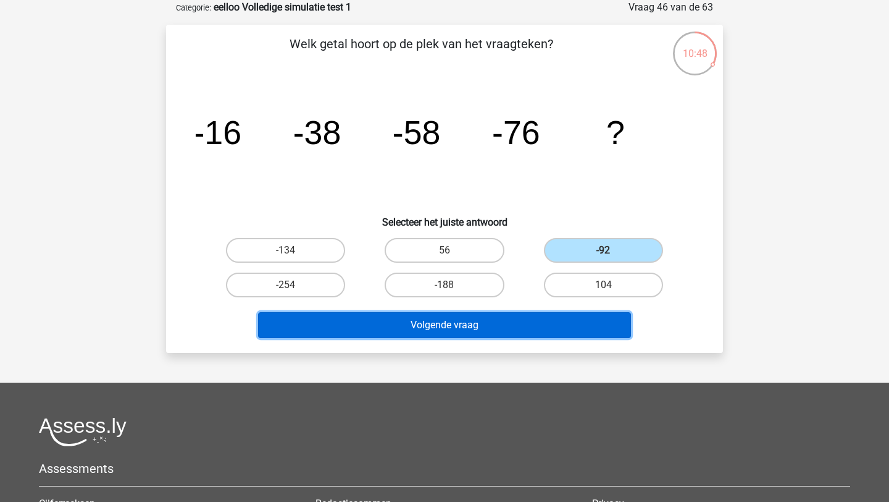
click at [524, 321] on button "Volgende vraag" at bounding box center [445, 325] width 374 height 26
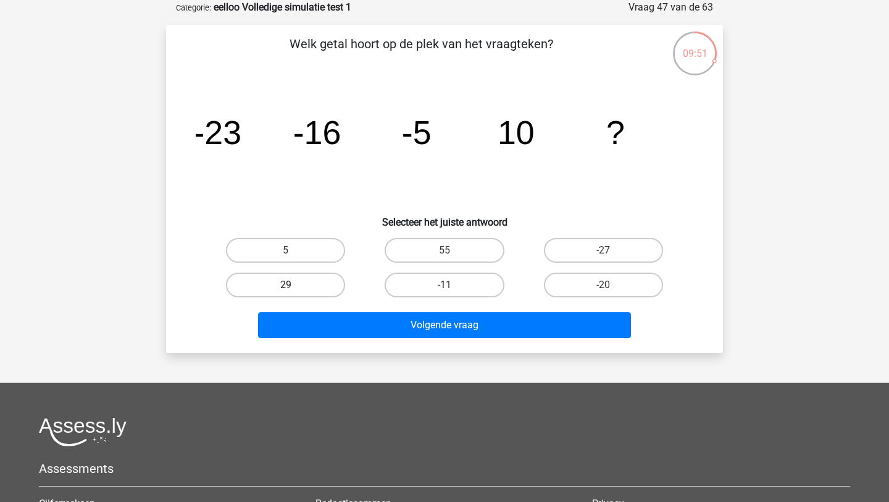
click at [300, 280] on label "29" at bounding box center [285, 284] width 119 height 25
click at [294, 285] on input "29" at bounding box center [290, 289] width 8 height 8
radio input "true"
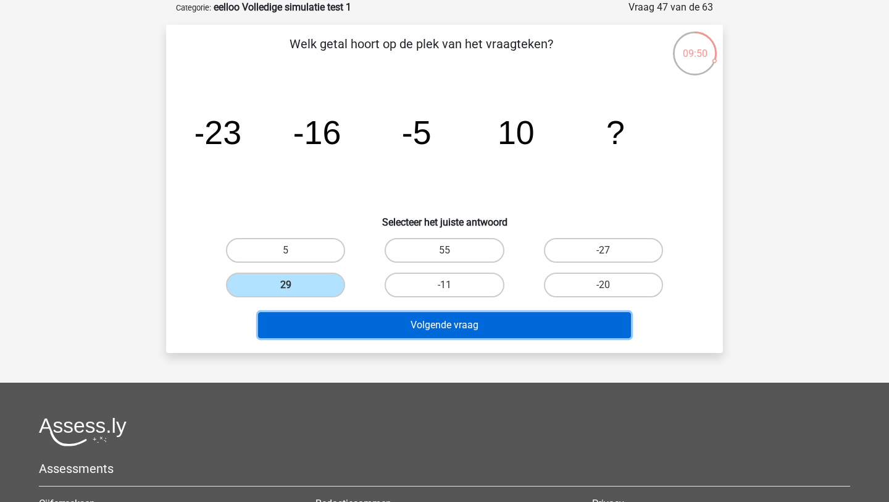
click at [321, 326] on button "Volgende vraag" at bounding box center [445, 325] width 374 height 26
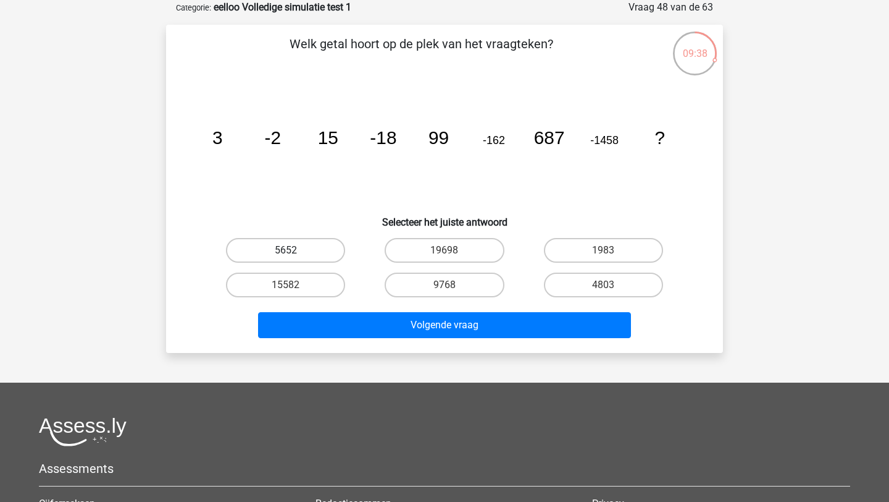
click at [313, 253] on label "5652" at bounding box center [285, 250] width 119 height 25
click at [294, 253] on input "5652" at bounding box center [290, 254] width 8 height 8
radio input "true"
click at [612, 248] on label "1983" at bounding box center [603, 250] width 119 height 25
click at [612, 250] on input "1983" at bounding box center [607, 254] width 8 height 8
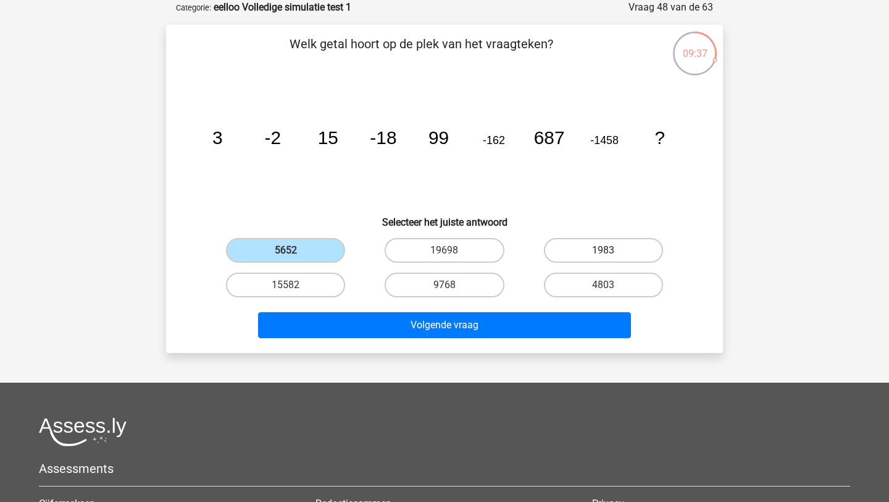
radio input "true"
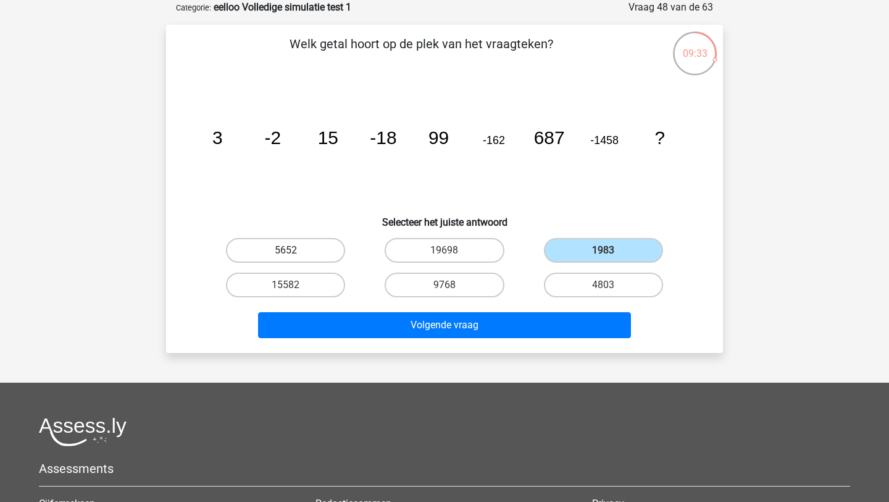
click at [295, 252] on label "5652" at bounding box center [285, 250] width 119 height 25
click at [294, 252] on input "5652" at bounding box center [290, 254] width 8 height 8
radio input "true"
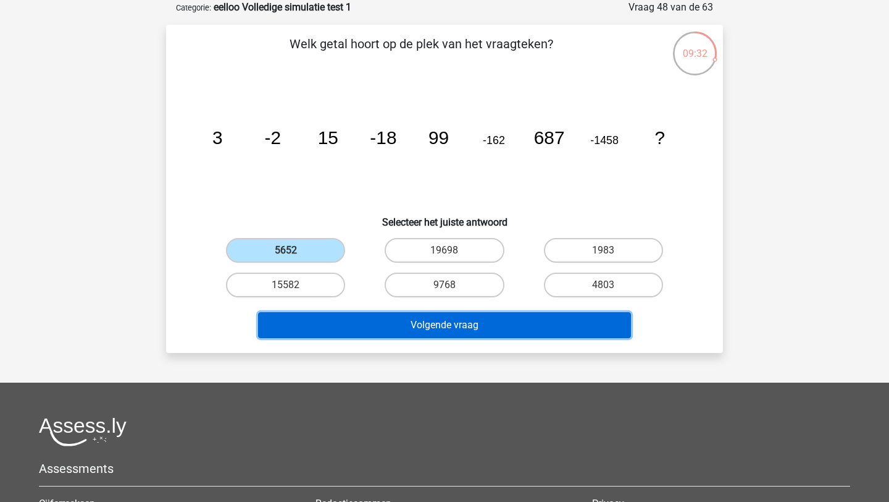
click at [410, 319] on button "Volgende vraag" at bounding box center [445, 325] width 374 height 26
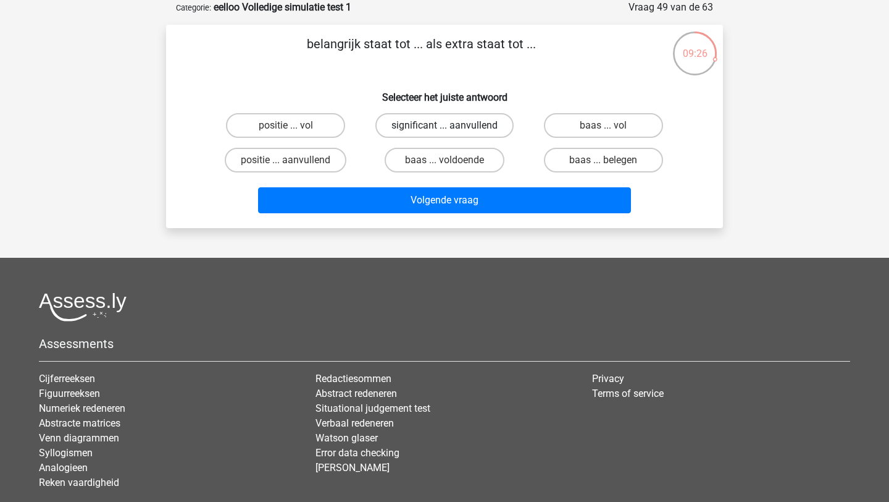
click at [477, 124] on label "significant ... aanvullend" at bounding box center [445, 125] width 138 height 25
click at [453, 125] on input "significant ... aanvullend" at bounding box center [449, 129] width 8 height 8
radio input "true"
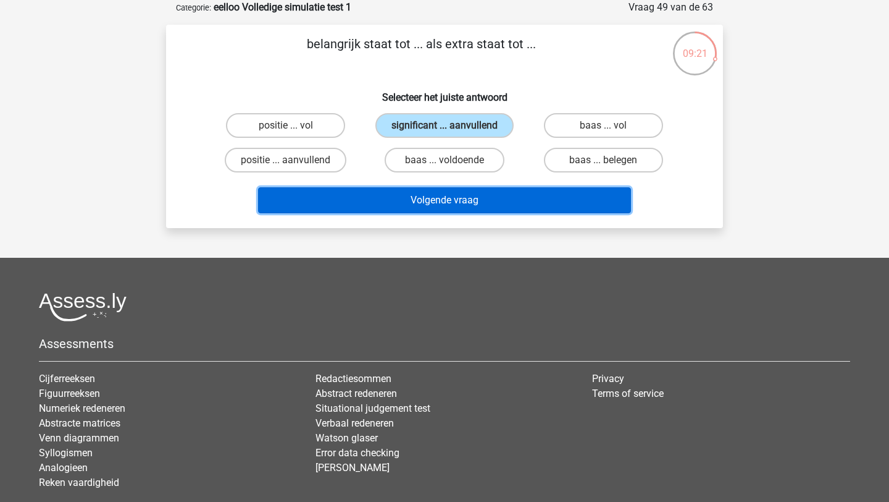
click at [447, 204] on button "Volgende vraag" at bounding box center [445, 200] width 374 height 26
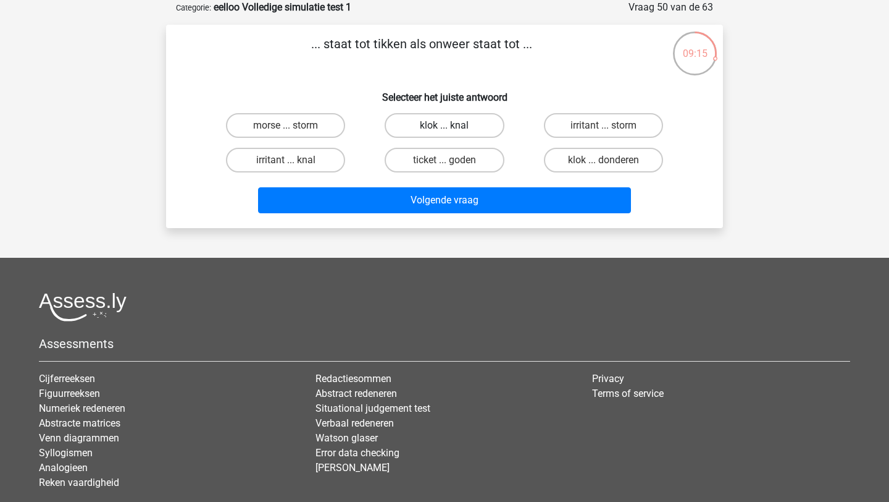
click at [454, 125] on label "klok ... knal" at bounding box center [444, 125] width 119 height 25
click at [453, 125] on input "klok ... knal" at bounding box center [449, 129] width 8 height 8
radio input "true"
click at [561, 162] on label "klok ... donderen" at bounding box center [603, 160] width 119 height 25
click at [603, 162] on input "klok ... donderen" at bounding box center [607, 164] width 8 height 8
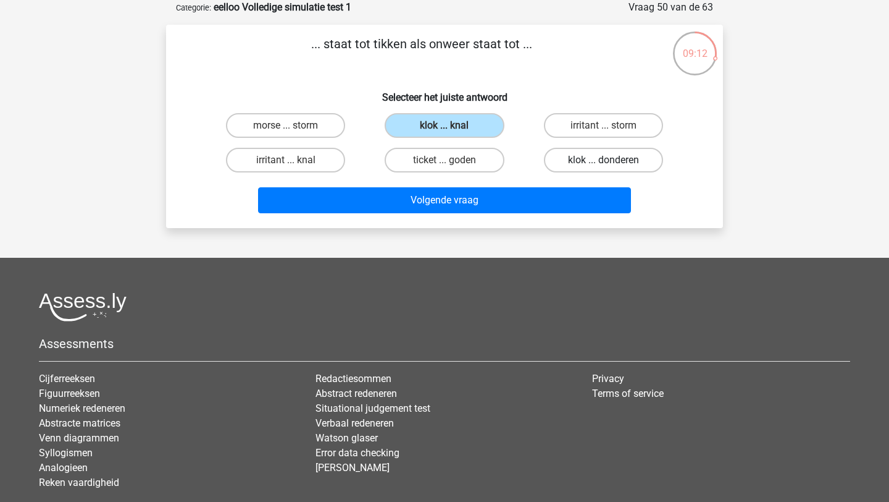
radio input "true"
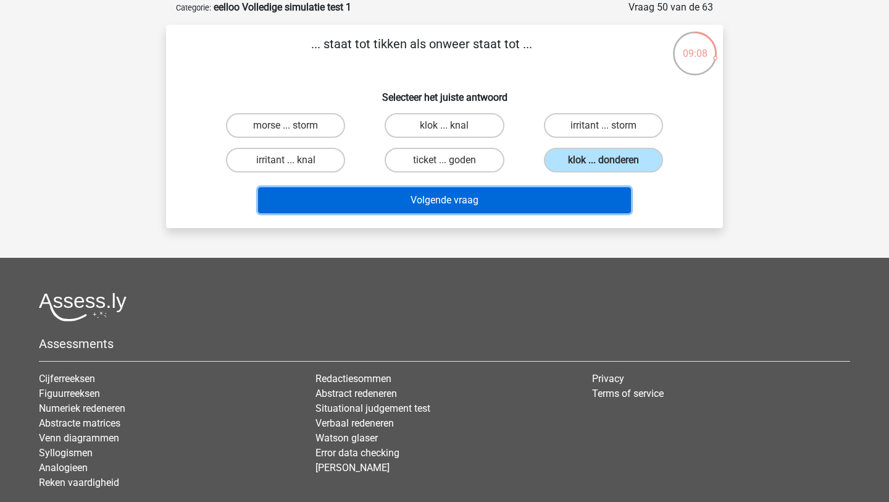
click at [509, 195] on button "Volgende vraag" at bounding box center [445, 200] width 374 height 26
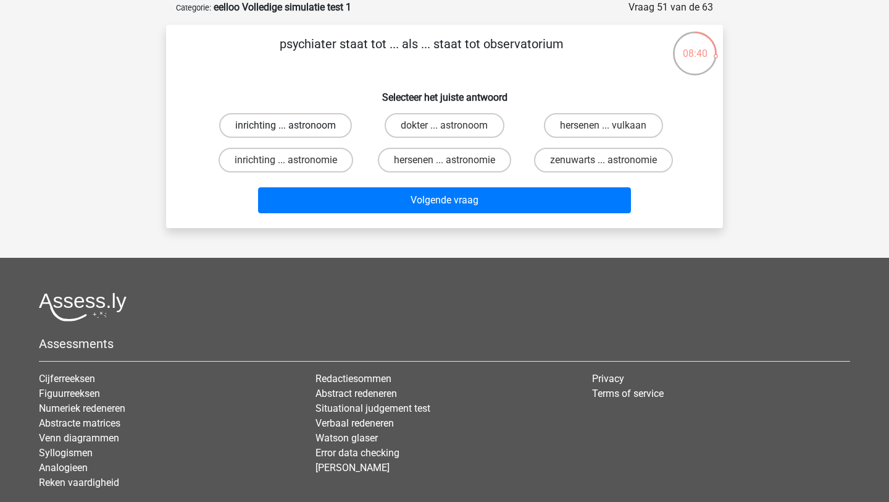
click at [248, 133] on label "inrichting ... astronoom" at bounding box center [285, 125] width 133 height 25
click at [286, 133] on input "inrichting ... astronoom" at bounding box center [290, 129] width 8 height 8
radio input "true"
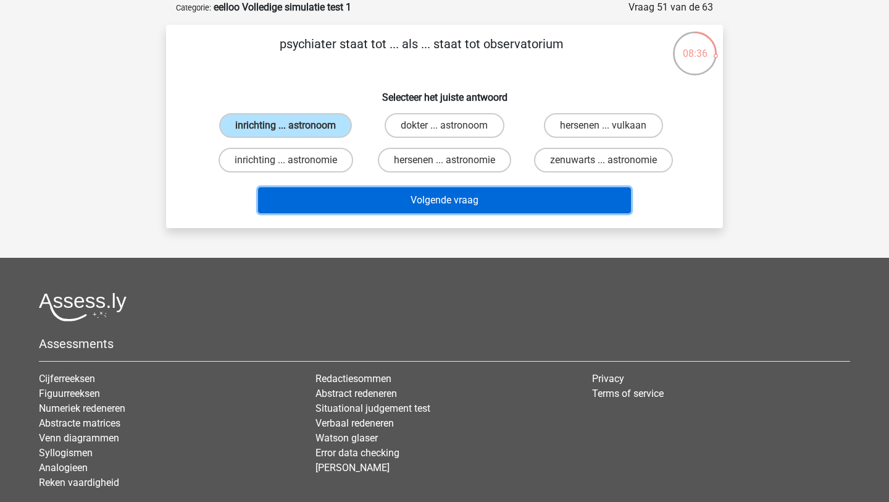
click at [292, 200] on button "Volgende vraag" at bounding box center [445, 200] width 374 height 26
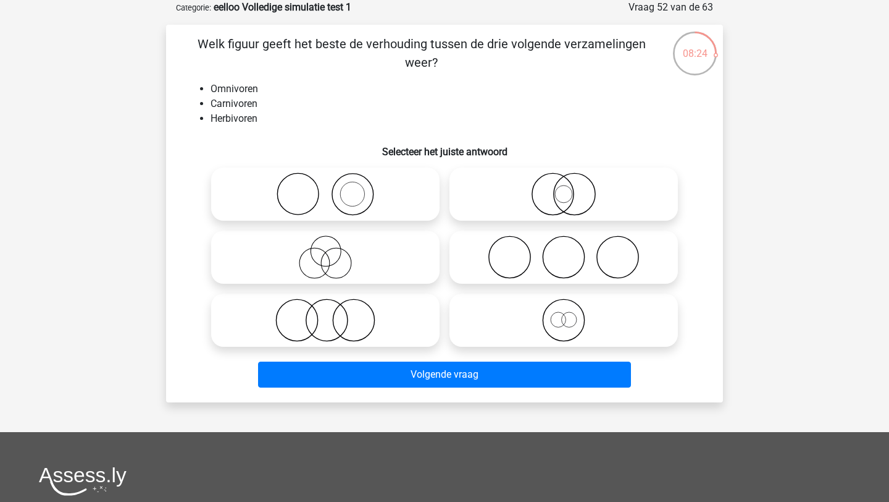
click at [332, 318] on icon at bounding box center [325, 319] width 219 height 43
click at [332, 314] on input "radio" at bounding box center [330, 310] width 8 height 8
radio input "true"
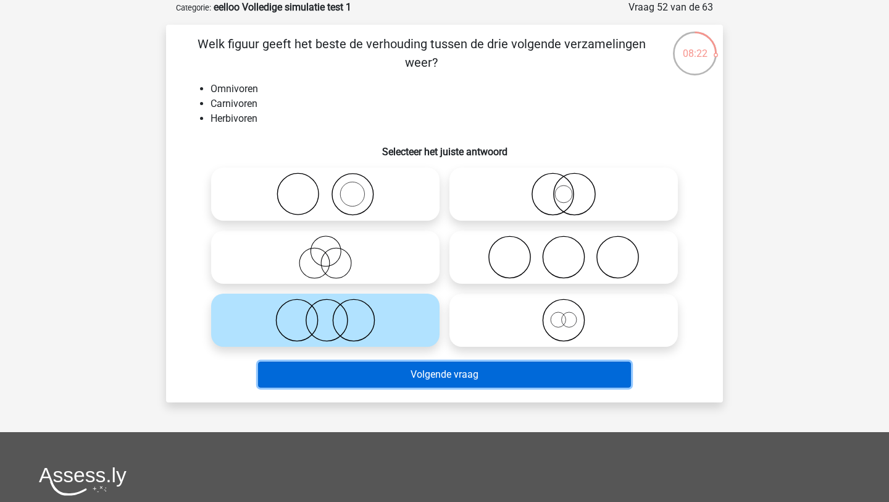
click at [340, 376] on button "Volgende vraag" at bounding box center [445, 374] width 374 height 26
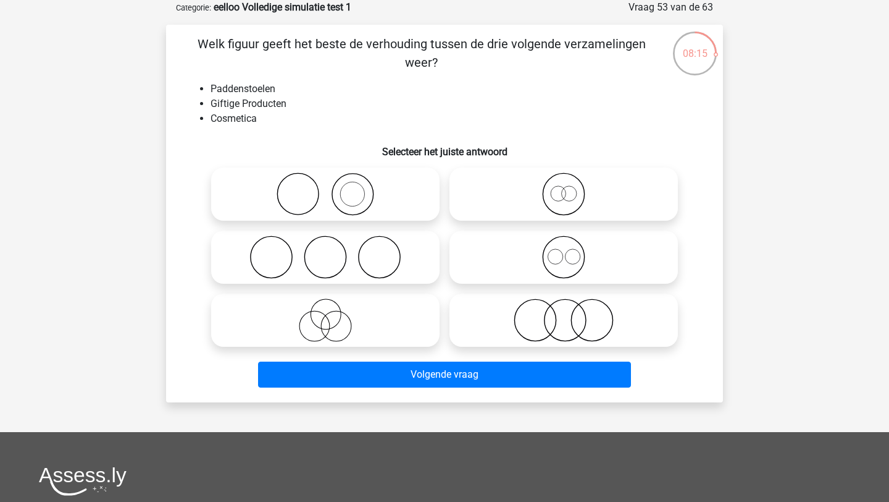
click at [554, 324] on icon at bounding box center [564, 319] width 219 height 43
click at [564, 314] on input "radio" at bounding box center [568, 310] width 8 height 8
radio input "true"
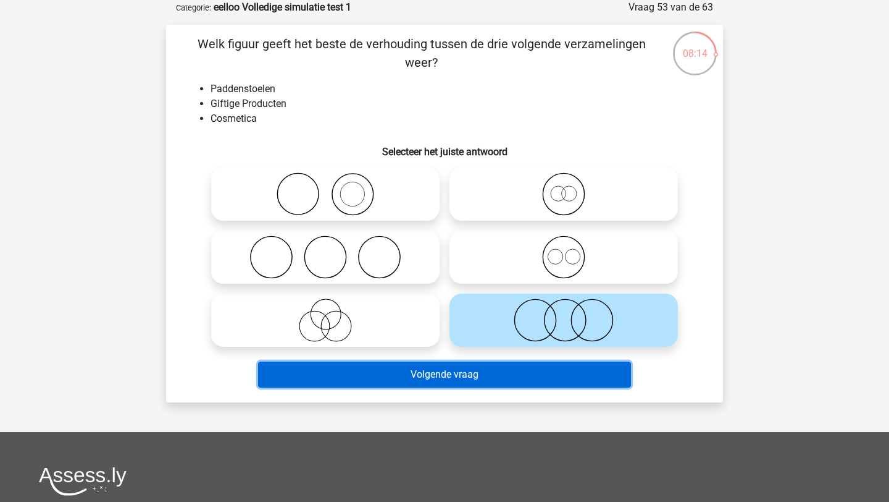
click at [534, 373] on button "Volgende vraag" at bounding box center [445, 374] width 374 height 26
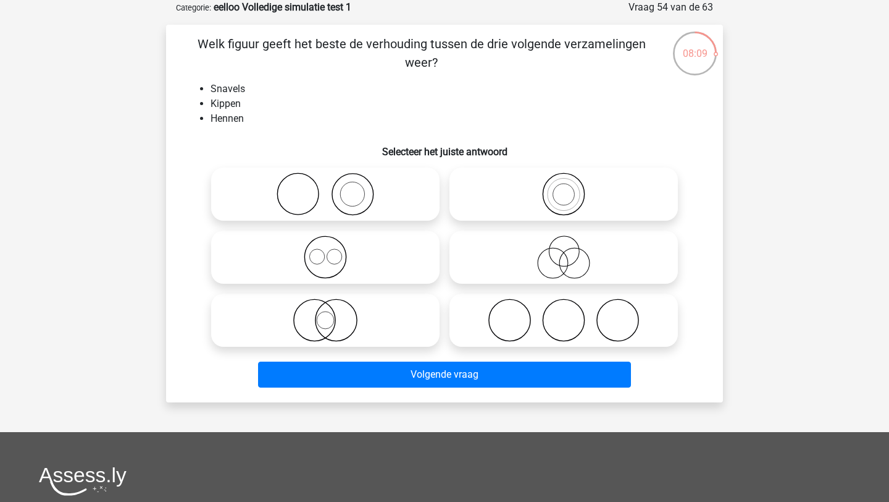
click at [408, 199] on icon at bounding box center [325, 193] width 219 height 43
click at [334, 188] on input "radio" at bounding box center [330, 184] width 8 height 8
radio input "true"
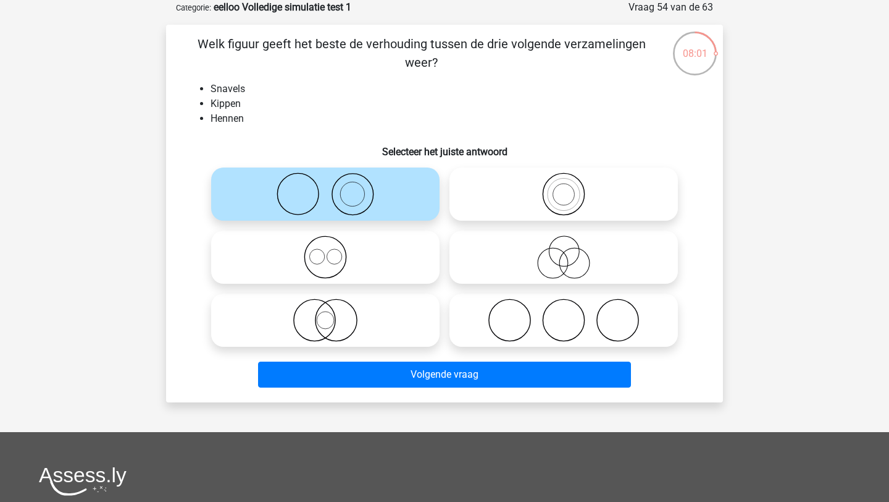
click at [519, 305] on icon at bounding box center [564, 319] width 219 height 43
click at [564, 306] on input "radio" at bounding box center [568, 310] width 8 height 8
radio input "true"
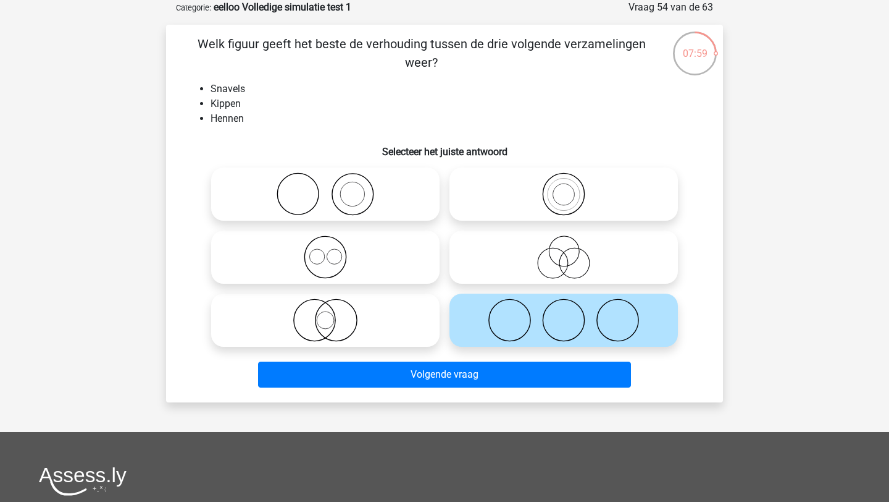
click at [400, 196] on icon at bounding box center [325, 193] width 219 height 43
click at [334, 188] on input "radio" at bounding box center [330, 184] width 8 height 8
radio input "true"
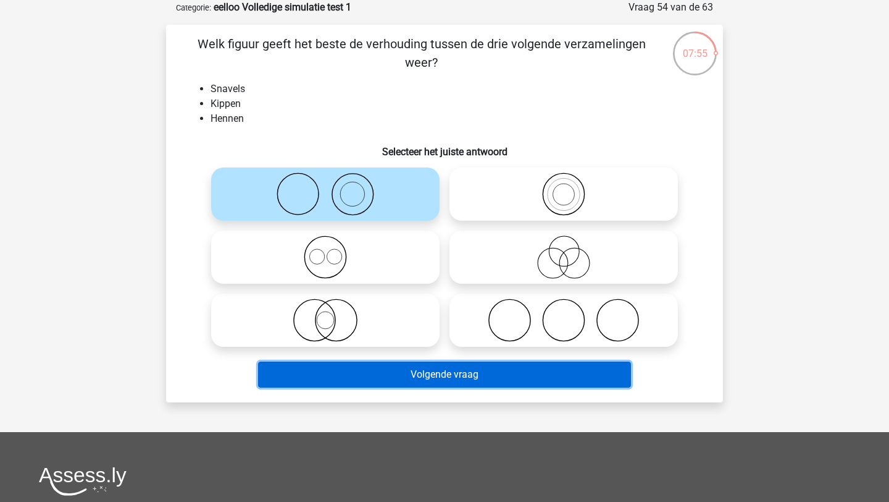
click at [497, 363] on button "Volgende vraag" at bounding box center [445, 374] width 374 height 26
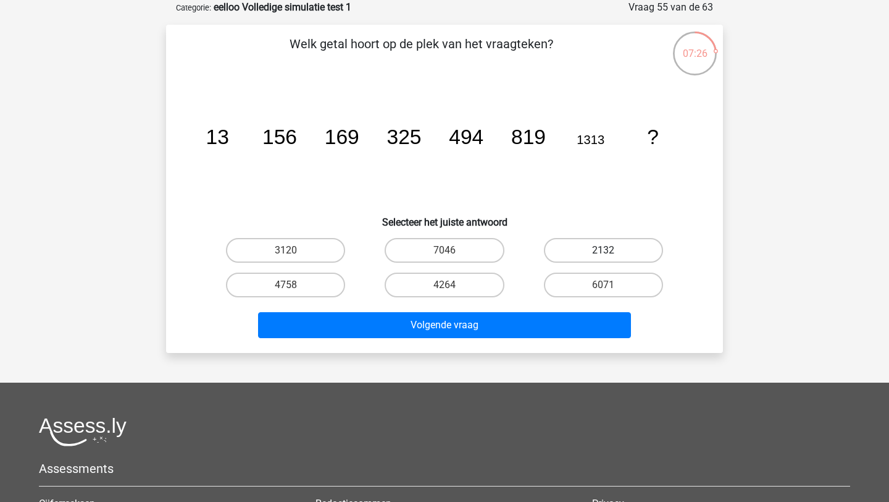
click at [565, 252] on label "2132" at bounding box center [603, 250] width 119 height 25
click at [603, 252] on input "2132" at bounding box center [607, 254] width 8 height 8
radio input "true"
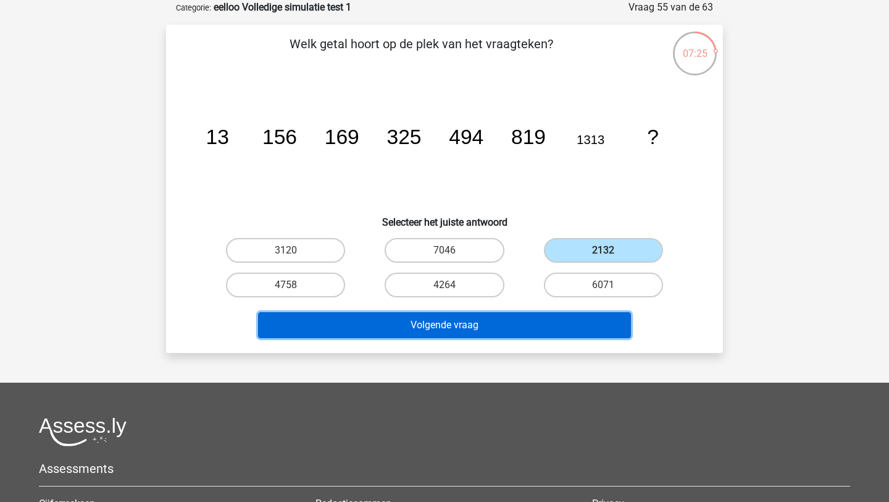
click at [510, 325] on button "Volgende vraag" at bounding box center [445, 325] width 374 height 26
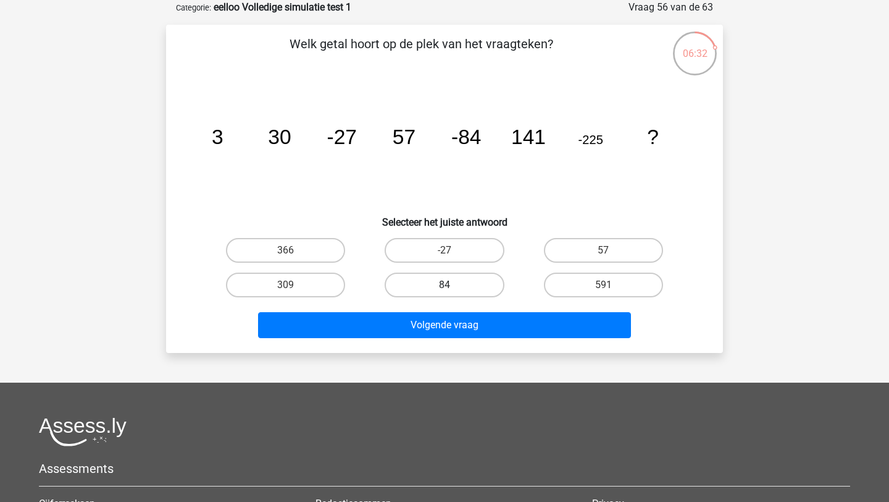
click at [461, 288] on label "84" at bounding box center [444, 284] width 119 height 25
click at [453, 288] on input "84" at bounding box center [449, 289] width 8 height 8
radio input "true"
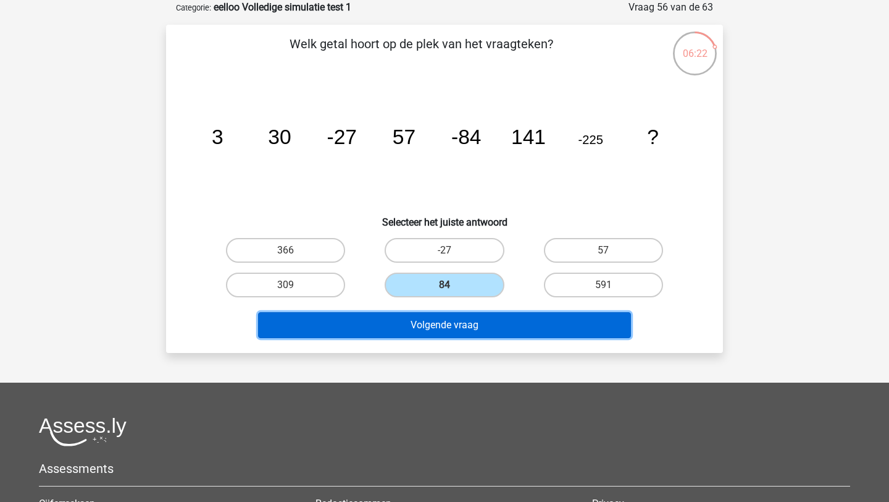
click at [459, 332] on button "Volgende vraag" at bounding box center [445, 325] width 374 height 26
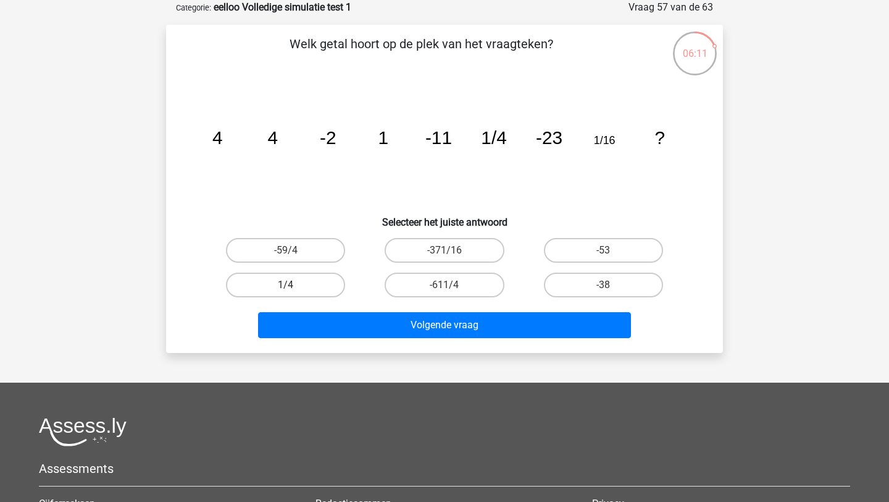
click at [305, 293] on label "1/4" at bounding box center [285, 284] width 119 height 25
click at [294, 293] on input "1/4" at bounding box center [290, 289] width 8 height 8
radio input "true"
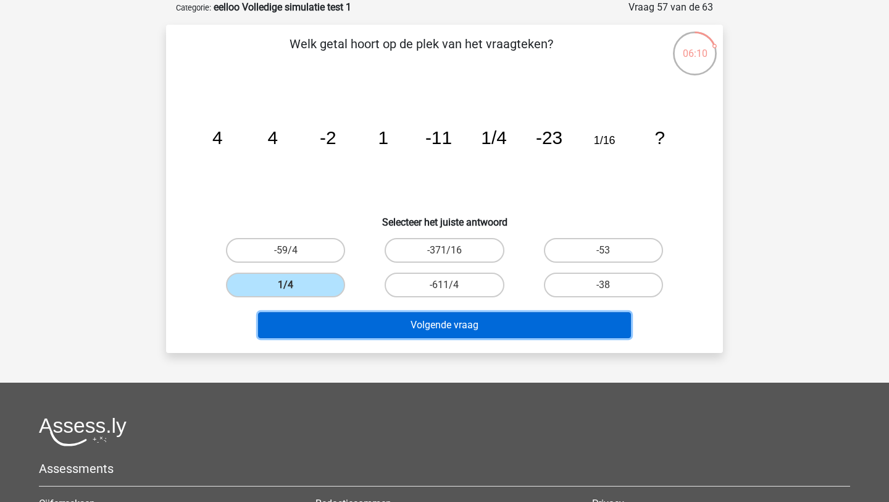
click at [347, 332] on button "Volgende vraag" at bounding box center [445, 325] width 374 height 26
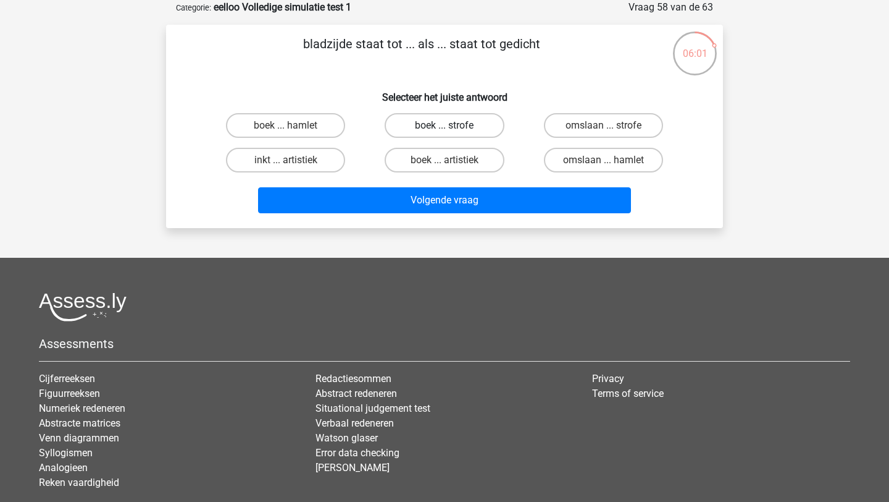
click at [413, 124] on label "boek ... strofe" at bounding box center [444, 125] width 119 height 25
click at [445, 125] on input "boek ... strofe" at bounding box center [449, 129] width 8 height 8
radio input "true"
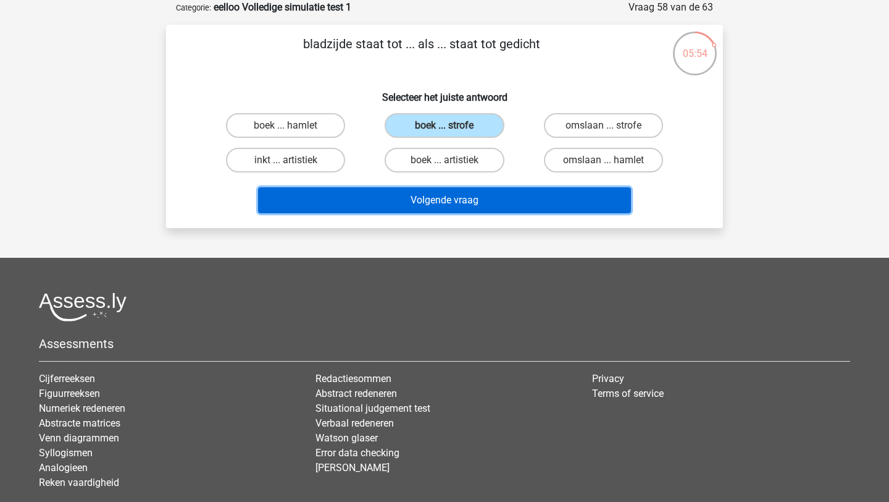
click at [389, 202] on button "Volgende vraag" at bounding box center [445, 200] width 374 height 26
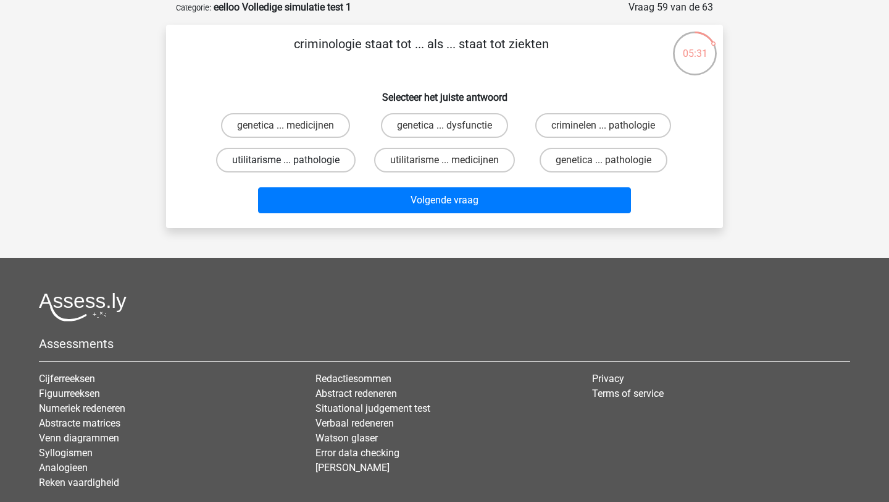
click at [244, 156] on label "utilitarisme ... pathologie" at bounding box center [286, 160] width 140 height 25
click at [286, 160] on input "utilitarisme ... pathologie" at bounding box center [290, 164] width 8 height 8
radio input "true"
click at [561, 126] on label "criminelen ... pathologie" at bounding box center [604, 125] width 136 height 25
click at [603, 126] on input "criminelen ... pathologie" at bounding box center [607, 129] width 8 height 8
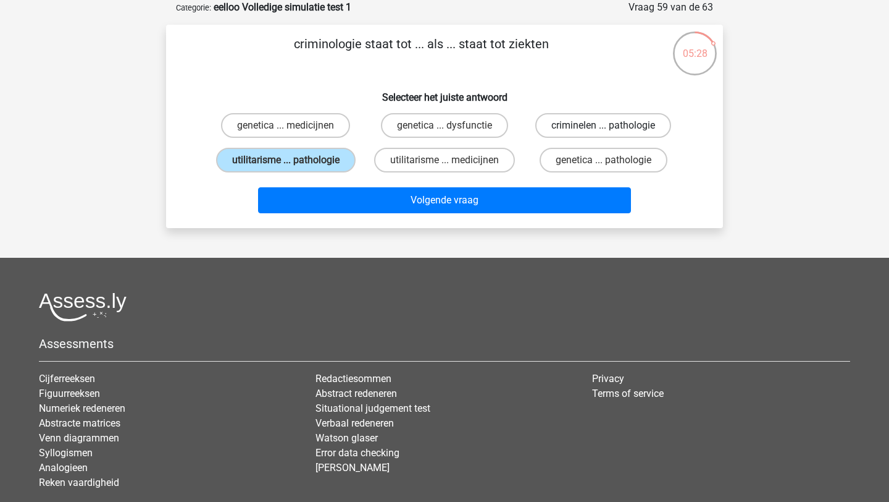
radio input "true"
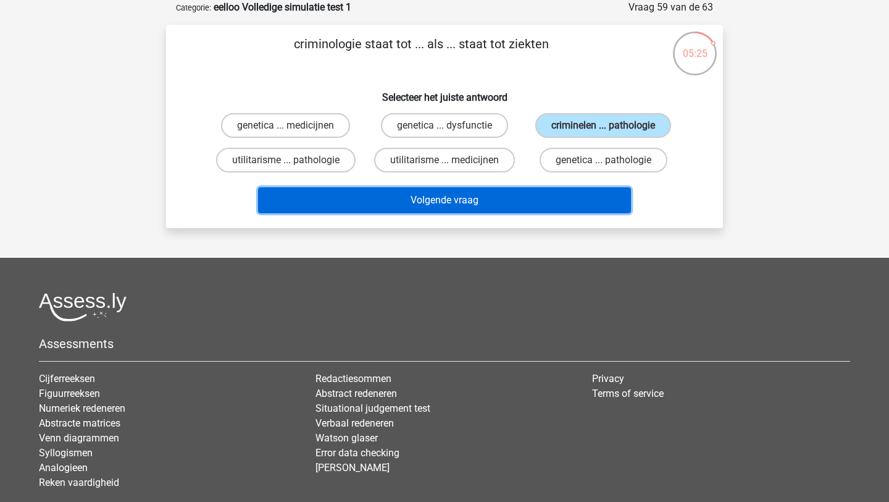
click at [526, 197] on button "Volgende vraag" at bounding box center [445, 200] width 374 height 26
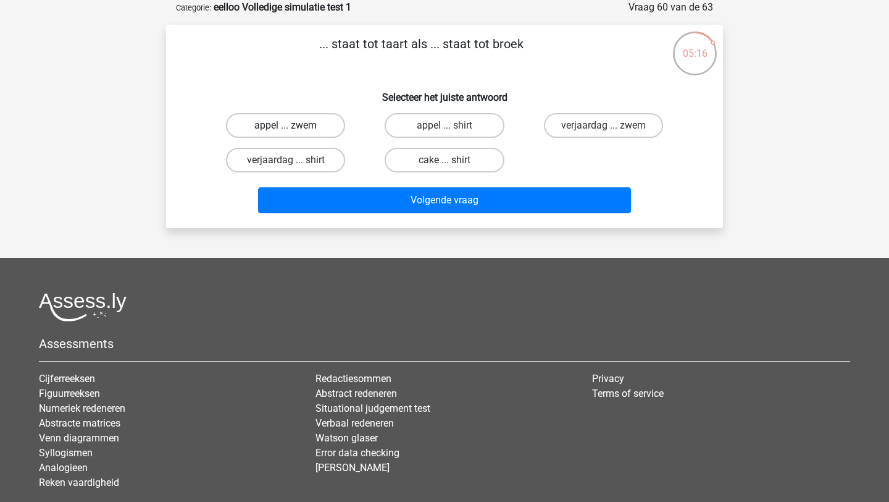
click at [306, 124] on label "appel ... zwem" at bounding box center [285, 125] width 119 height 25
click at [294, 125] on input "appel ... zwem" at bounding box center [290, 129] width 8 height 8
radio input "true"
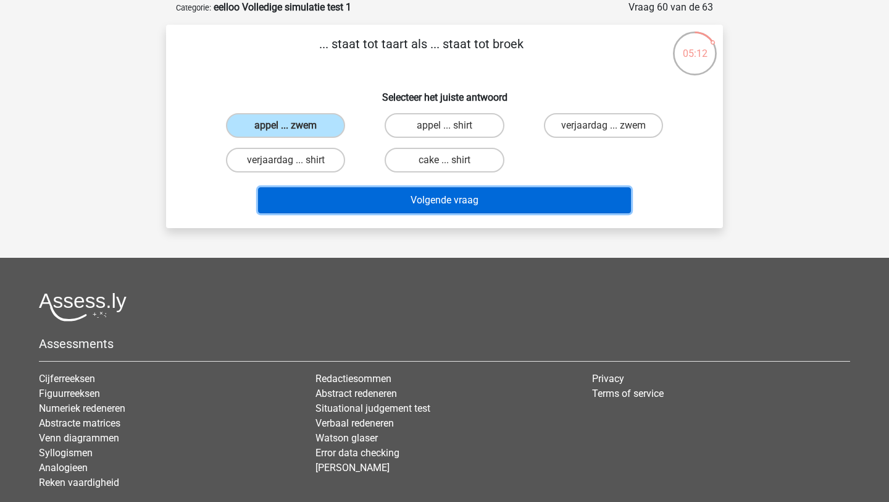
click at [380, 209] on button "Volgende vraag" at bounding box center [445, 200] width 374 height 26
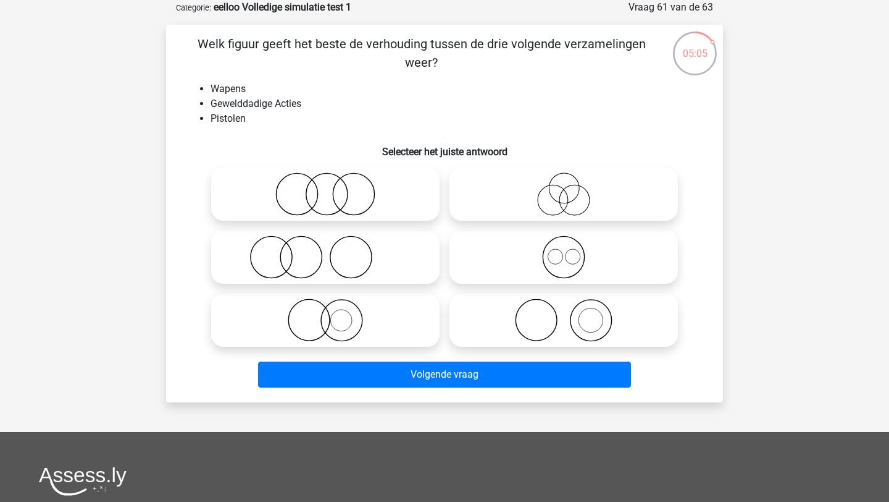
click at [532, 322] on icon at bounding box center [564, 319] width 219 height 43
click at [564, 314] on input "radio" at bounding box center [568, 310] width 8 height 8
radio input "true"
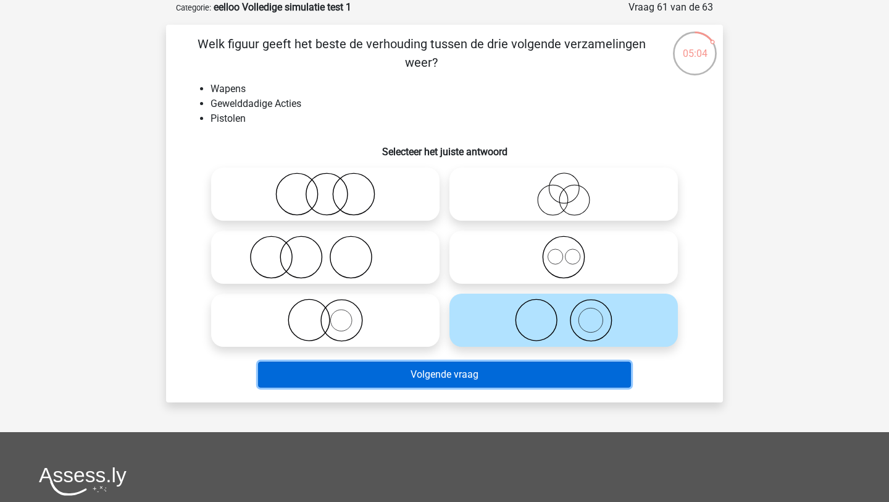
click at [509, 379] on button "Volgende vraag" at bounding box center [445, 374] width 374 height 26
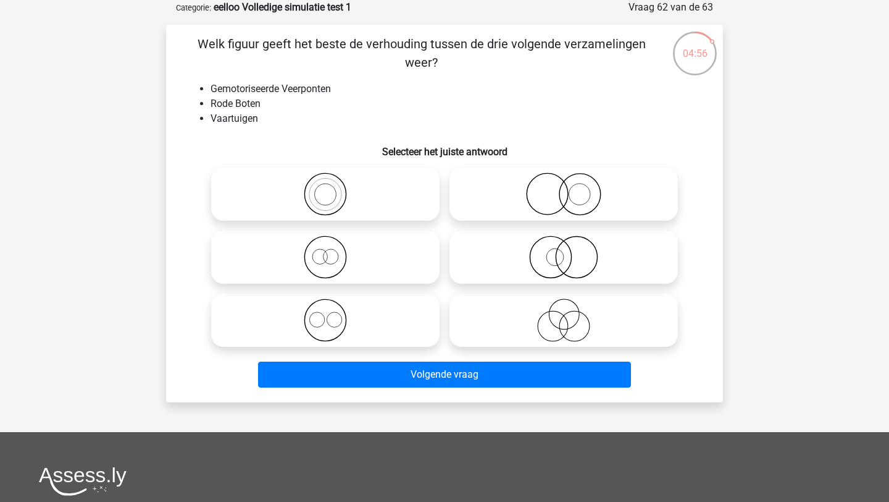
click at [490, 266] on icon at bounding box center [564, 256] width 219 height 43
click at [564, 251] on input "radio" at bounding box center [568, 247] width 8 height 8
radio input "true"
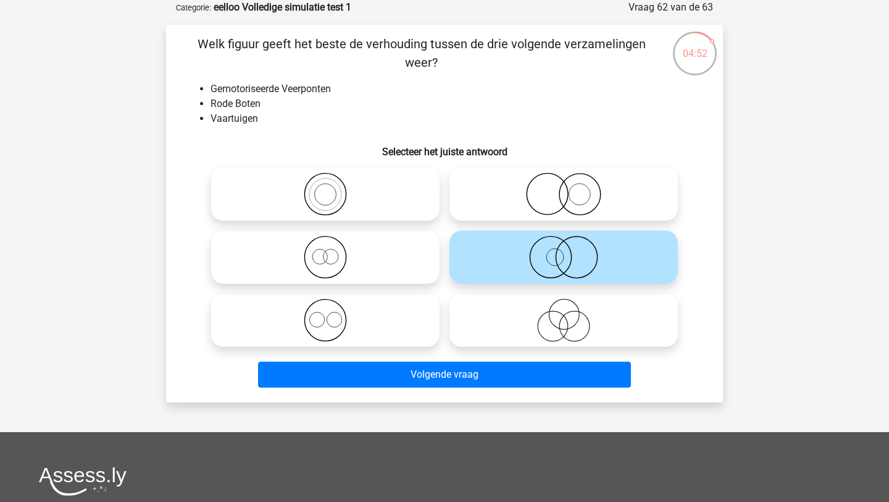
click at [379, 324] on icon at bounding box center [325, 319] width 219 height 43
click at [334, 314] on input "radio" at bounding box center [330, 310] width 8 height 8
radio input "true"
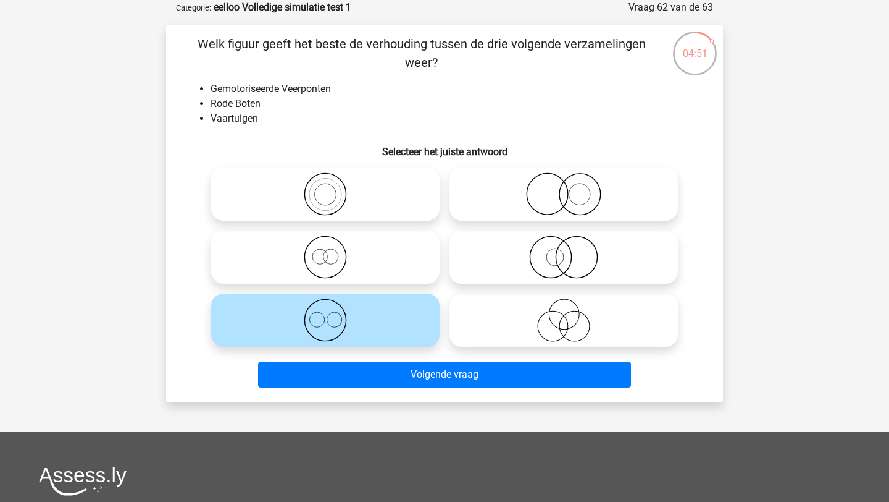
click at [380, 272] on icon at bounding box center [325, 256] width 219 height 43
click at [334, 251] on input "radio" at bounding box center [330, 247] width 8 height 8
radio input "true"
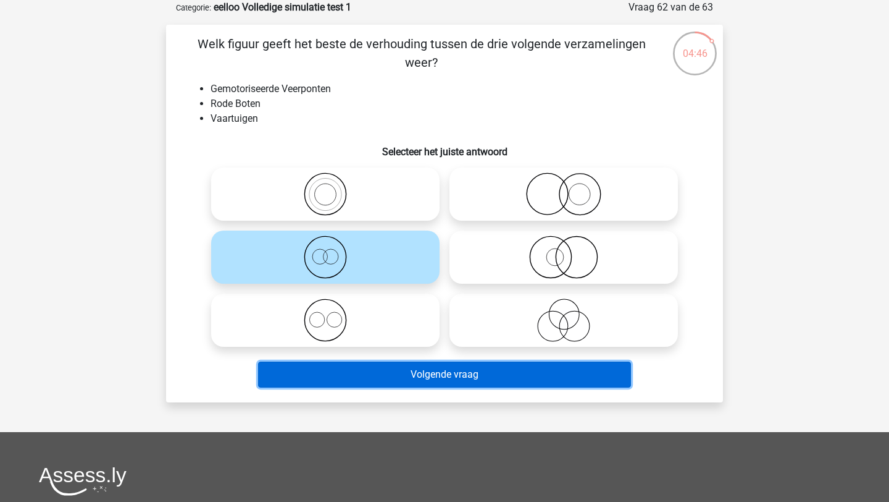
click at [377, 373] on button "Volgende vraag" at bounding box center [445, 374] width 374 height 26
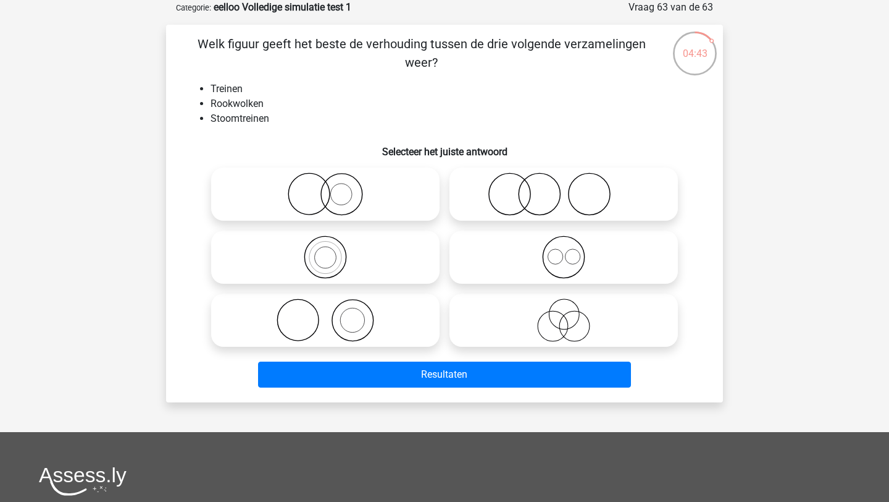
click at [376, 308] on icon at bounding box center [325, 319] width 219 height 43
click at [334, 308] on input "radio" at bounding box center [330, 310] width 8 height 8
radio input "true"
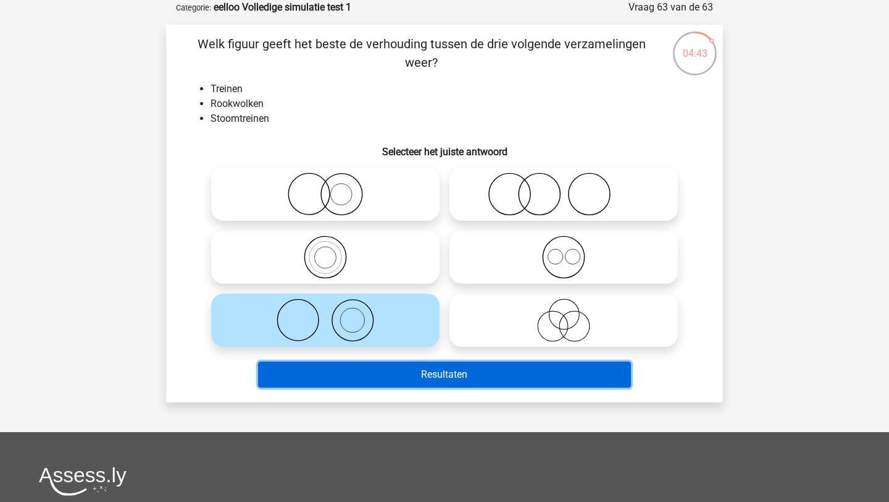
click at [373, 373] on button "Resultaten" at bounding box center [445, 374] width 374 height 26
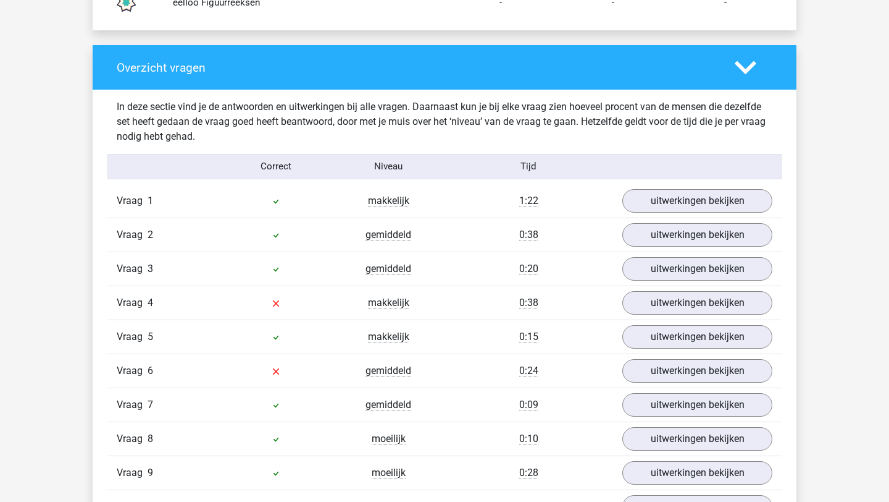
scroll to position [1285, 0]
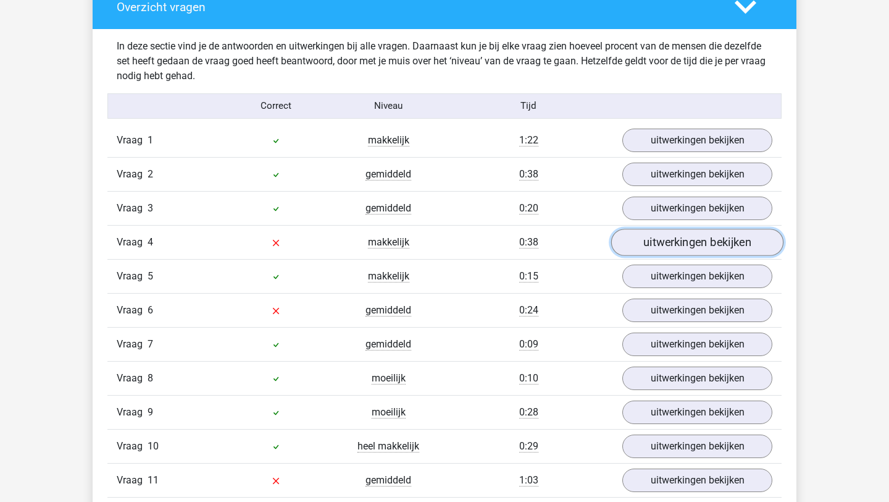
click at [631, 241] on link "uitwerkingen bekijken" at bounding box center [698, 242] width 172 height 27
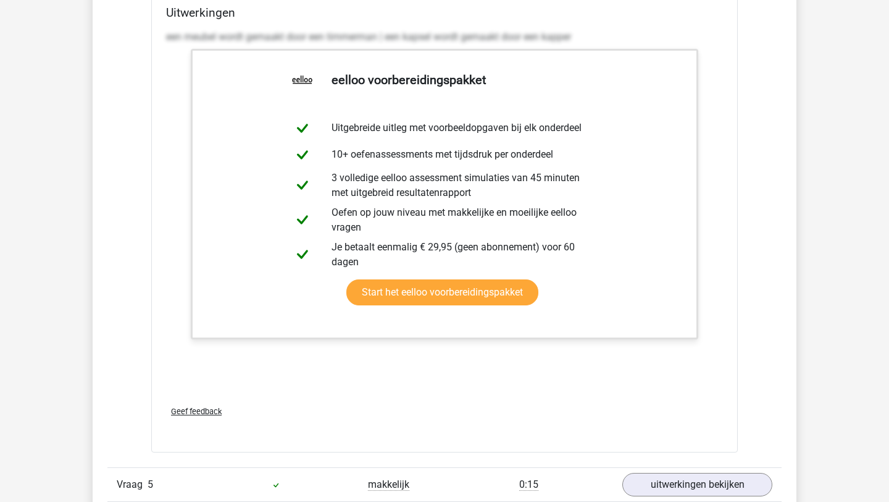
scroll to position [2201, 0]
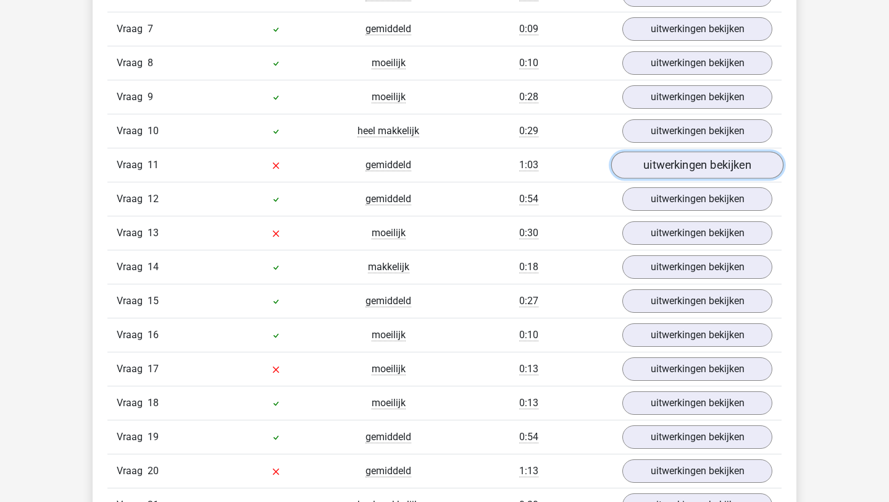
click at [671, 159] on link "uitwerkingen bekijken" at bounding box center [698, 164] width 172 height 27
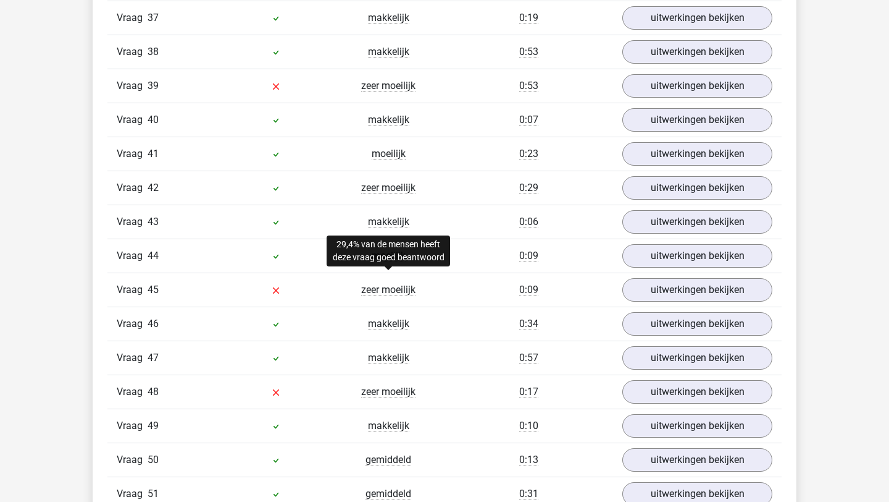
scroll to position [3984, 0]
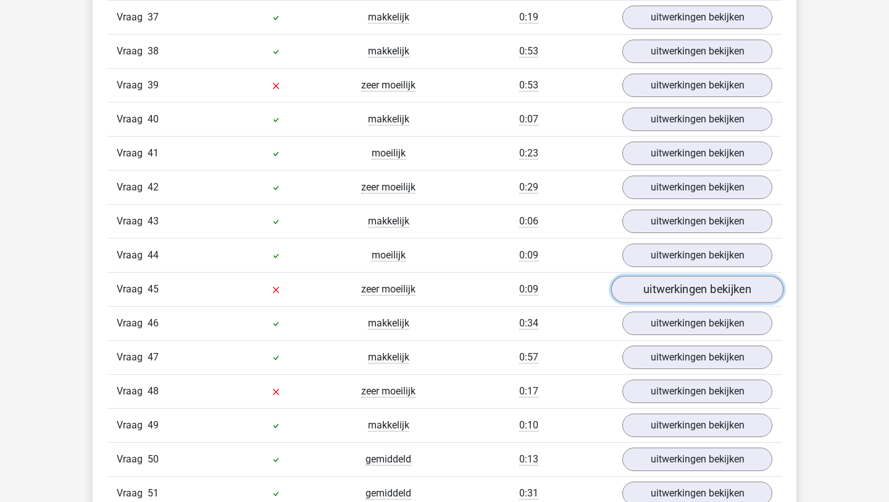
click at [659, 289] on link "uitwerkingen bekijken" at bounding box center [698, 288] width 172 height 27
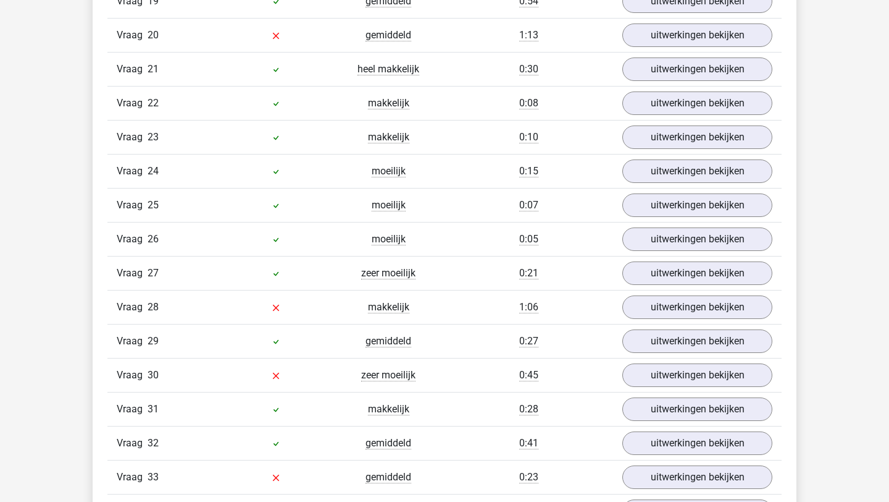
scroll to position [3379, 0]
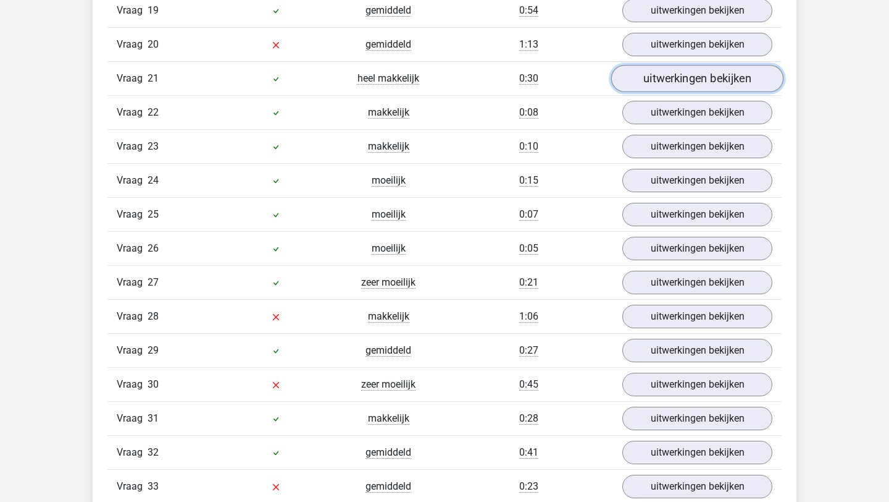
click at [692, 76] on link "uitwerkingen bekijken" at bounding box center [698, 78] width 172 height 27
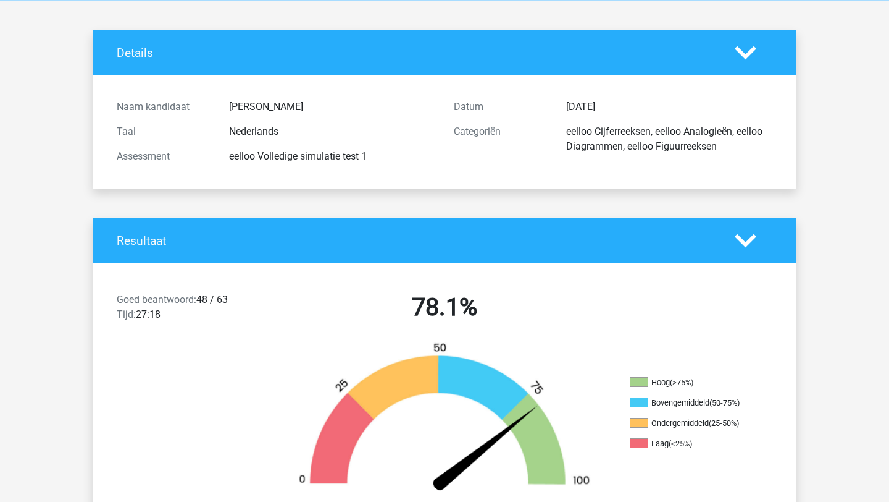
scroll to position [0, 0]
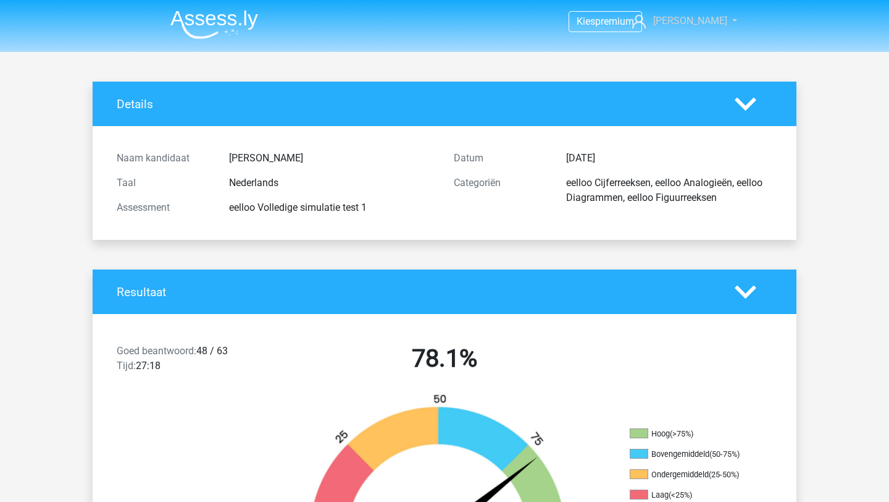
click at [714, 19] on link "[PERSON_NAME]" at bounding box center [678, 21] width 101 height 15
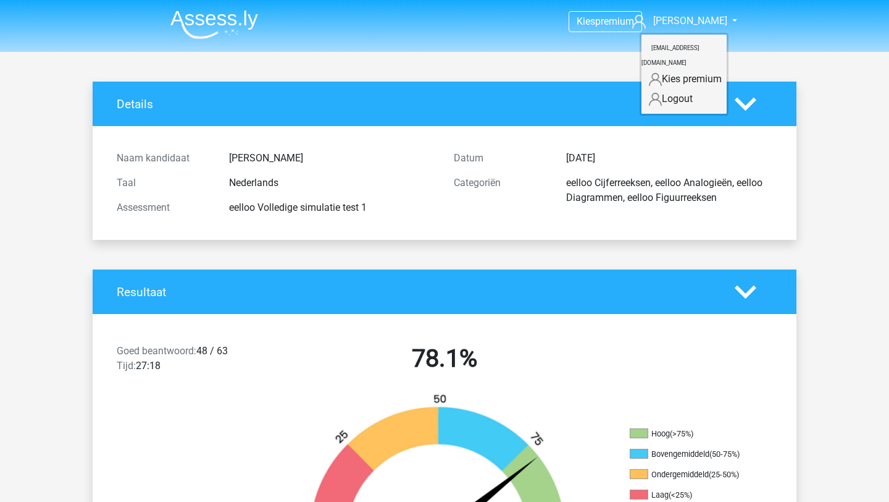
click at [450, 38] on nav "Kies premium [PERSON_NAME] [EMAIL_ADDRESS][DOMAIN_NAME]" at bounding box center [445, 22] width 568 height 40
